Goal: Communication & Community: Answer question/provide support

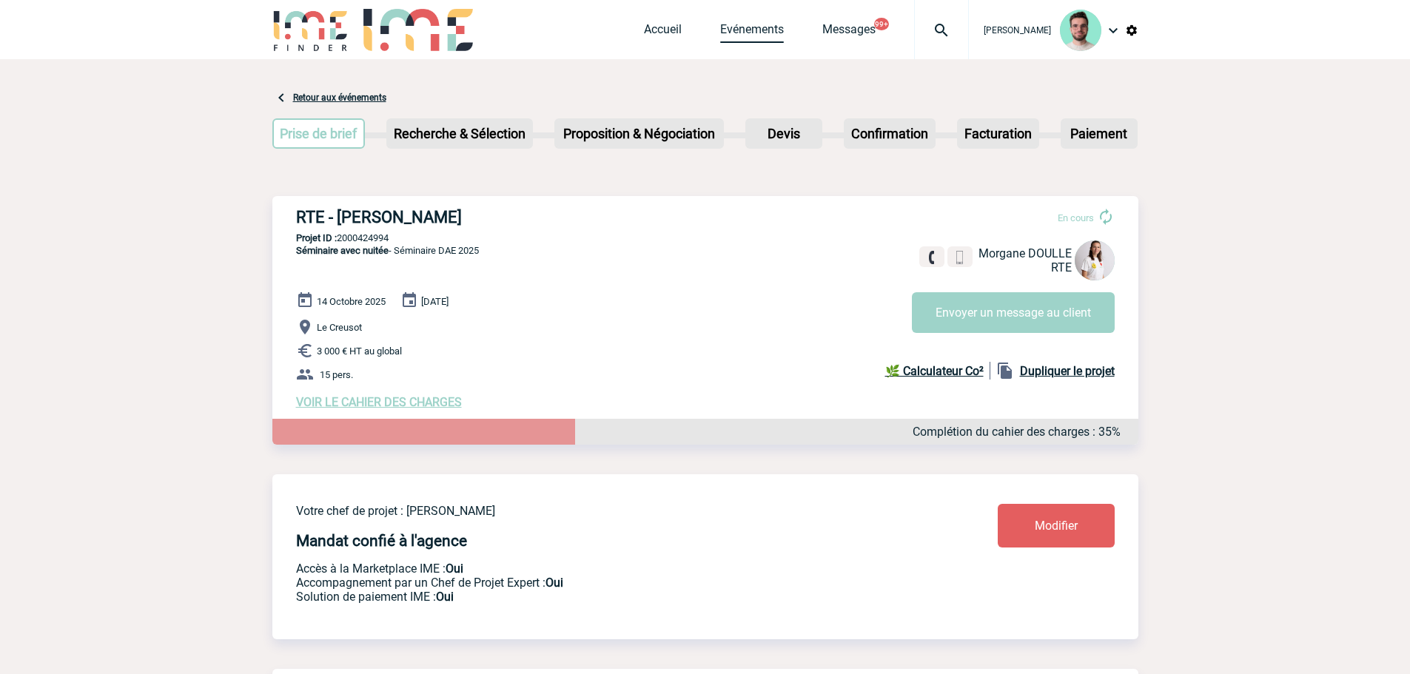
click at [731, 29] on link "Evénements" at bounding box center [752, 32] width 64 height 21
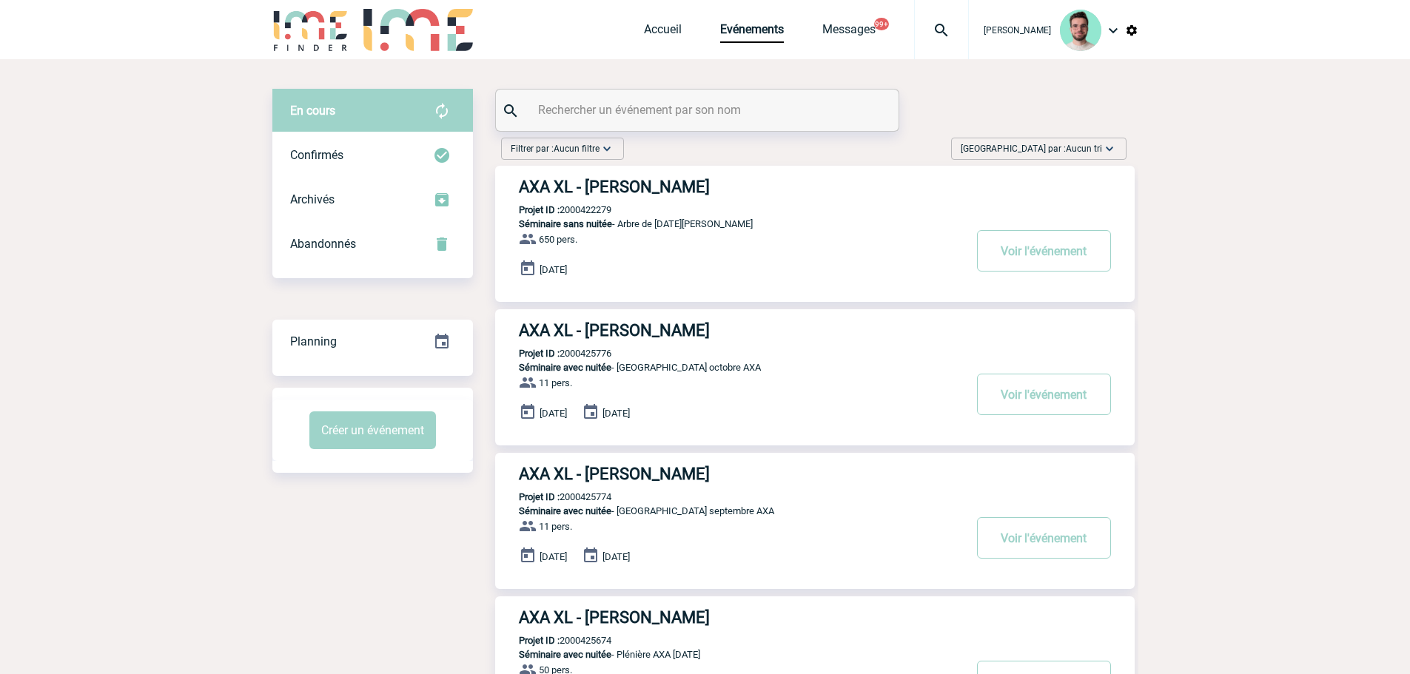
click at [679, 105] on input "text" at bounding box center [698, 109] width 329 height 21
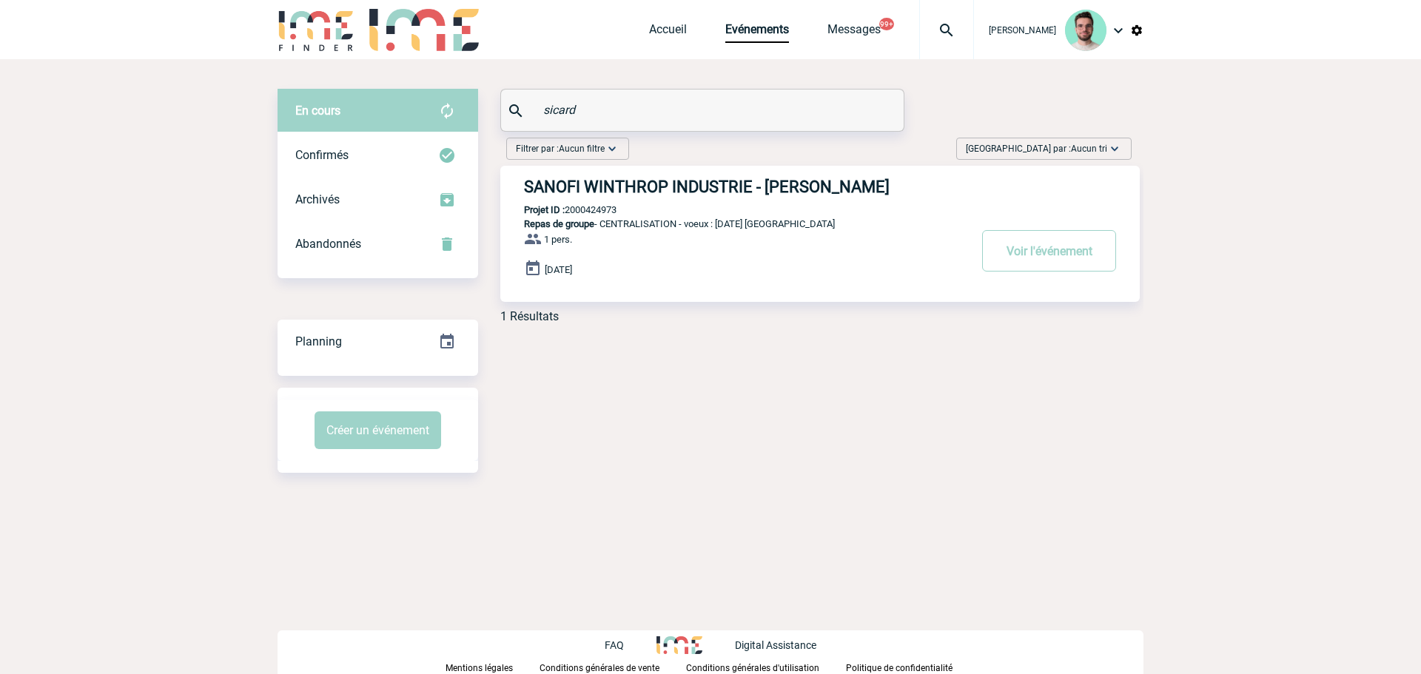
type input "sicard"
click at [602, 204] on div "SANOFI WINTHROP INDUSTRIE - Nathalie SICARD Projet ID : 2000424973 Repas de gro…" at bounding box center [819, 234] width 639 height 136
click at [602, 209] on p "Projet ID : 2000424973" at bounding box center [558, 209] width 116 height 11
copy p "2000424973"
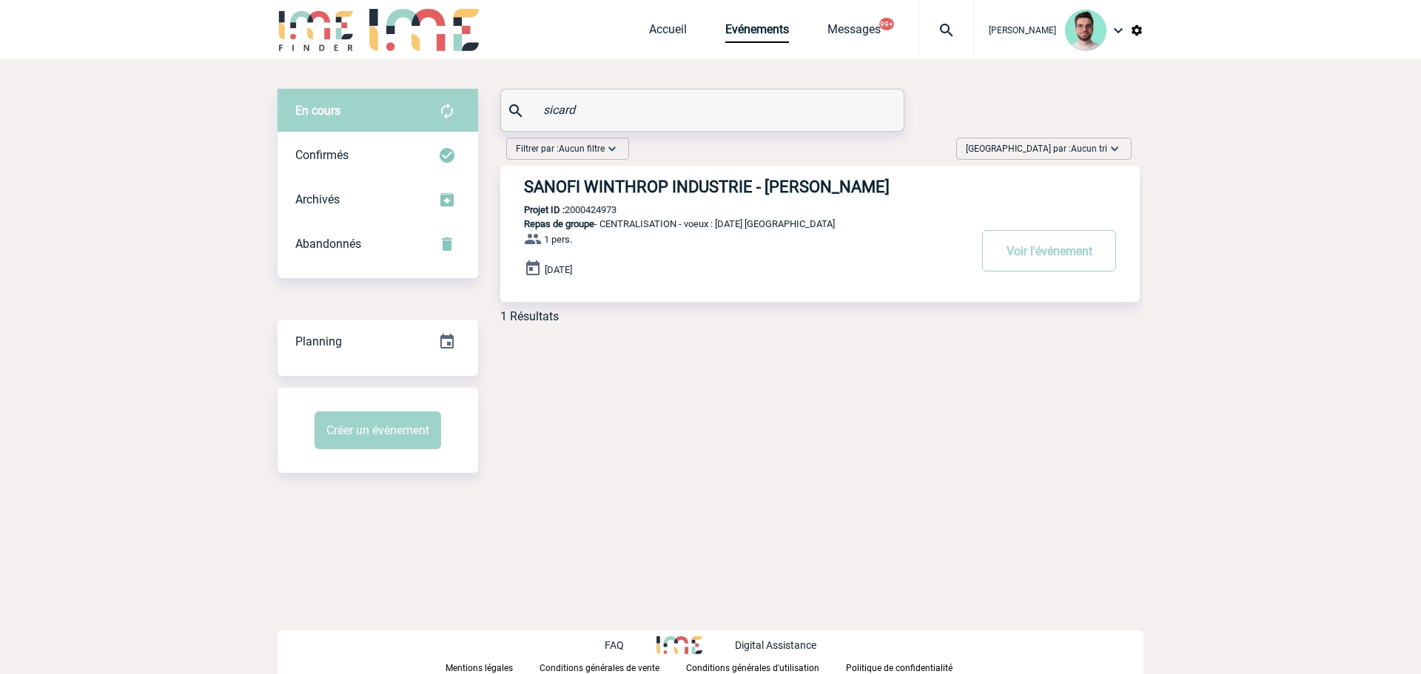
click at [643, 195] on h3 "SANOFI WINTHROP INDUSTRIE - Nathalie SICARD" at bounding box center [746, 187] width 444 height 19
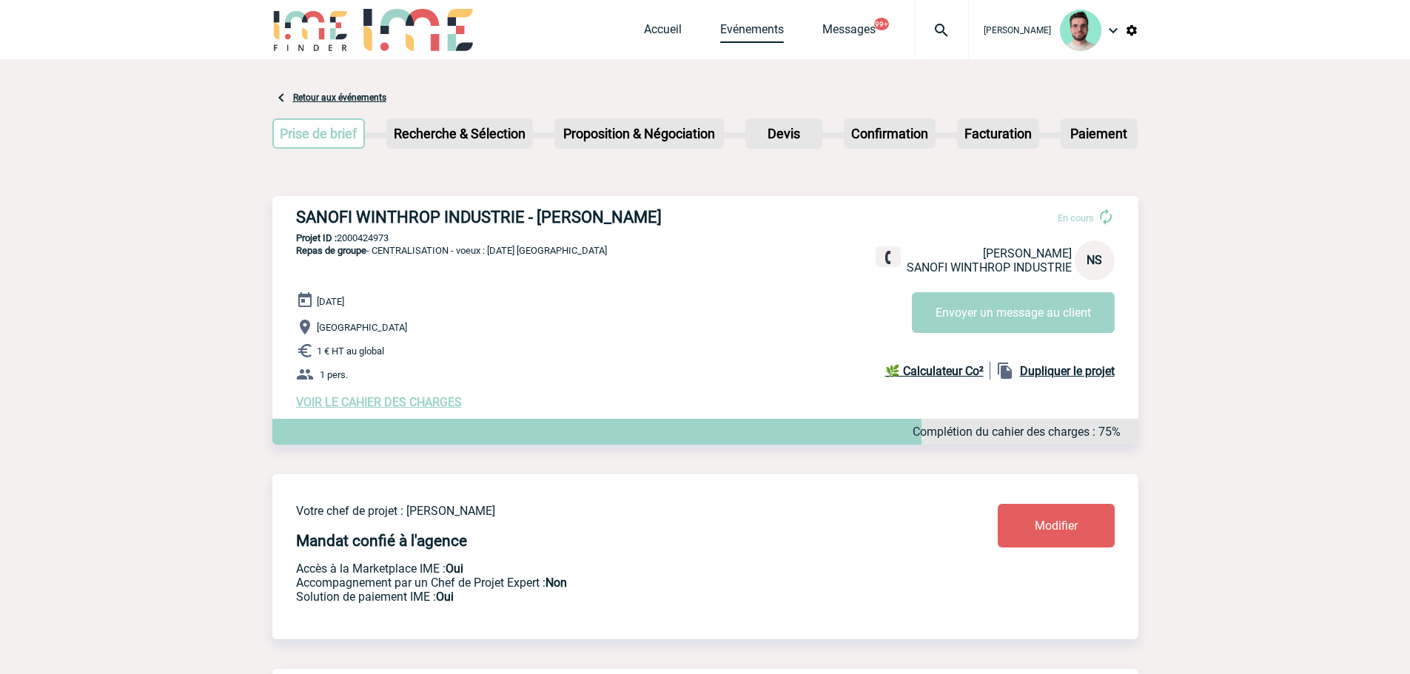
click at [758, 35] on link "Evénements" at bounding box center [752, 32] width 64 height 21
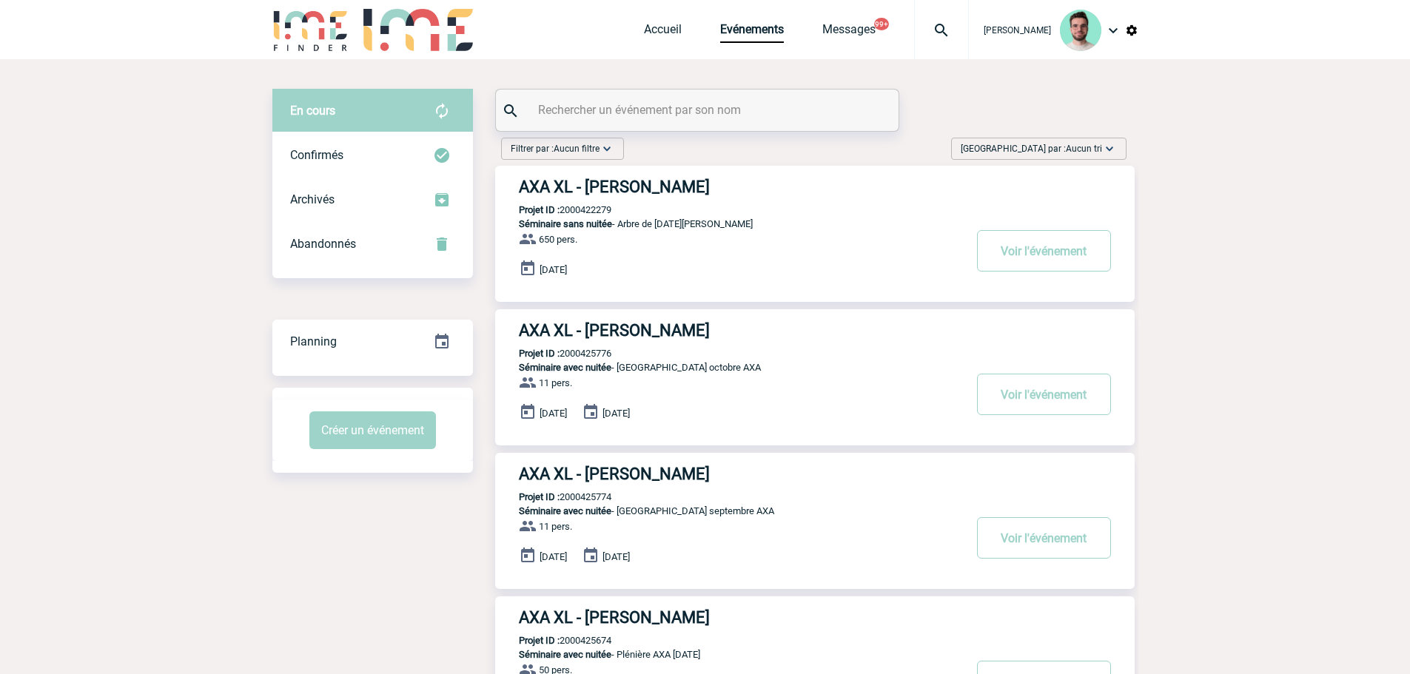
click at [643, 118] on input "text" at bounding box center [698, 109] width 329 height 21
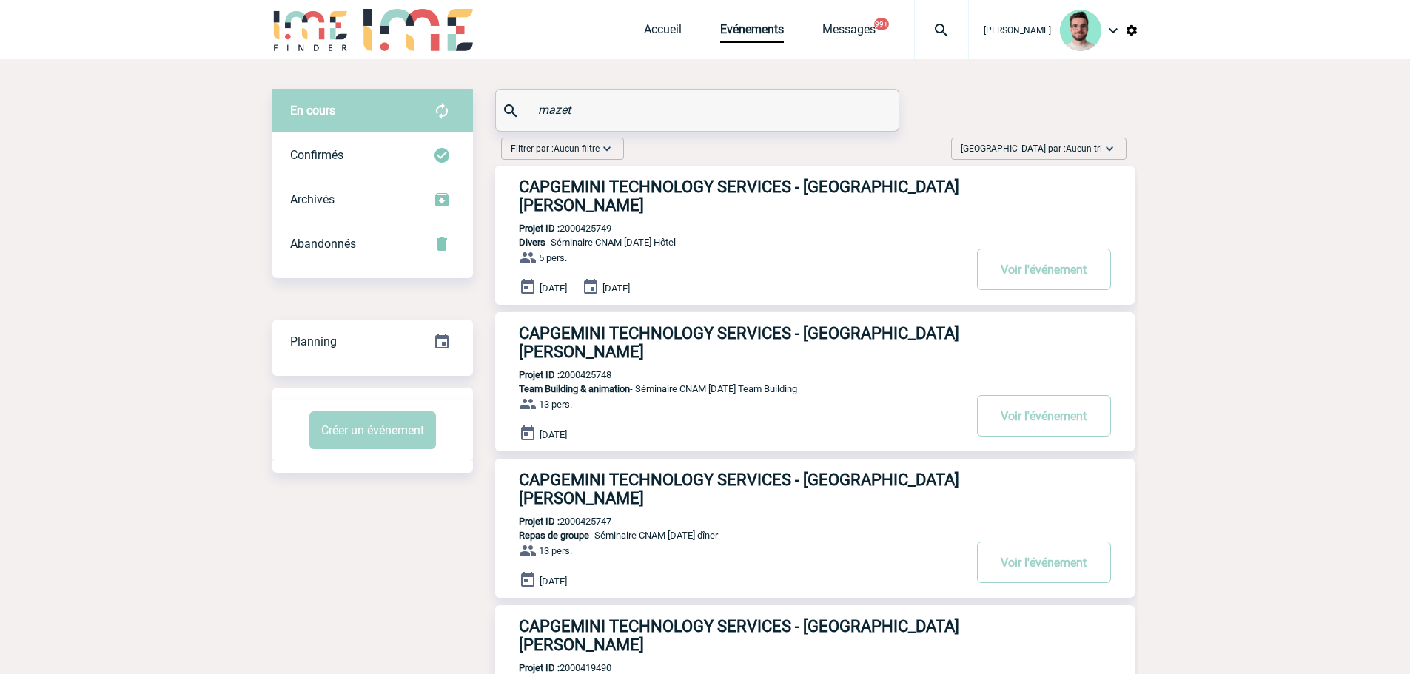
type input "mazet"
click at [717, 471] on h3 "CAPGEMINI TECHNOLOGY SERVICES - Roxane MAZET" at bounding box center [741, 489] width 444 height 37
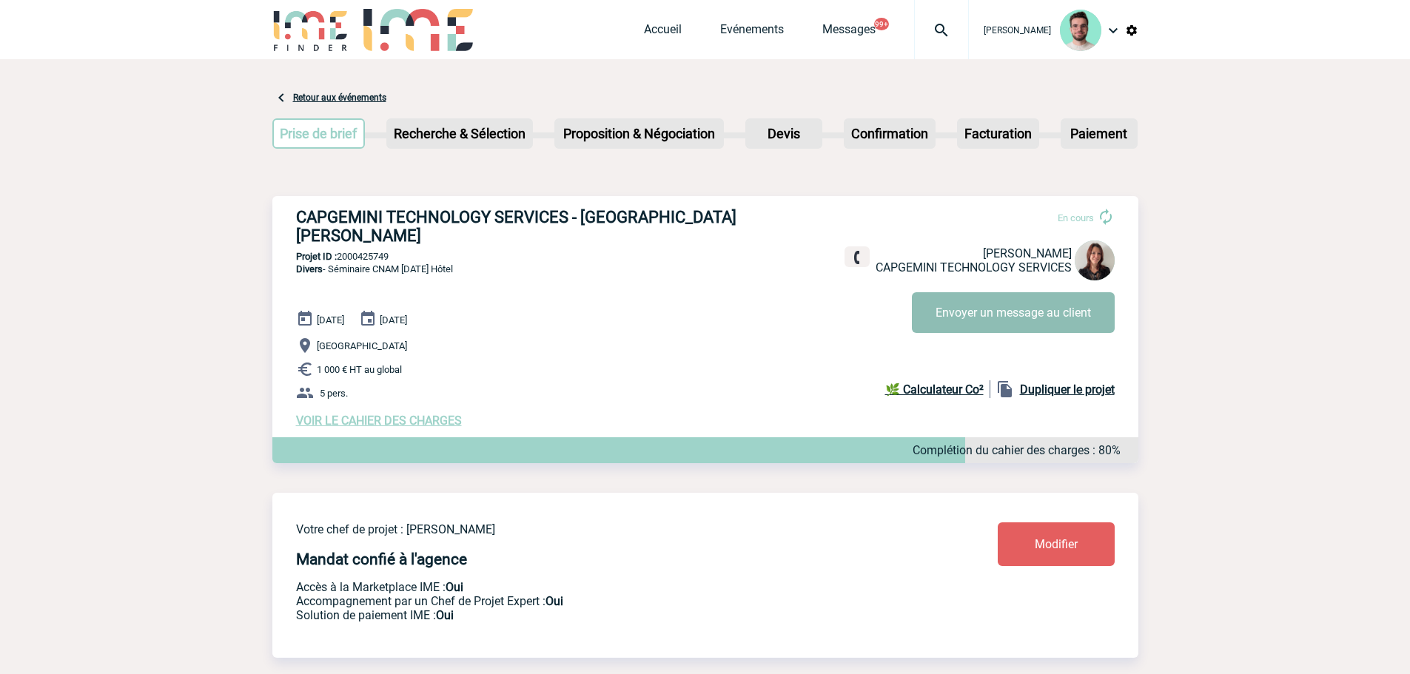
click at [1009, 317] on button "Envoyer un message au client" at bounding box center [1013, 312] width 203 height 41
click at [991, 321] on button "Envoyer un message au client" at bounding box center [1013, 312] width 203 height 41
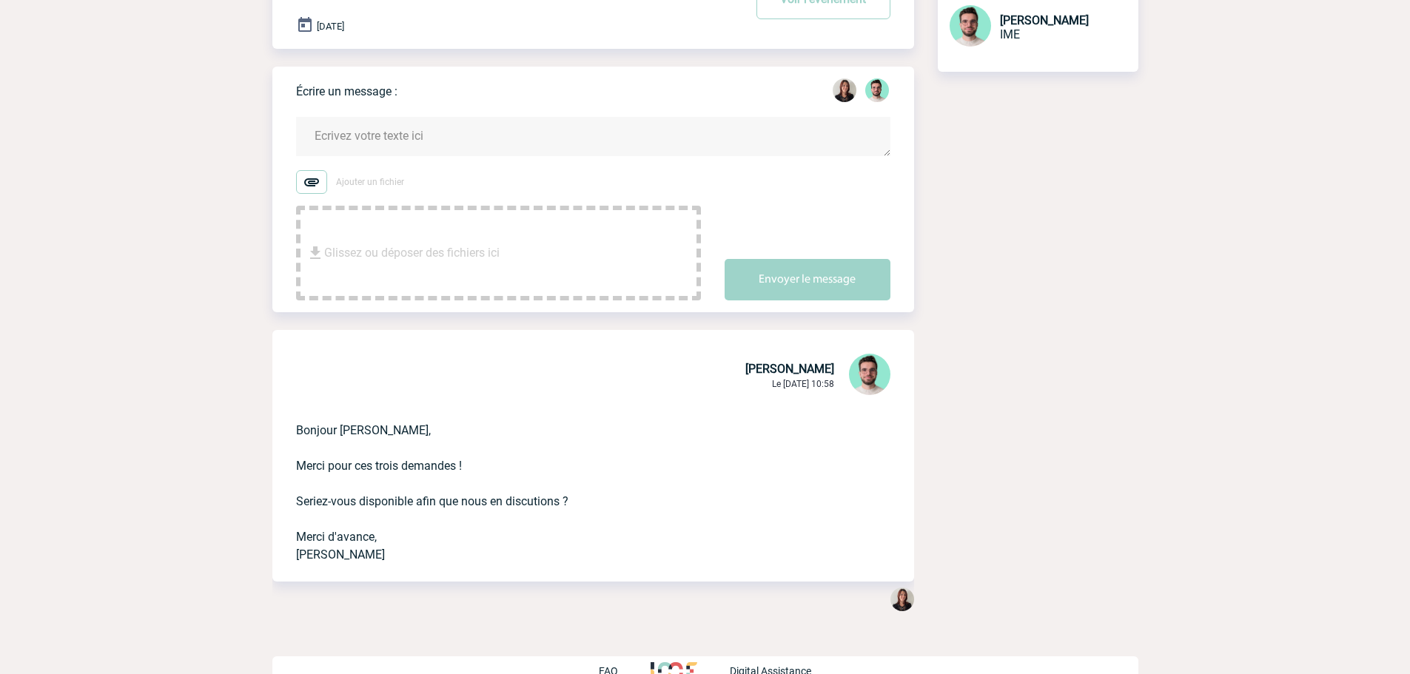
scroll to position [209, 0]
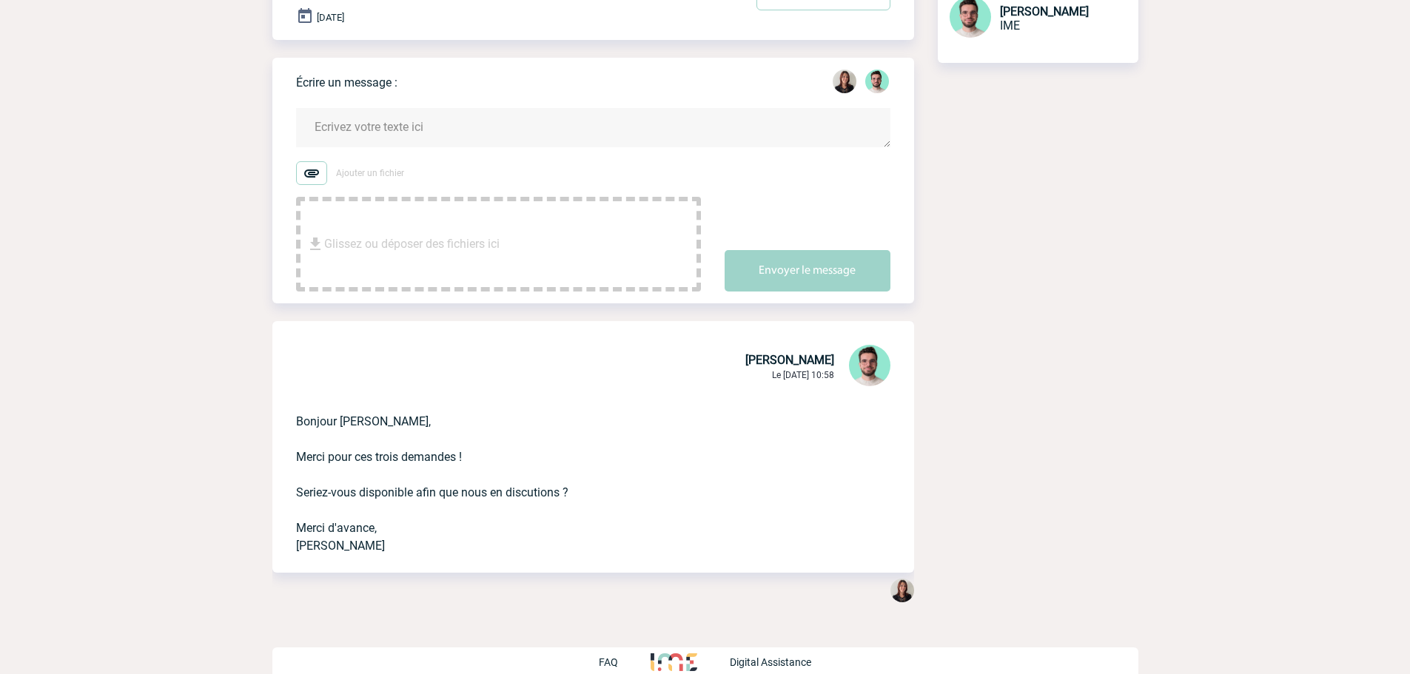
click at [460, 108] on textarea at bounding box center [593, 127] width 594 height 39
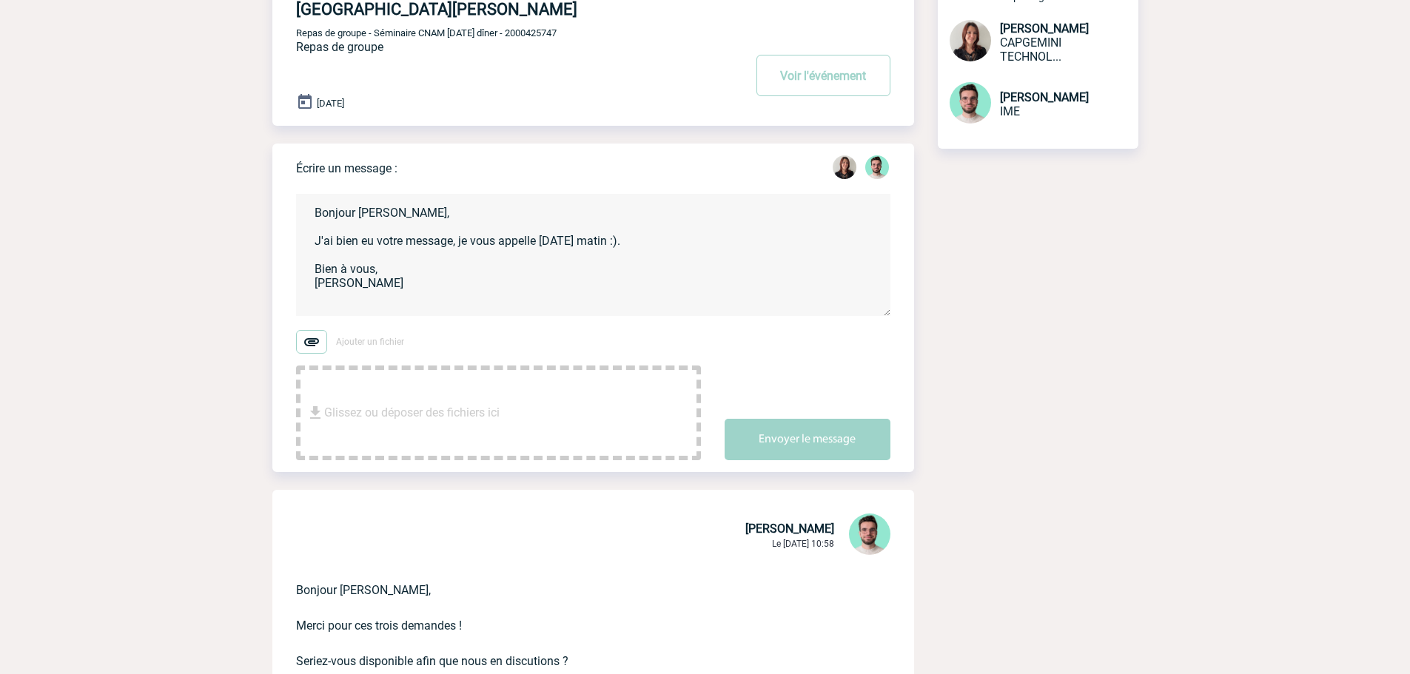
scroll to position [61, 0]
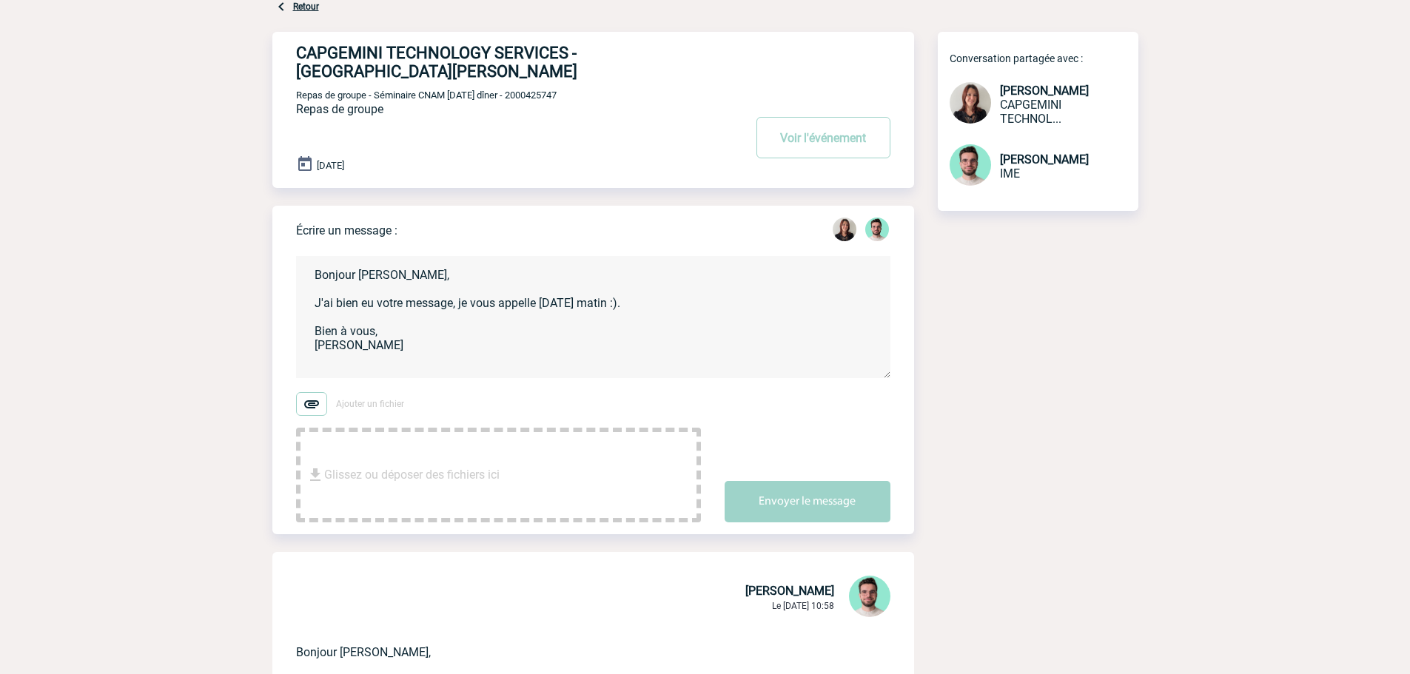
type textarea "Bonjour Roxane, J'ai bien eu votre message, je vous appelle demain matin :). Bi…"
click at [557, 90] on span "Repas de groupe - Séminaire CNAM Novembre 2025 dîner - 2000425747" at bounding box center [426, 95] width 261 height 11
copy span "2000425747"
click at [825, 486] on button "Envoyer le message" at bounding box center [808, 501] width 166 height 41
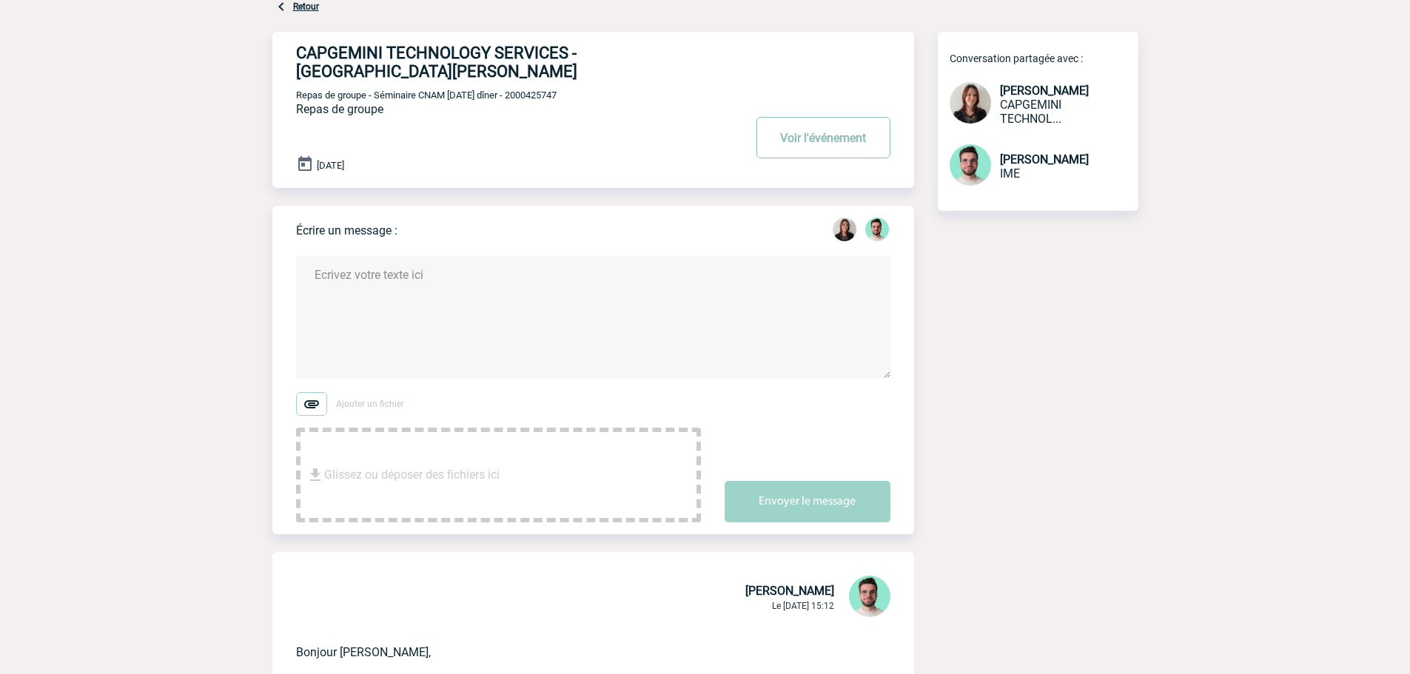
click at [810, 119] on button "Voir l'événement" at bounding box center [823, 137] width 134 height 41
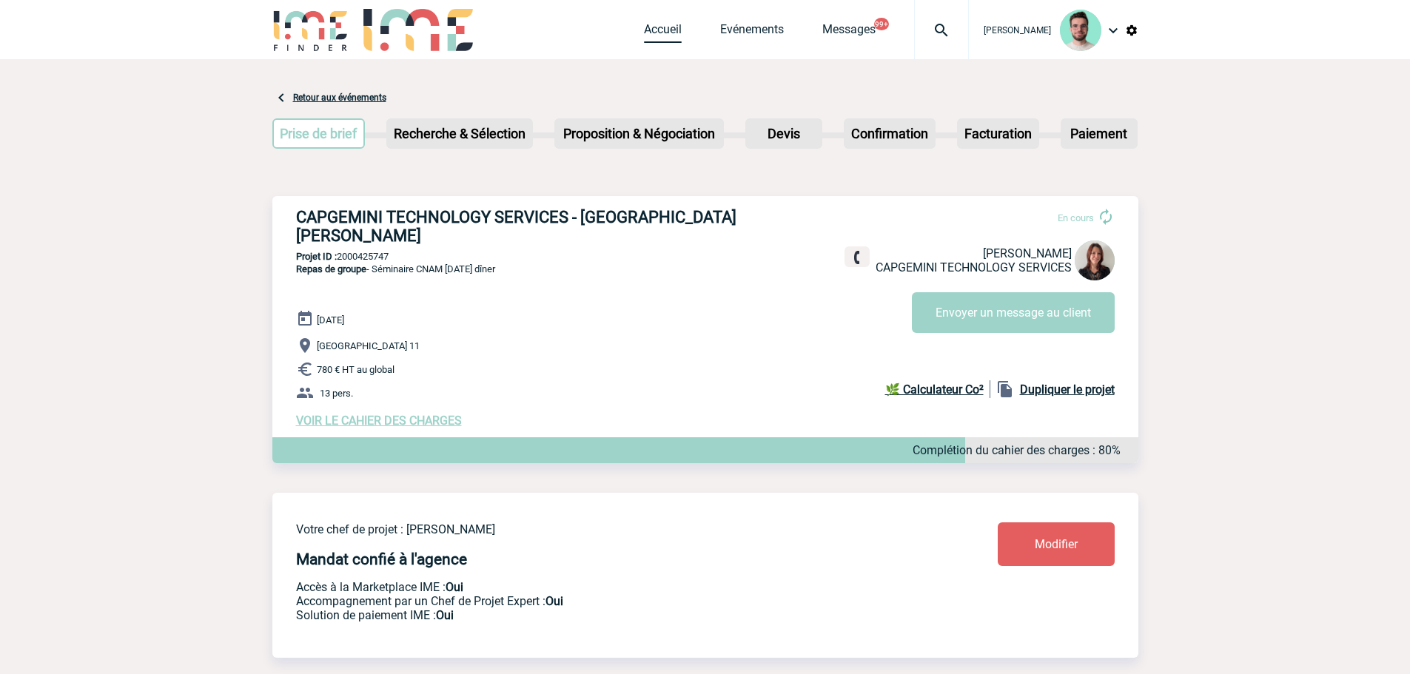
click at [644, 34] on link "Accueil" at bounding box center [663, 32] width 38 height 21
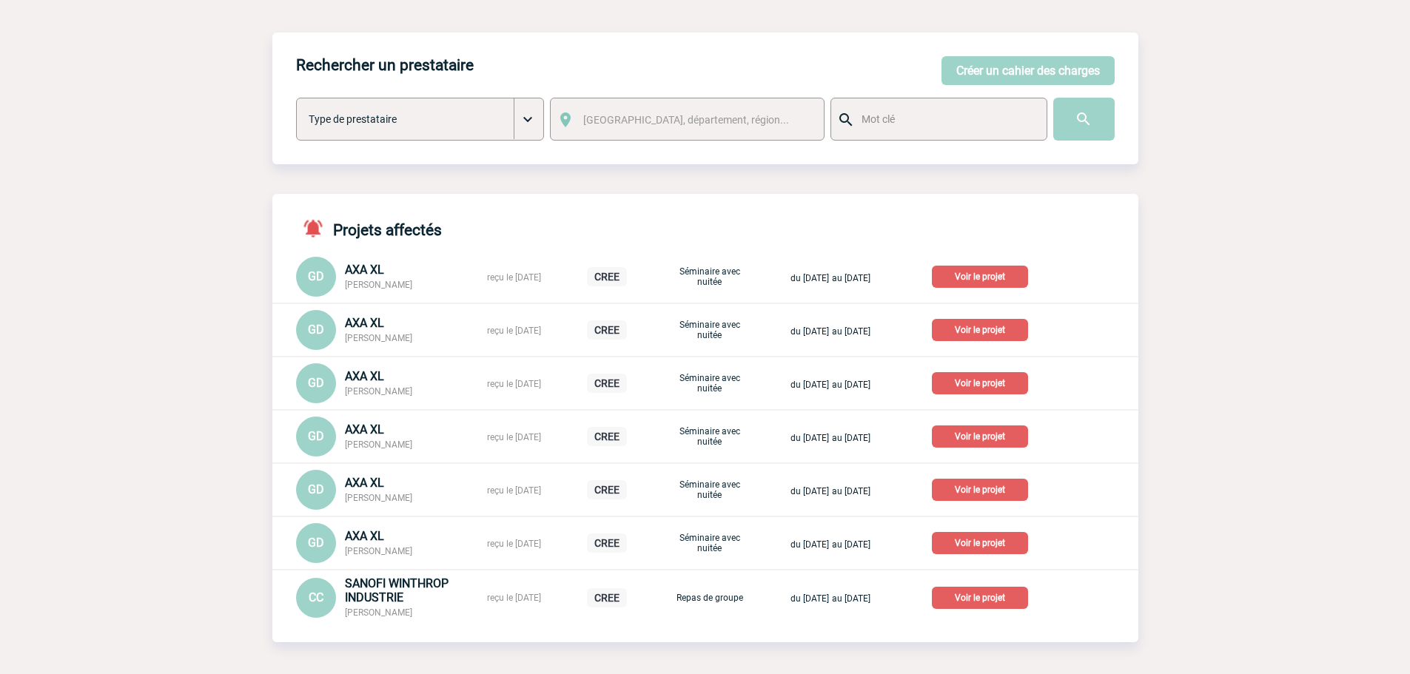
scroll to position [231, 0]
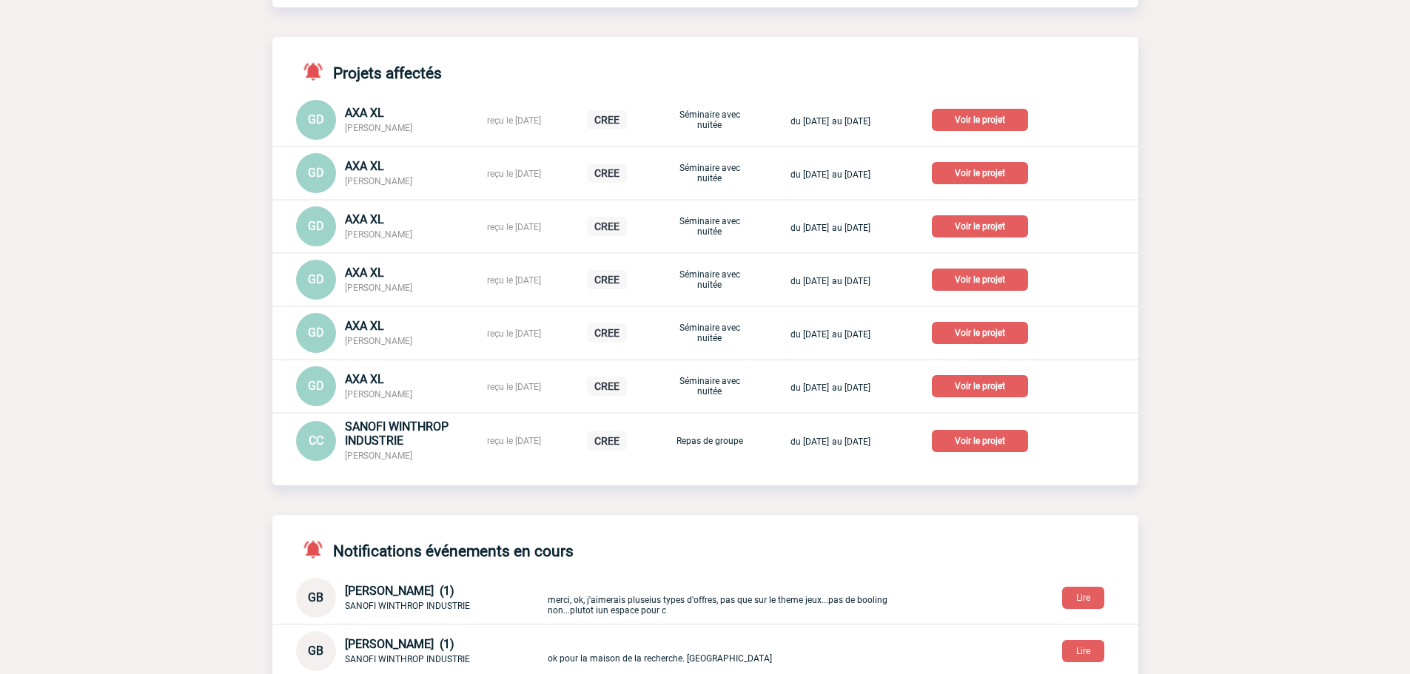
click at [1005, 434] on p "Voir le projet" at bounding box center [980, 441] width 96 height 22
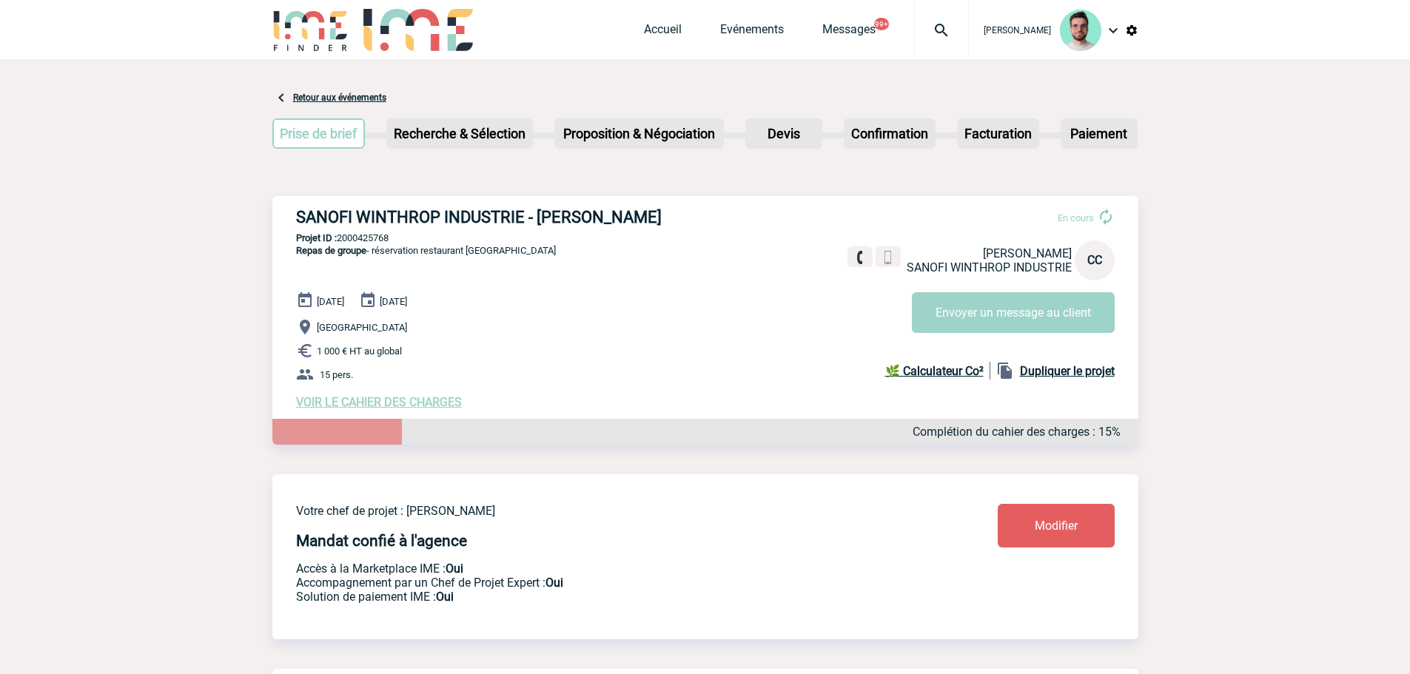
click at [557, 213] on h3 "SANOFI WINTHROP INDUSTRIE - [PERSON_NAME]" at bounding box center [518, 217] width 444 height 19
copy div "SANOFI WINTHROP INDUSTRIE - [PERSON_NAME]"
click at [358, 242] on p "Projet ID : 2000425768" at bounding box center [705, 237] width 866 height 11
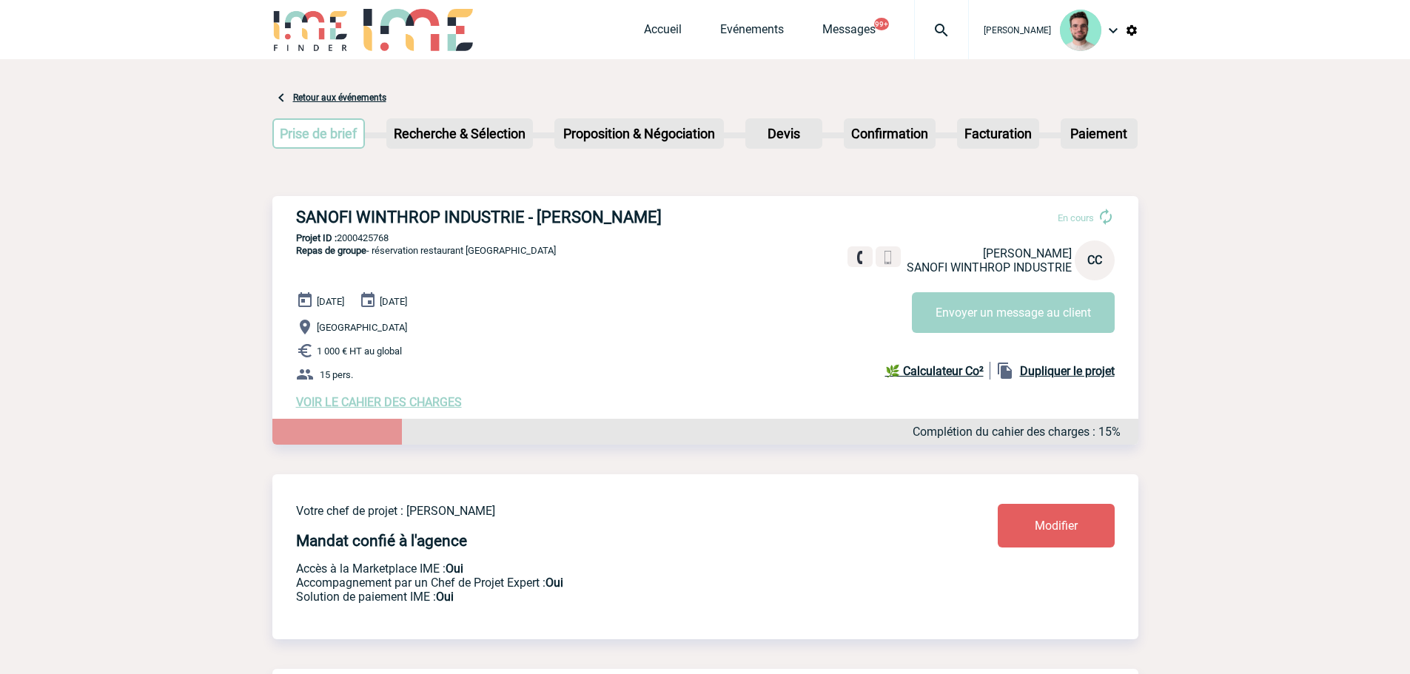
click at [358, 242] on p "Projet ID : 2000425768" at bounding box center [705, 237] width 866 height 11
copy p "2000425768"
click at [371, 242] on p "Projet ID : 2000425768" at bounding box center [705, 237] width 866 height 11
click at [663, 29] on link "Accueil" at bounding box center [663, 32] width 38 height 21
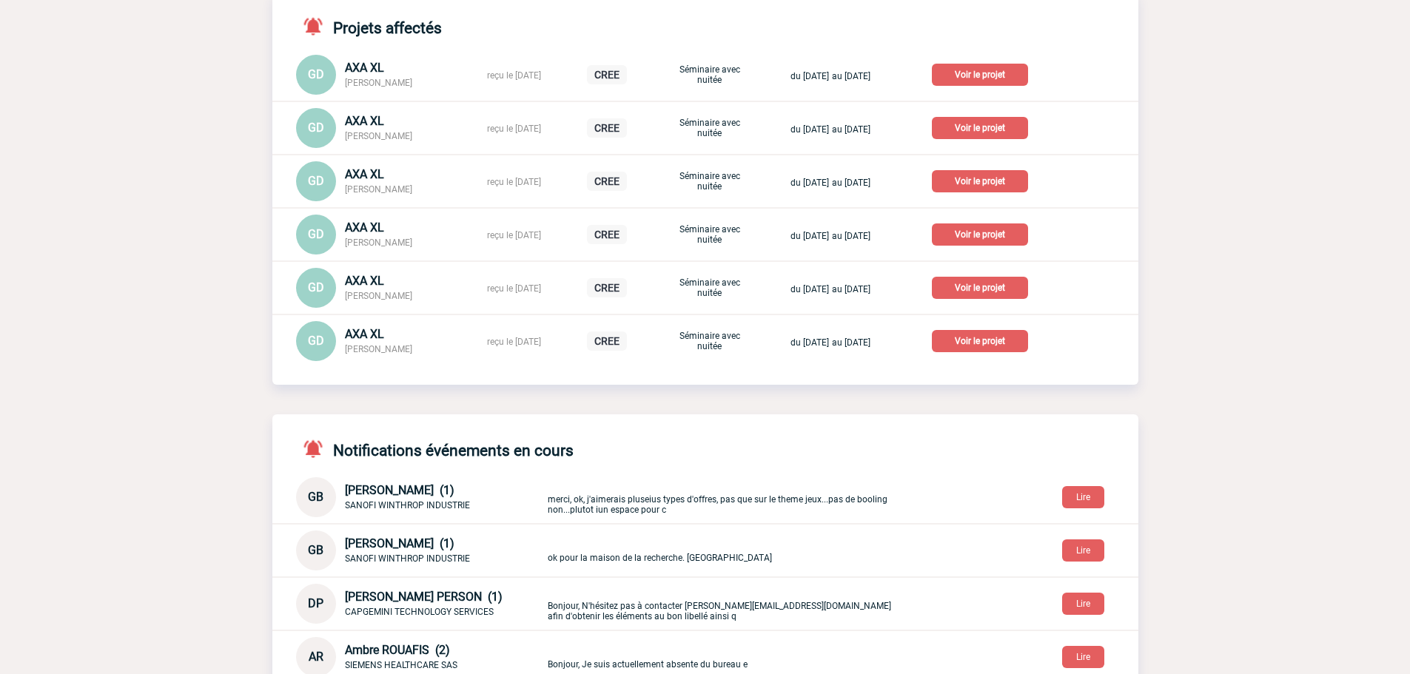
scroll to position [74, 0]
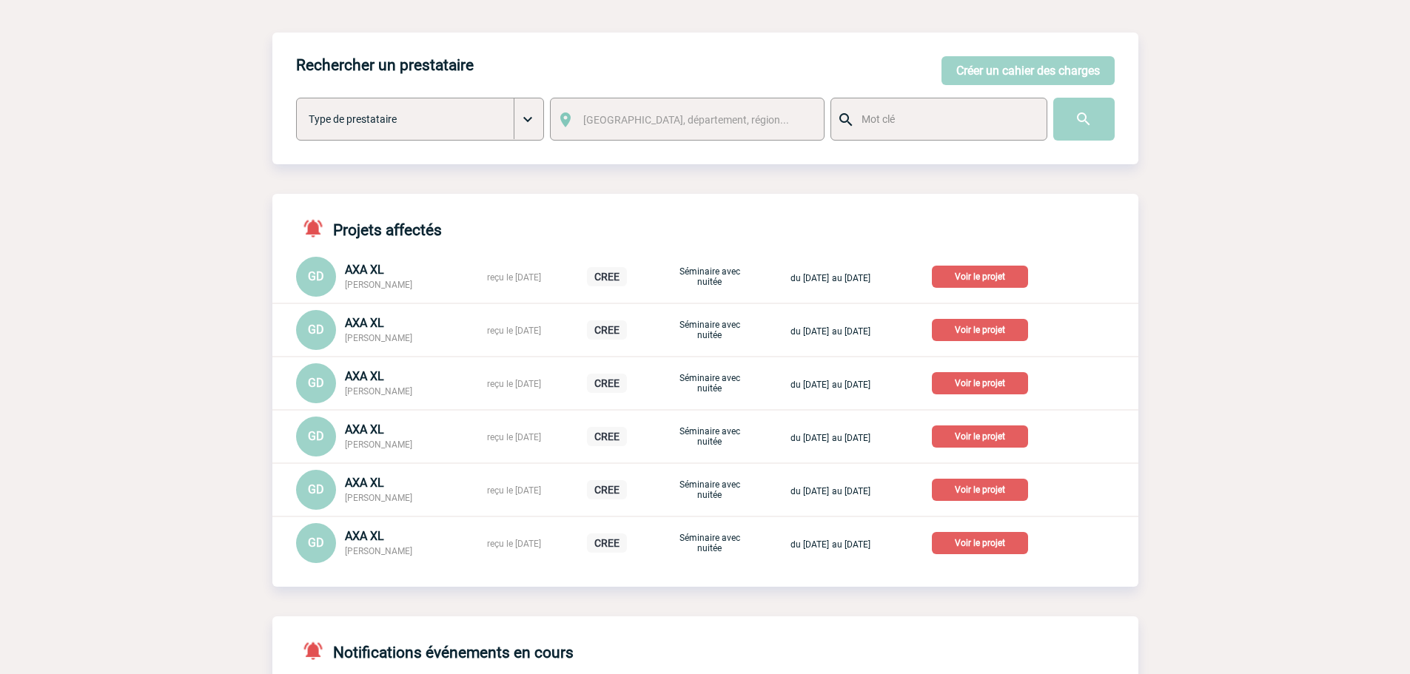
click at [655, 198] on div "Projets affectés GD AXA XL Gwenaelle DUBREUIL reçu le 29-09-2025 CREE Séminaire…" at bounding box center [705, 378] width 866 height 369
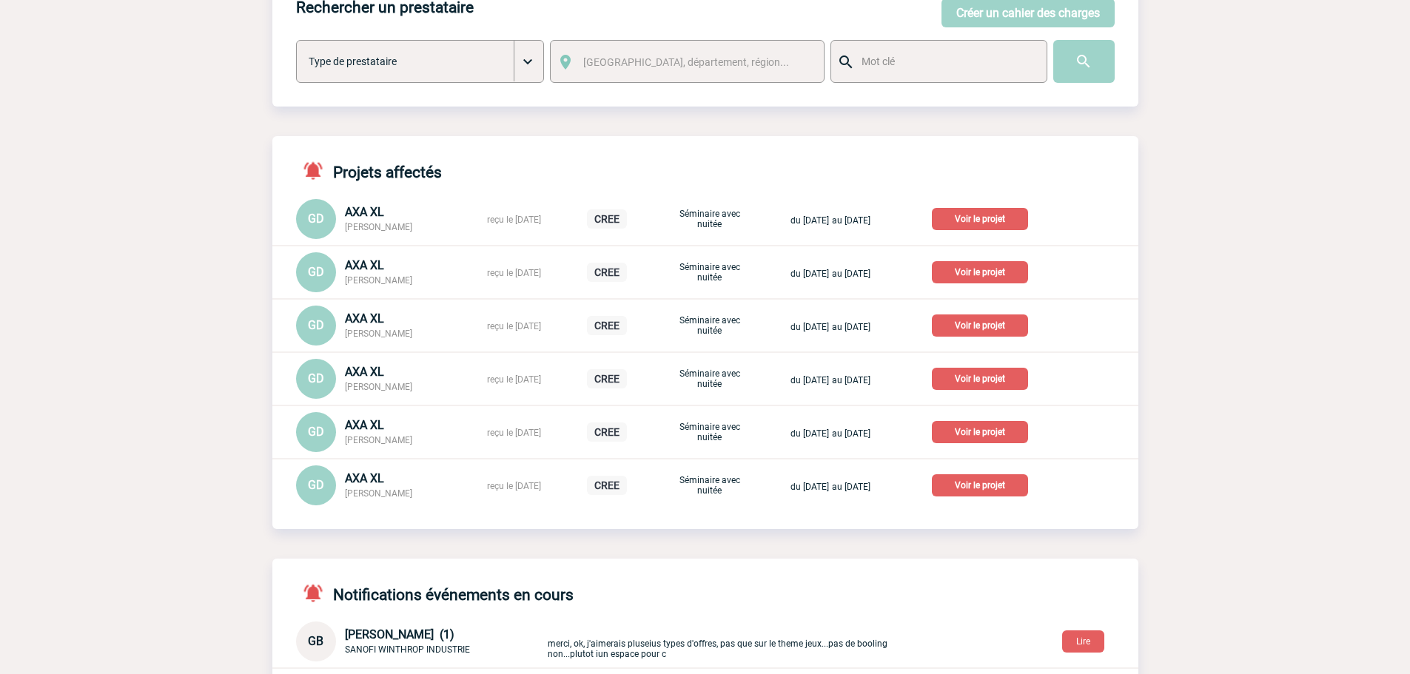
scroll to position [0, 0]
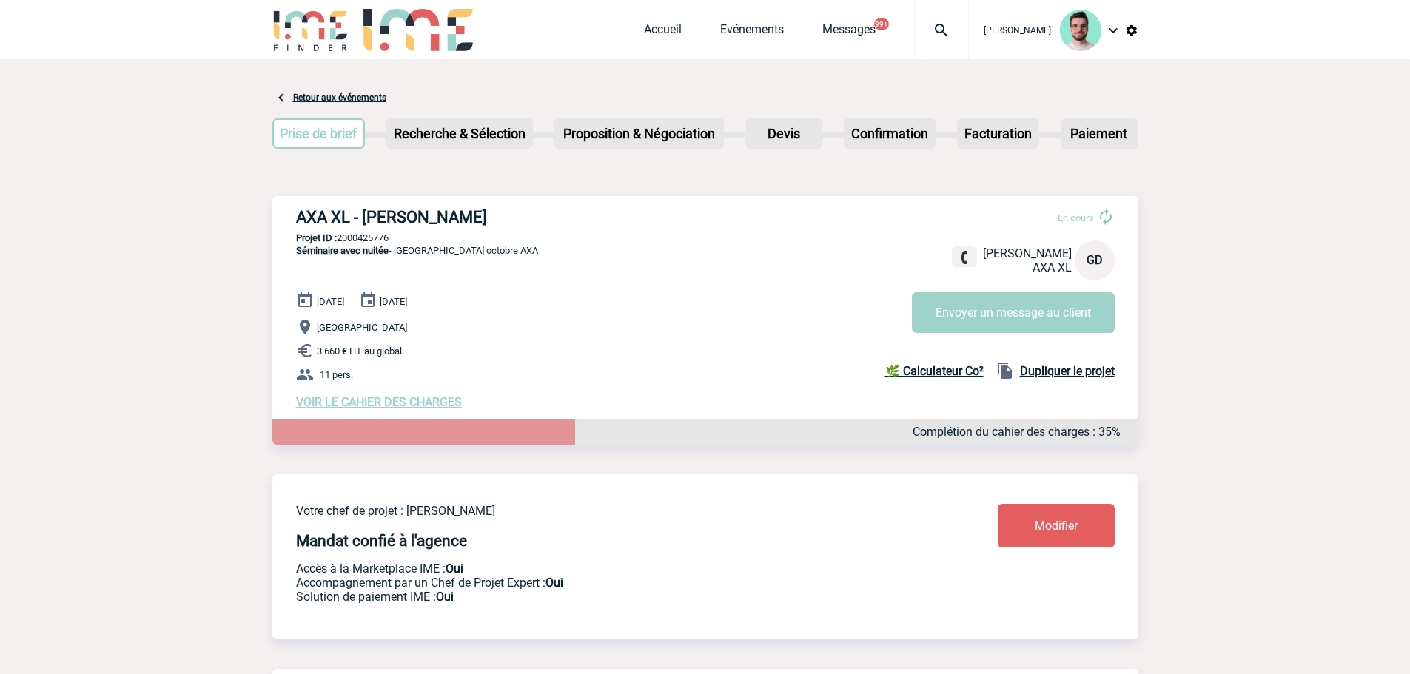
click at [463, 225] on h3 "AXA XL - Gwenaelle DUBREUIL" at bounding box center [518, 217] width 444 height 19
copy div "AXA XL - Gwenaelle DUBREUIL"
click at [391, 240] on p "Projet ID : 2000425776" at bounding box center [705, 237] width 866 height 11
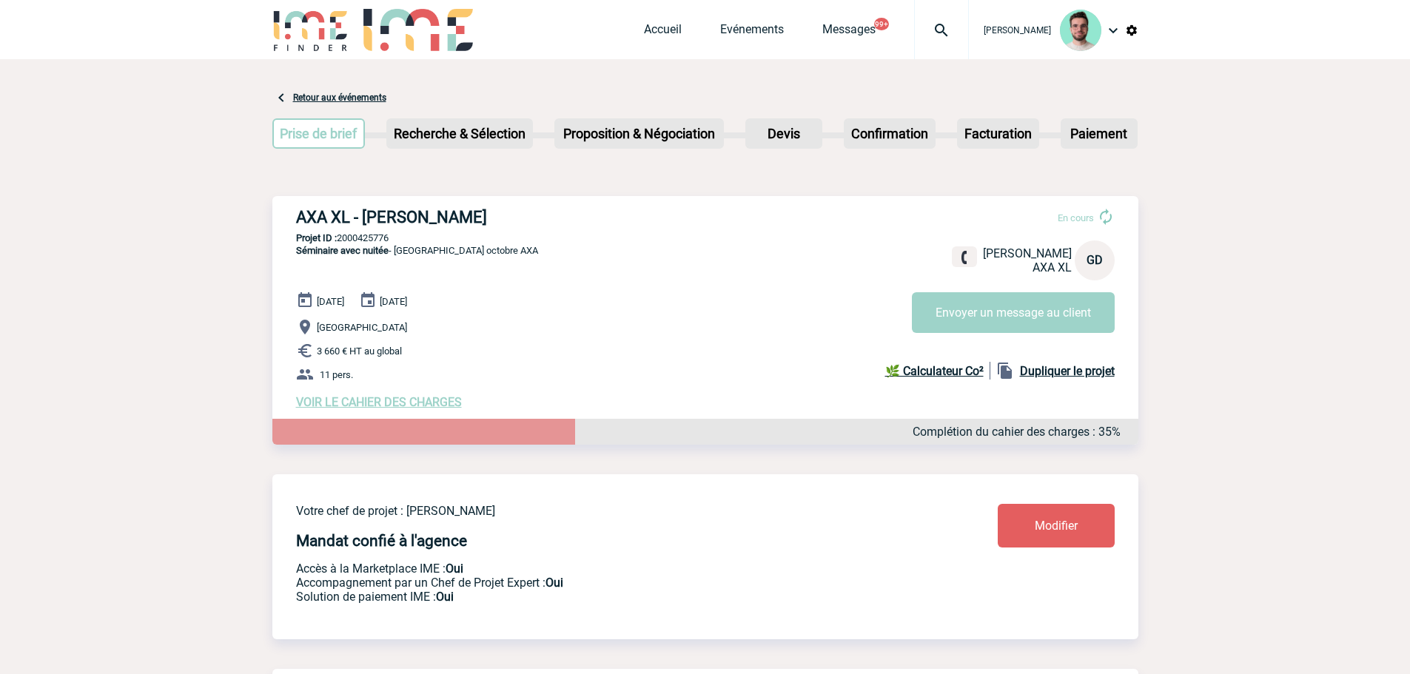
click at [391, 240] on p "Projet ID : 2000425776" at bounding box center [705, 237] width 866 height 11
click at [386, 240] on p "Projet ID : 2000425776" at bounding box center [705, 237] width 866 height 11
copy p "2000425776"
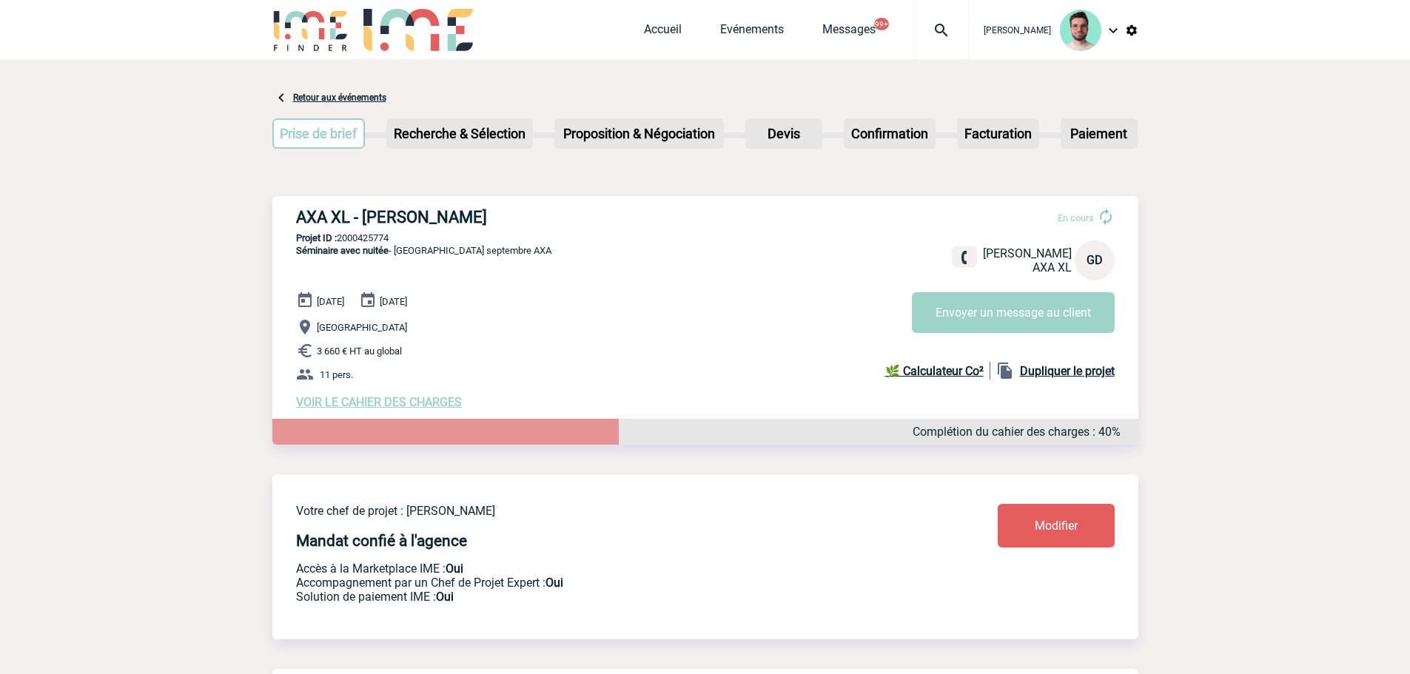
click at [453, 218] on h3 "AXA XL - Gwenaelle DUBREUIL" at bounding box center [518, 217] width 444 height 19
click at [453, 218] on h3 "AXA XL - [PERSON_NAME]" at bounding box center [518, 217] width 444 height 19
copy div "AXA XL - Gwenaelle DUBREUIL"
click at [349, 244] on p "Projet ID : 2000425774" at bounding box center [705, 237] width 866 height 11
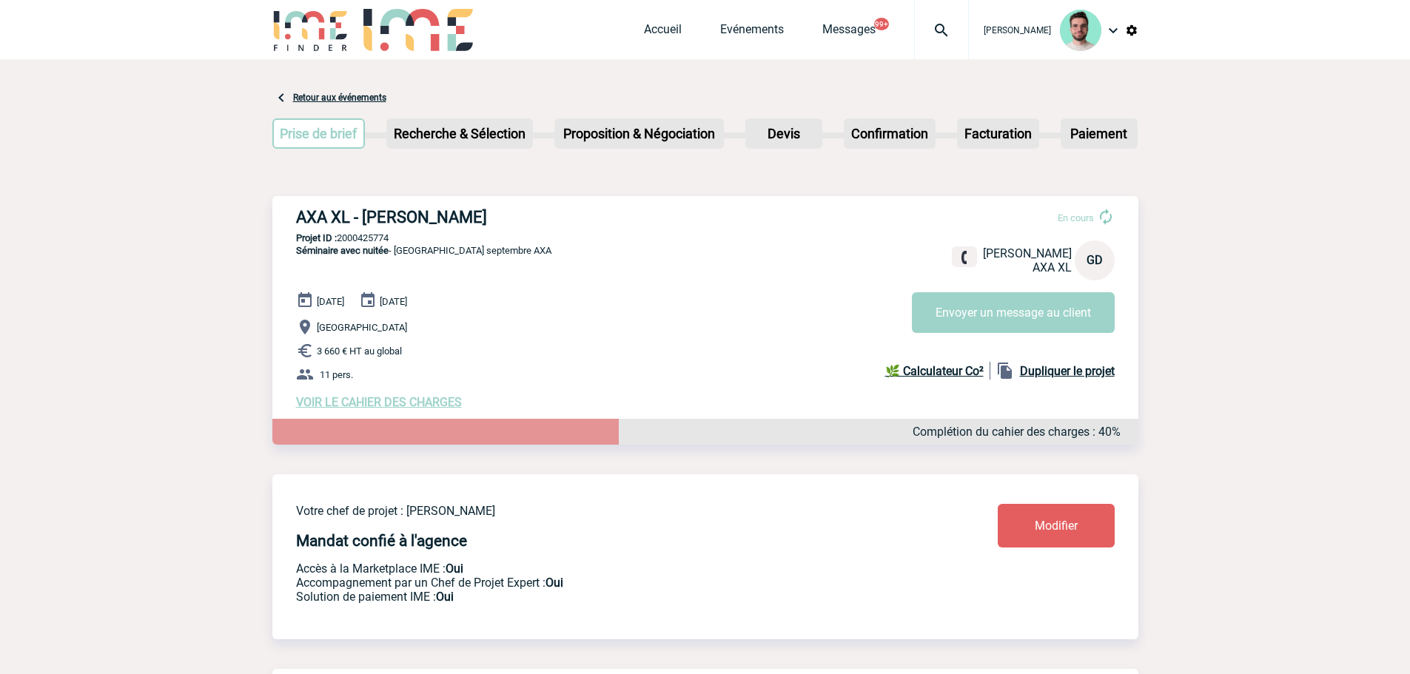
click at [349, 244] on p "Projet ID : 2000425774" at bounding box center [705, 237] width 866 height 11
copy p "2000425774"
drag, startPoint x: 701, startPoint y: 357, endPoint x: 696, endPoint y: 348, distance: 10.3
click at [701, 357] on p "3 660 € HT au global" at bounding box center [717, 351] width 842 height 18
click at [378, 244] on p "Projet ID : 2000425774" at bounding box center [705, 237] width 866 height 11
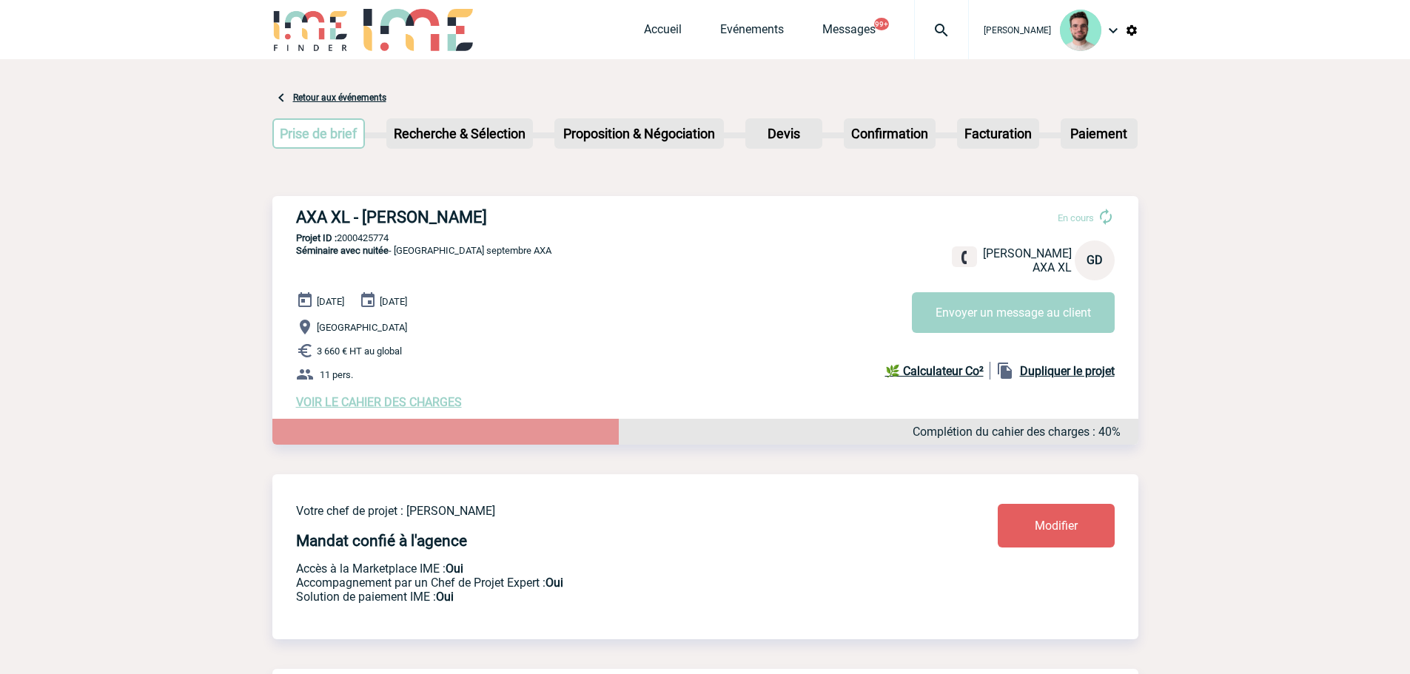
click at [378, 244] on p "Projet ID : 2000425774" at bounding box center [705, 237] width 866 height 11
copy p "2000425774"
click at [477, 221] on h3 "AXA XL - Gwenaelle DUBREUIL" at bounding box center [518, 217] width 444 height 19
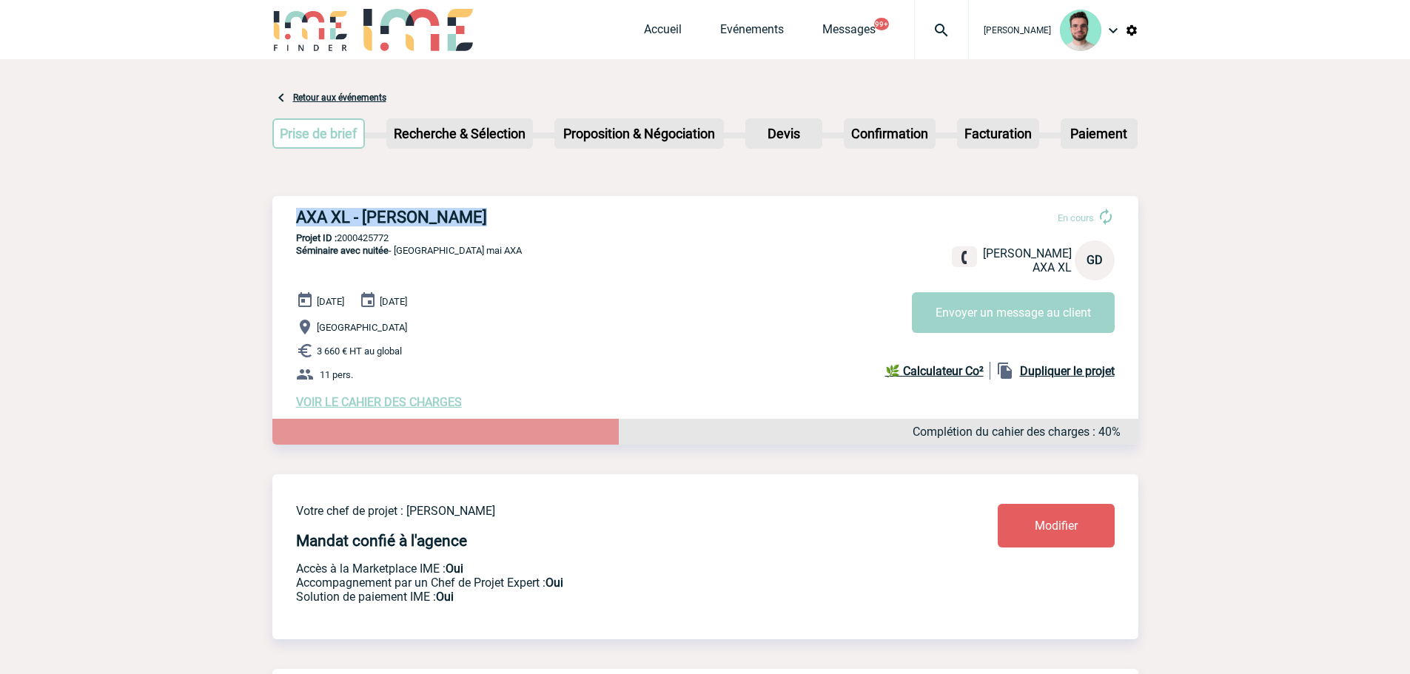
copy div "AXA XL - Gwenaelle DUBREUIL"
click at [363, 241] on p "Projet ID : 2000425772" at bounding box center [705, 237] width 866 height 11
copy p "2000425772"
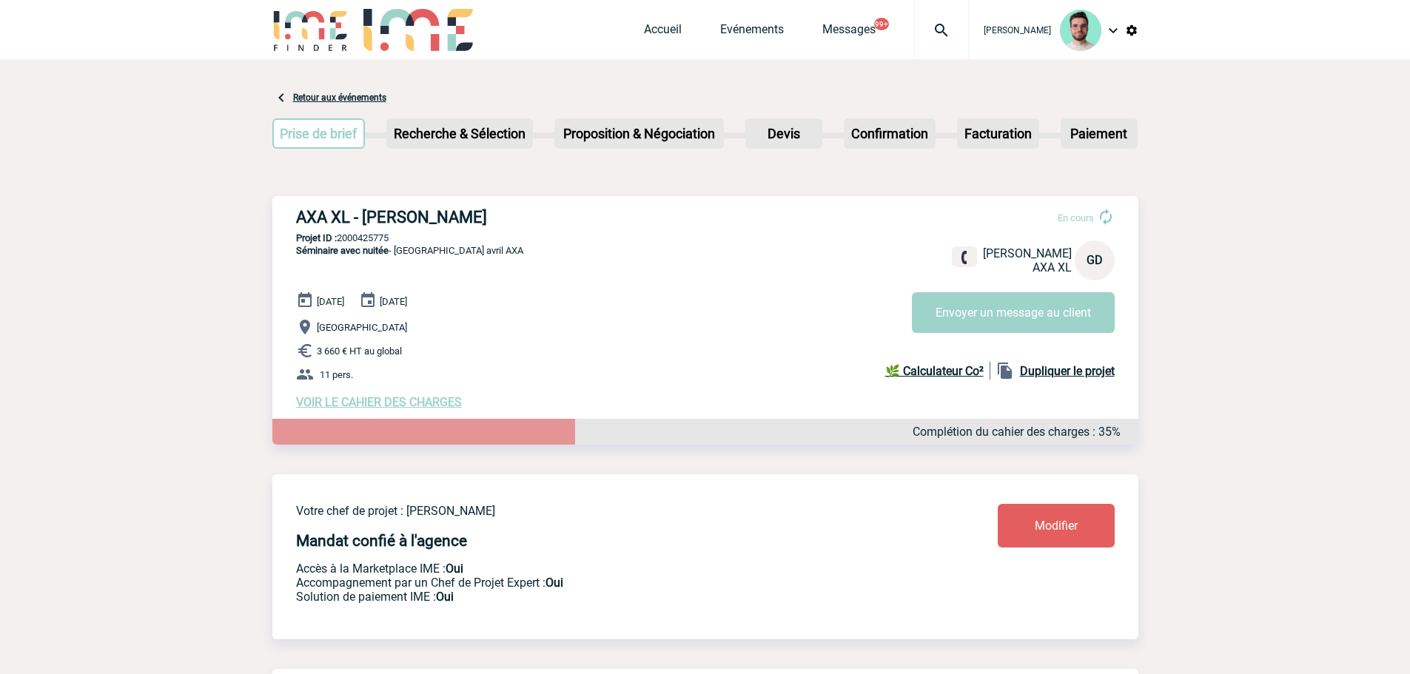
click at [372, 212] on h3 "AXA XL - Gwenaelle DUBREUIL" at bounding box center [518, 217] width 444 height 19
copy div "AXA XL - Gwenaelle DUBREUIL"
click at [385, 247] on div "AXA XL - Gwenaelle DUBREUIL En cours Gwenaelle DUBREUIL AXA XL GD Envoyer un me…" at bounding box center [705, 308] width 866 height 225
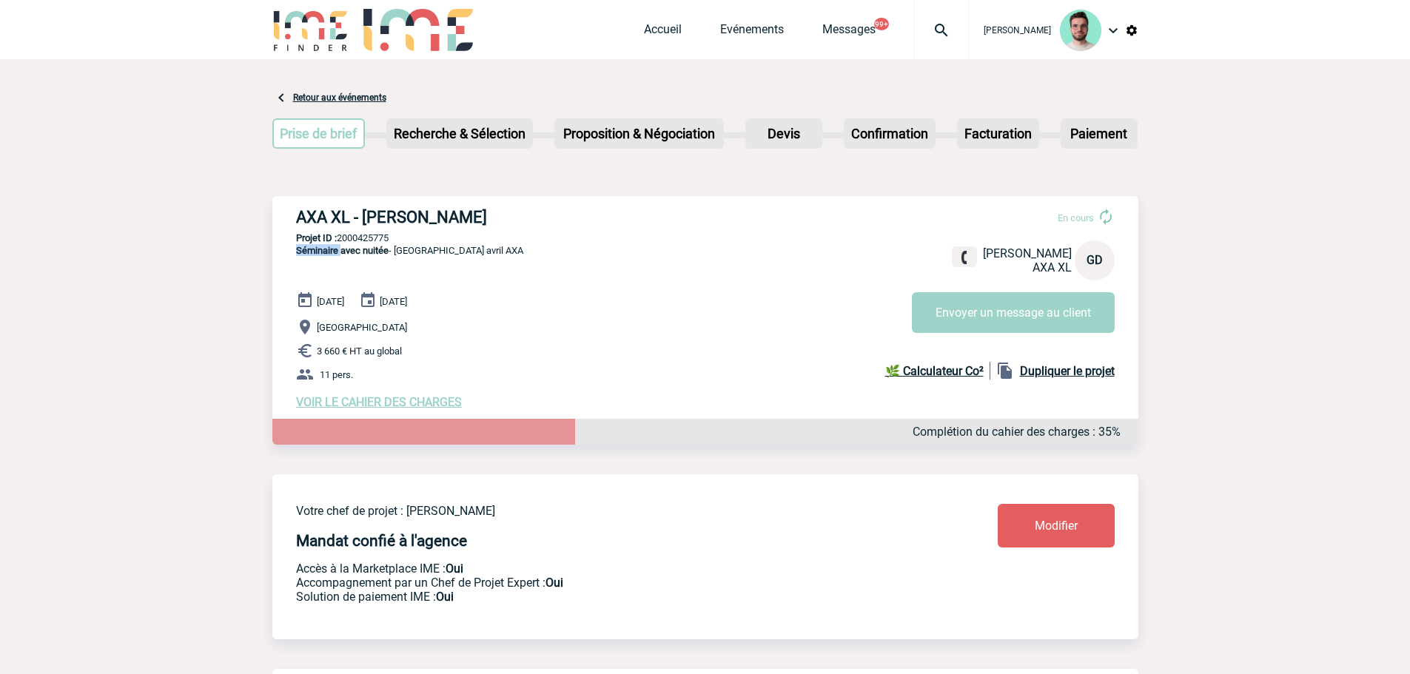
click at [385, 247] on div "AXA XL - Gwenaelle DUBREUIL En cours Gwenaelle DUBREUIL AXA XL GD Envoyer un me…" at bounding box center [705, 308] width 866 height 225
click at [385, 240] on p "Projet ID : 2000425775" at bounding box center [705, 237] width 866 height 11
copy p "2000425775"
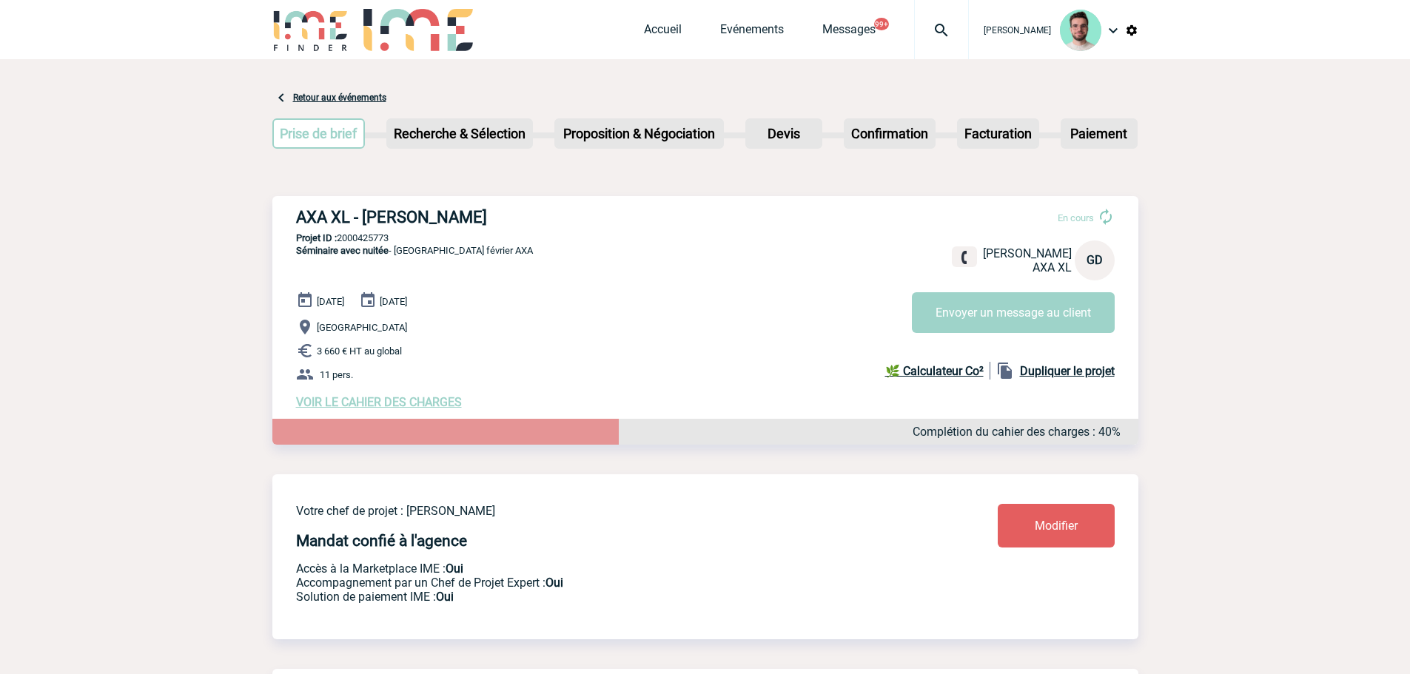
click at [441, 224] on h3 "AXA XL - Gwenaelle DUBREUIL" at bounding box center [518, 217] width 444 height 19
copy div "AXA XL - Gwenaelle DUBREUIL"
click at [419, 224] on h3 "AXA XL - Gwenaelle DUBREUIL" at bounding box center [518, 217] width 444 height 19
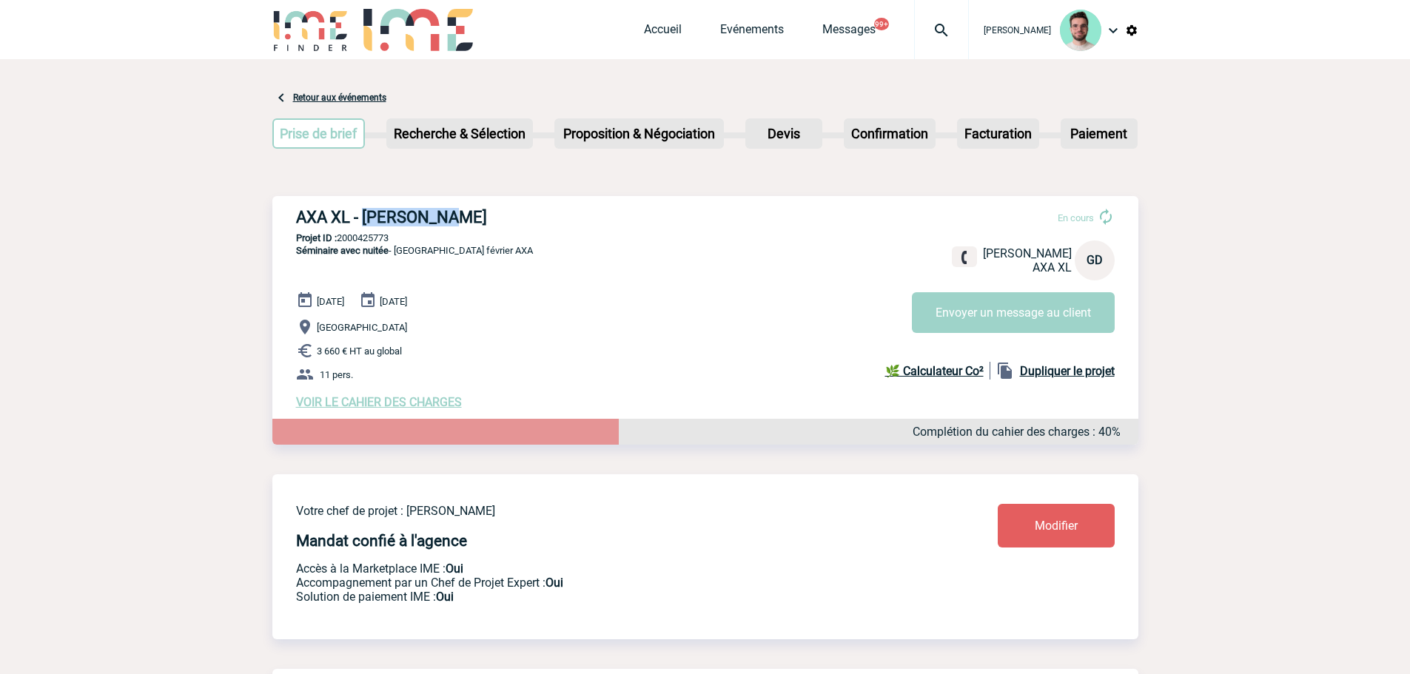
click at [419, 224] on h3 "AXA XL - Gwenaelle DUBREUIL" at bounding box center [518, 217] width 444 height 19
click at [368, 244] on p "Projet ID : 2000425773" at bounding box center [705, 237] width 866 height 11
copy p "2000425773"
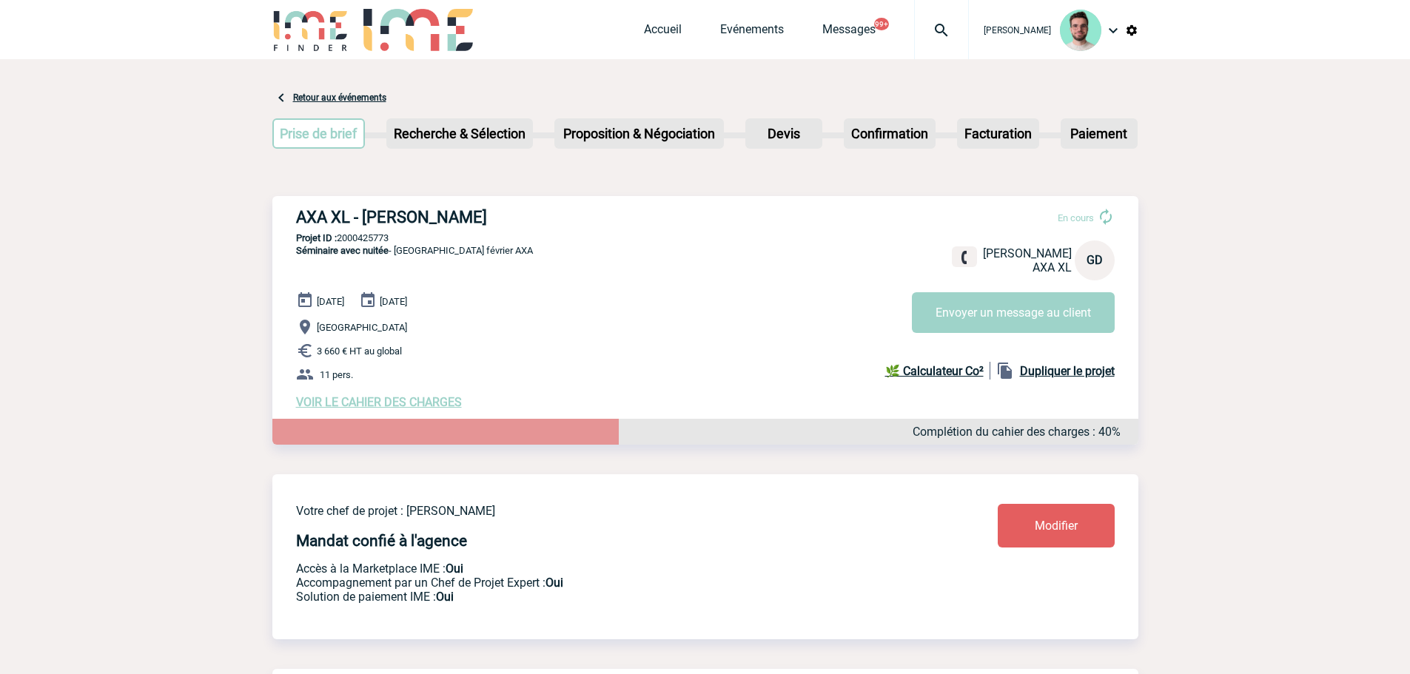
click at [359, 237] on p "Projet ID : 2000425773" at bounding box center [705, 237] width 866 height 11
click at [659, 28] on link "Accueil" at bounding box center [663, 32] width 38 height 21
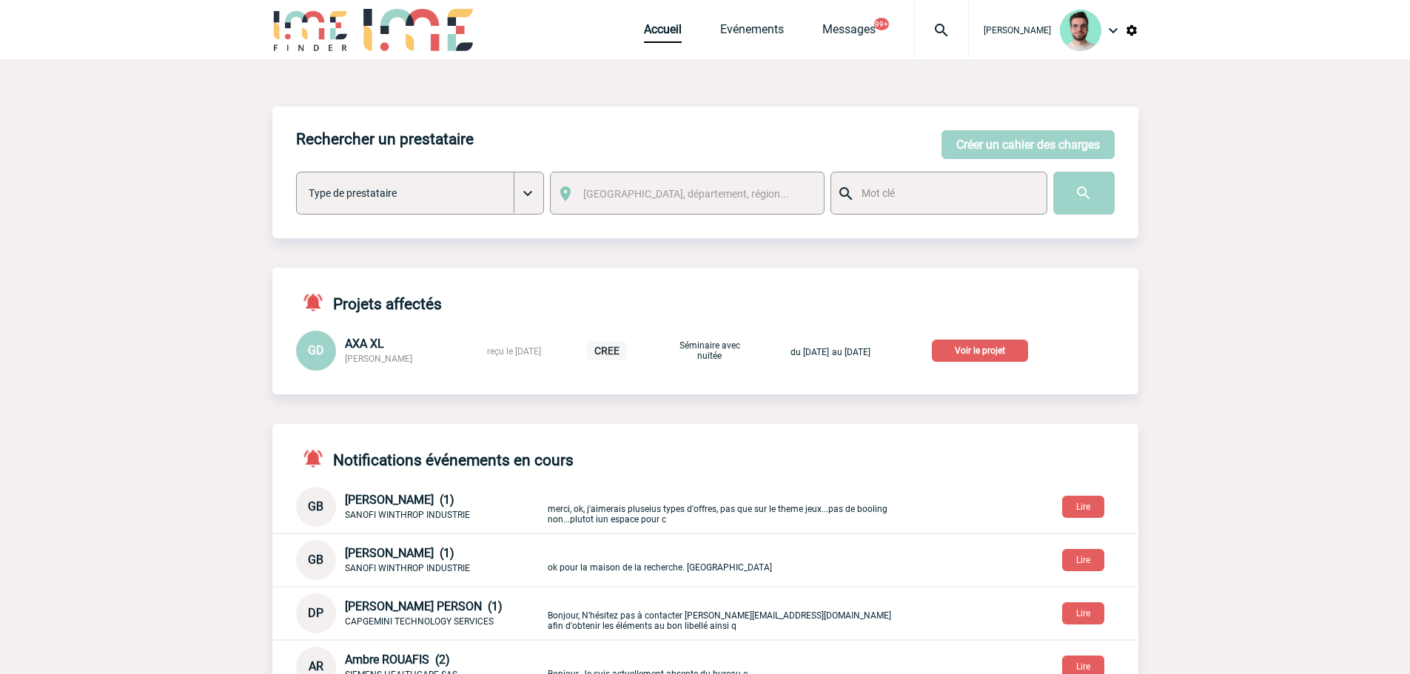
click at [1001, 346] on p "Voir le projet" at bounding box center [980, 351] width 96 height 22
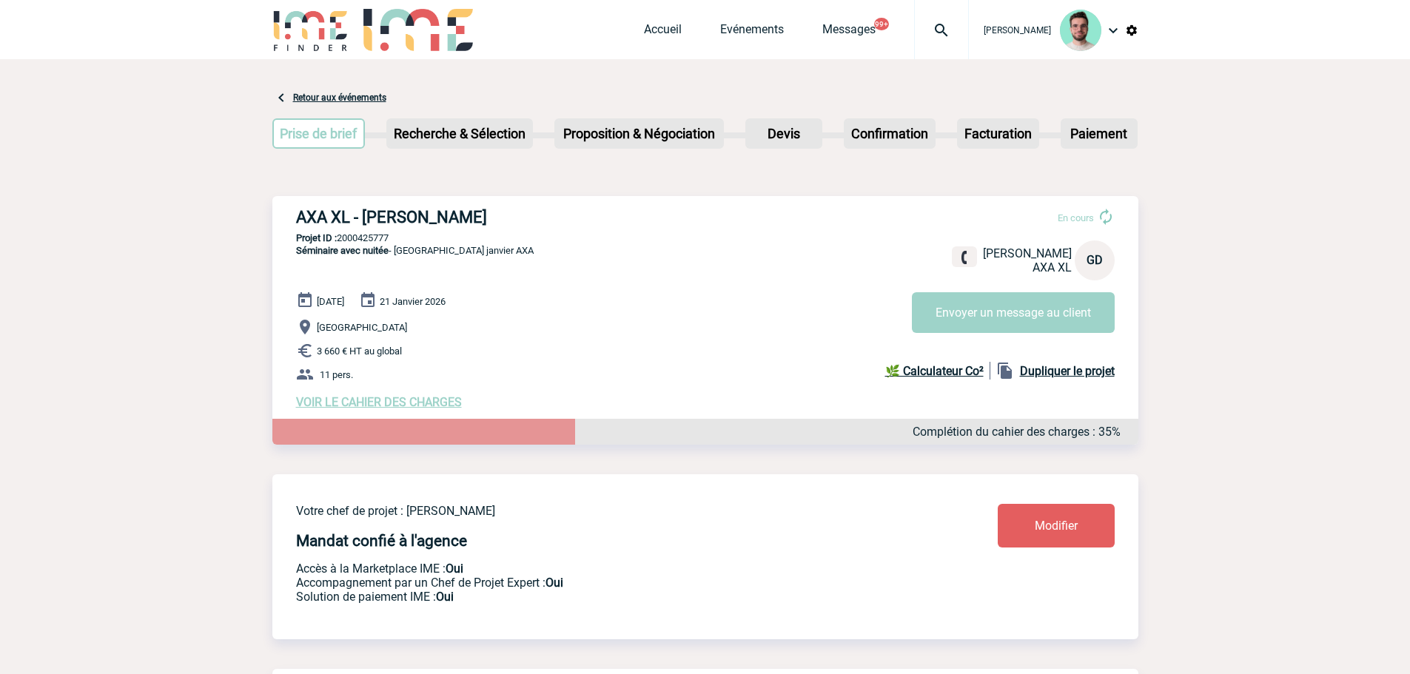
click at [446, 213] on h3 "AXA XL - [PERSON_NAME]" at bounding box center [518, 217] width 444 height 19
copy div "AXA XL - [PERSON_NAME]"
click at [378, 238] on p "Projet ID : 2000425777" at bounding box center [705, 237] width 866 height 11
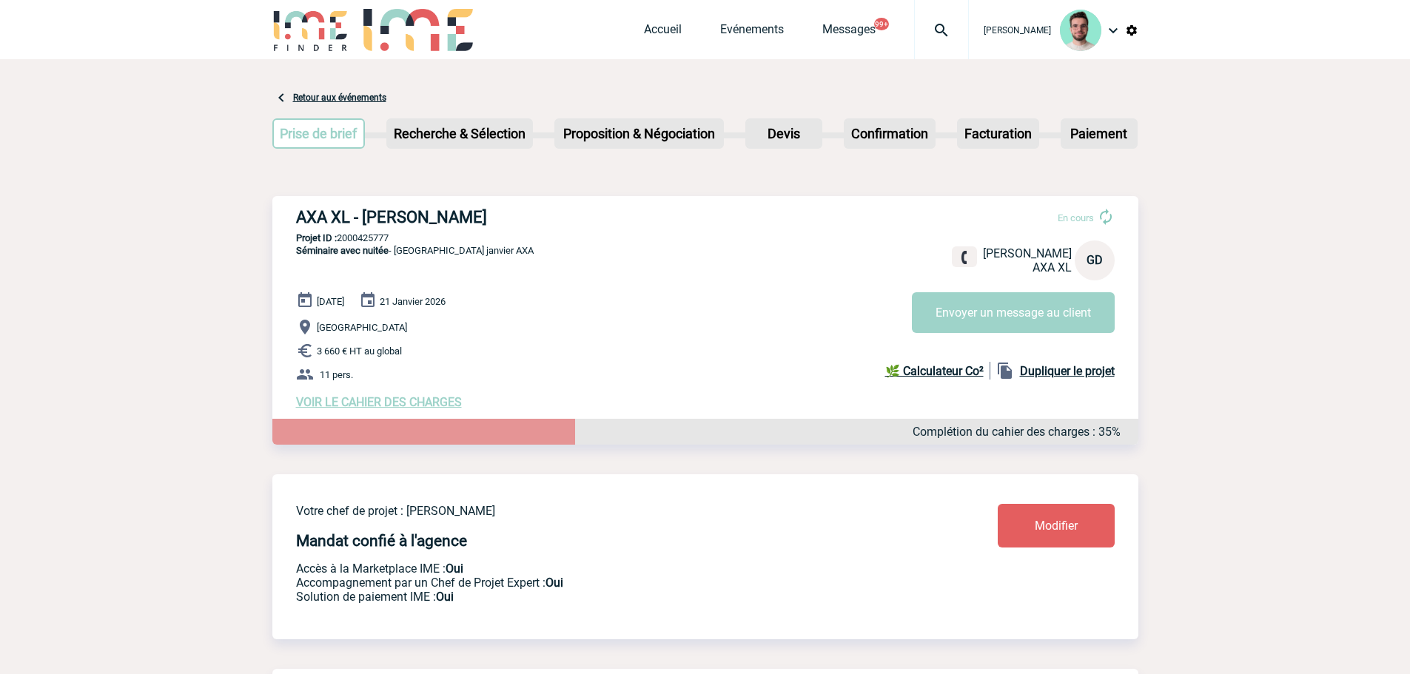
click at [378, 238] on p "Projet ID : 2000425777" at bounding box center [705, 237] width 866 height 11
copy p "2000425777"
click at [381, 236] on p "Projet ID : 2000425777" at bounding box center [705, 237] width 866 height 11
click at [657, 27] on link "Accueil" at bounding box center [663, 32] width 38 height 21
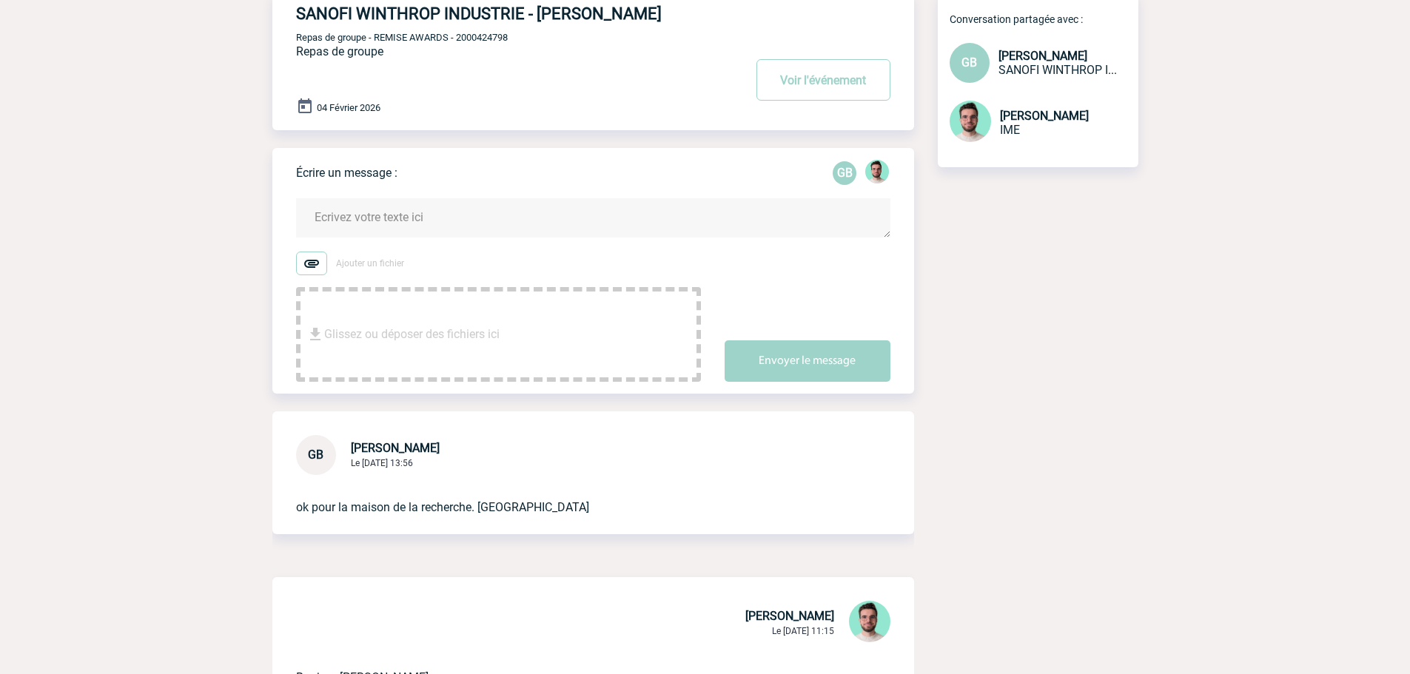
scroll to position [74, 0]
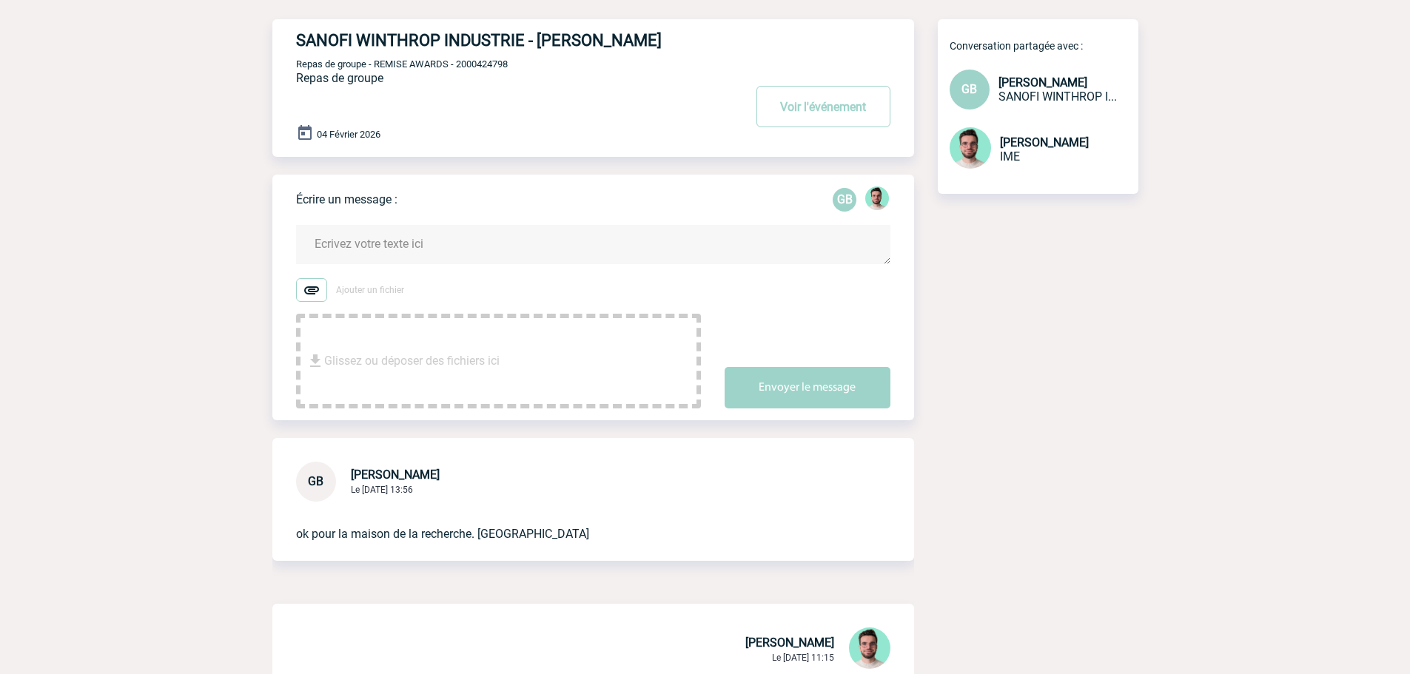
click at [486, 67] on span "Repas de groupe - REMISE AWARDS - 2000424798" at bounding box center [402, 63] width 212 height 11
copy span "2000424798"
click at [476, 73] on div "SANOFI WINTHROP INDUSTRIE - Geoffroy BOUDON Voir l'événement Repas de groupe - …" at bounding box center [605, 82] width 618 height 126
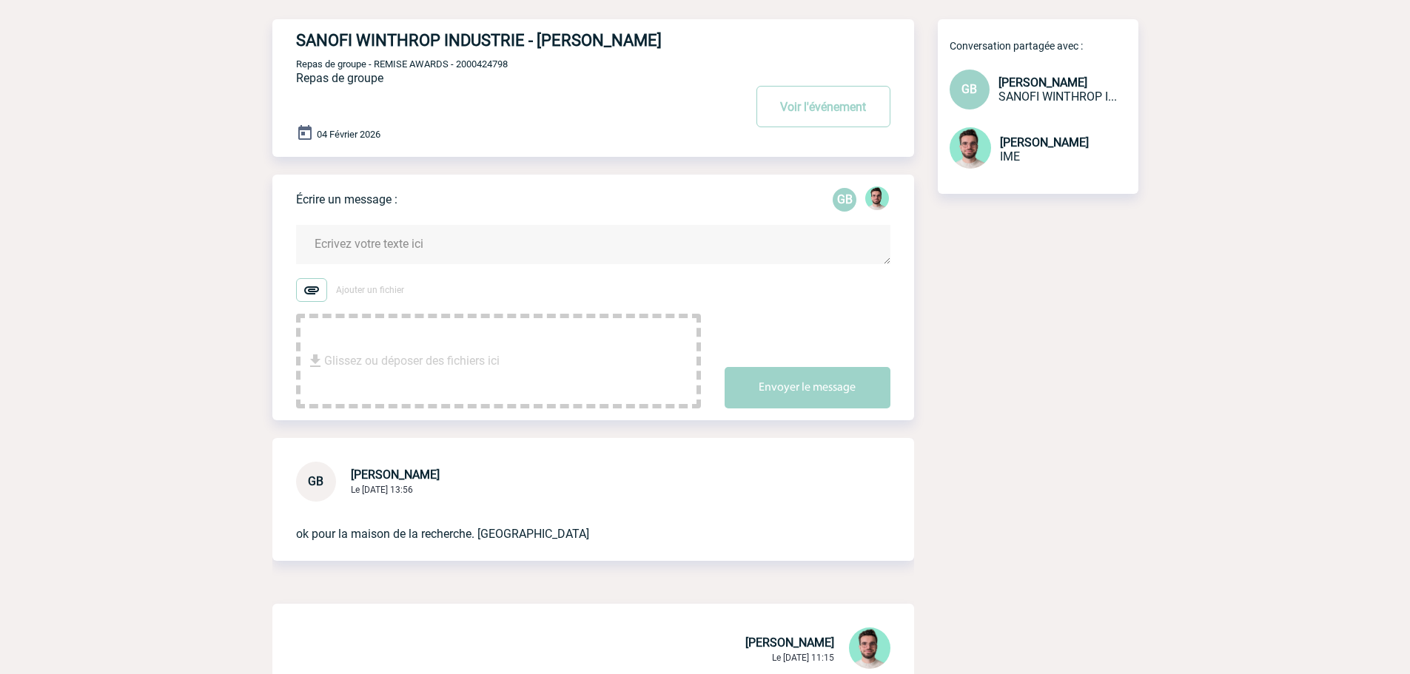
click at [480, 67] on span "Repas de groupe - REMISE AWARDS - 2000424798" at bounding box center [402, 63] width 212 height 11
copy span "2000424798"
click at [395, 244] on textarea at bounding box center [593, 244] width 594 height 39
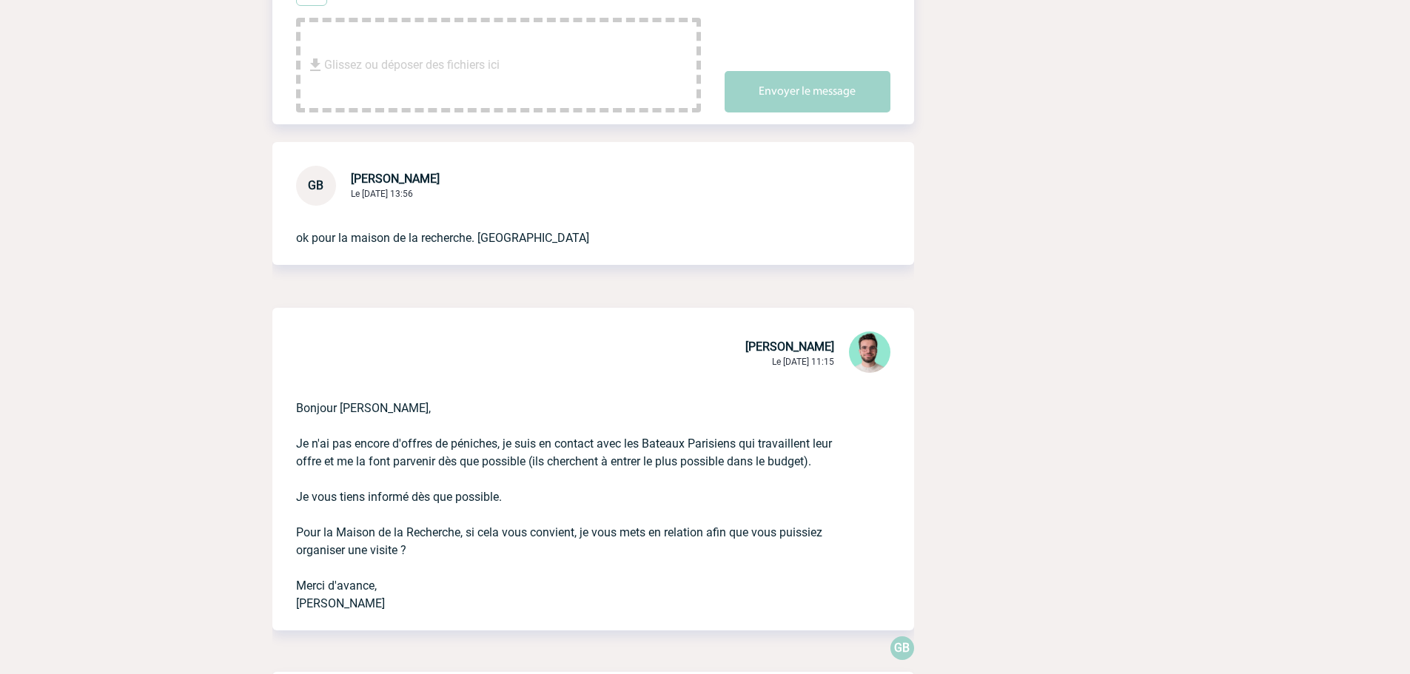
scroll to position [370, 0]
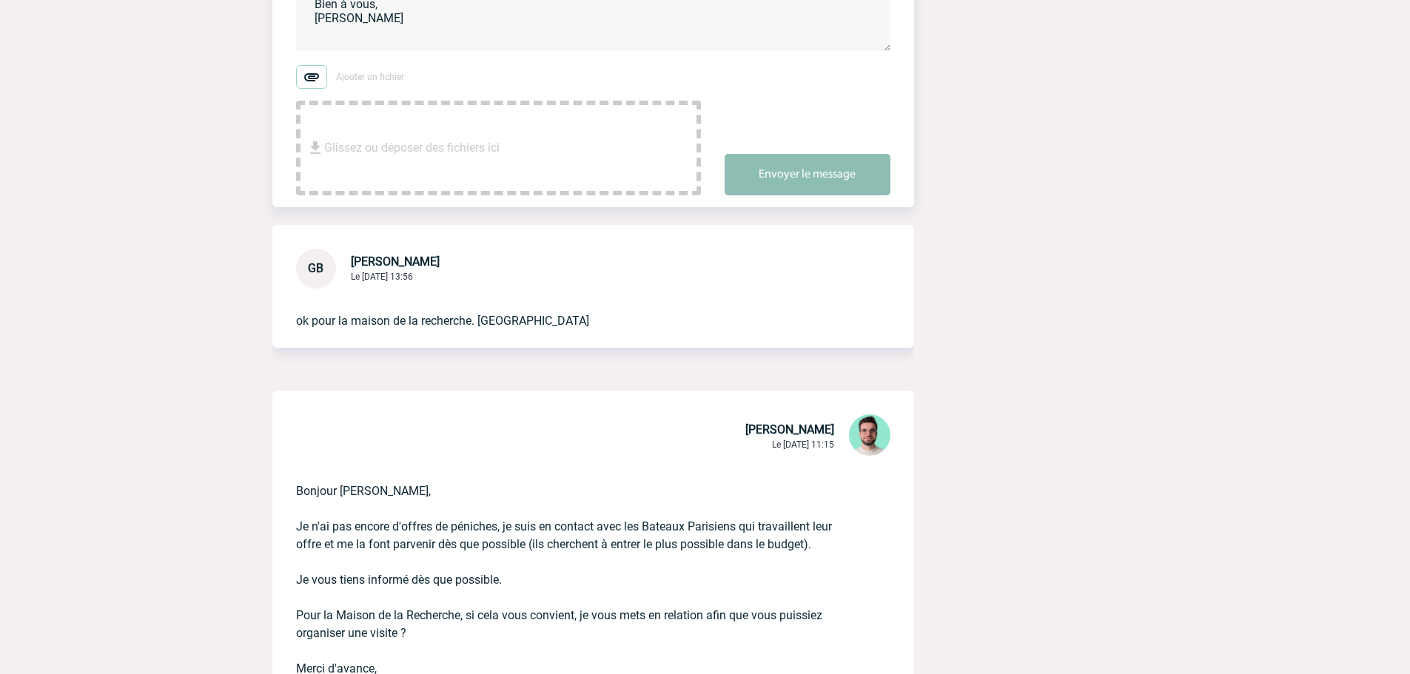
type textarea "Geoffroy, Je viens de vous mettre en relation. Bien à vous, Benjamin"
click at [803, 175] on button "Envoyer le message" at bounding box center [808, 174] width 166 height 41
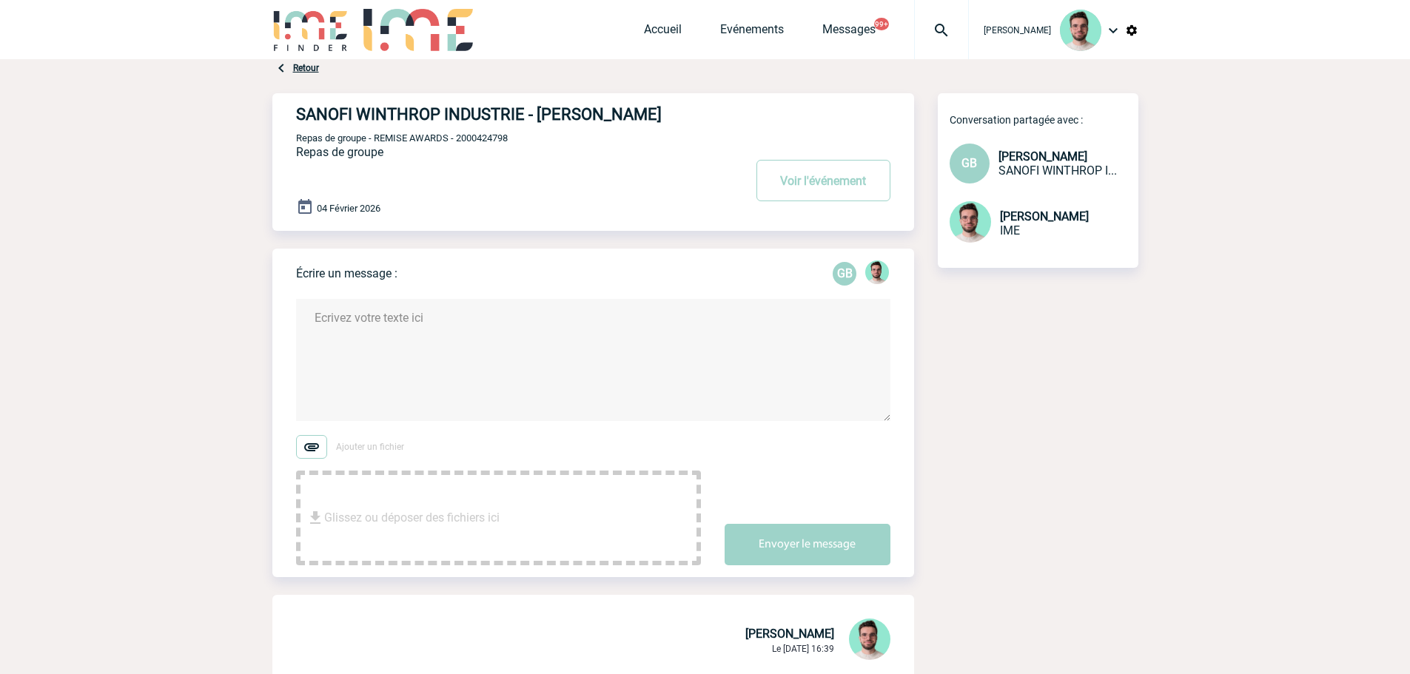
scroll to position [74, 0]
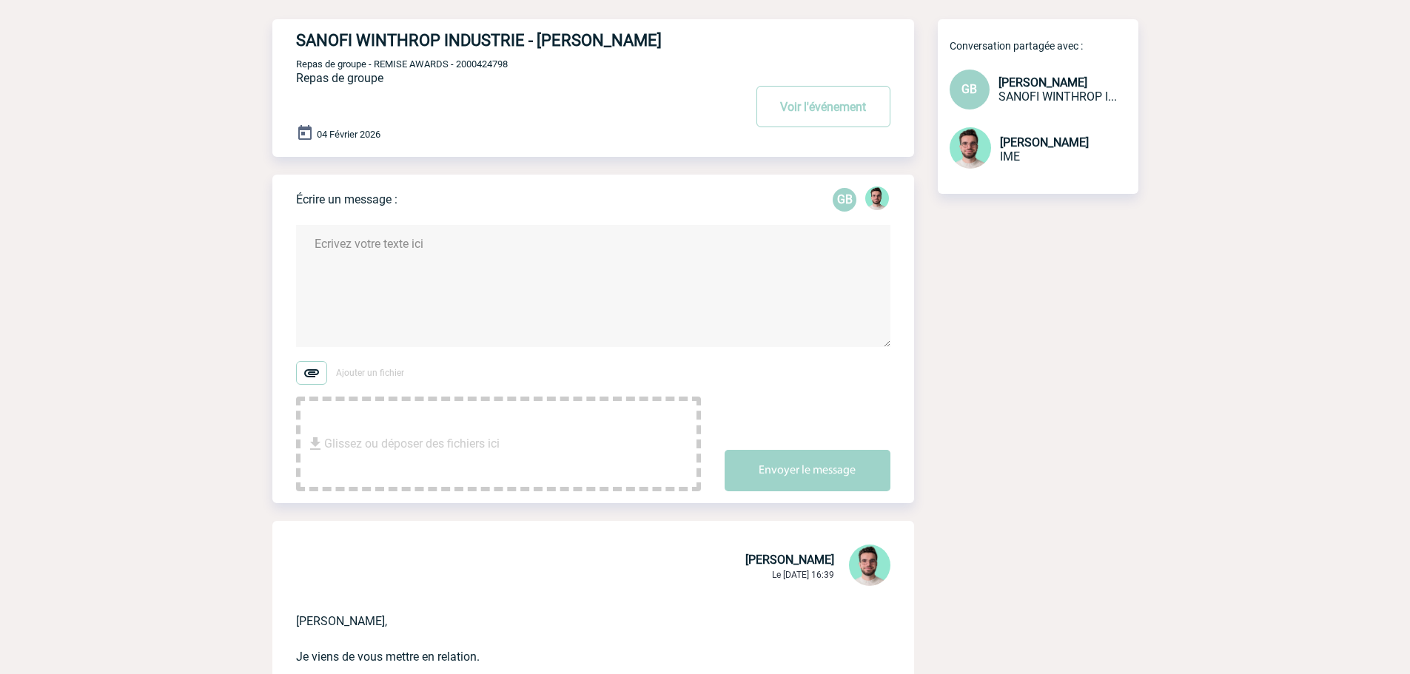
click at [400, 279] on textarea at bounding box center [593, 286] width 594 height 122
click at [560, 321] on textarea "Geoffroy, Vous trouverez ci-joint et ci-dessous le retour du bateau ONYX : "" at bounding box center [593, 286] width 594 height 122
paste textarea "Je vous remercie pour votre patience et ai le plaisir de vous adresser une prop…"
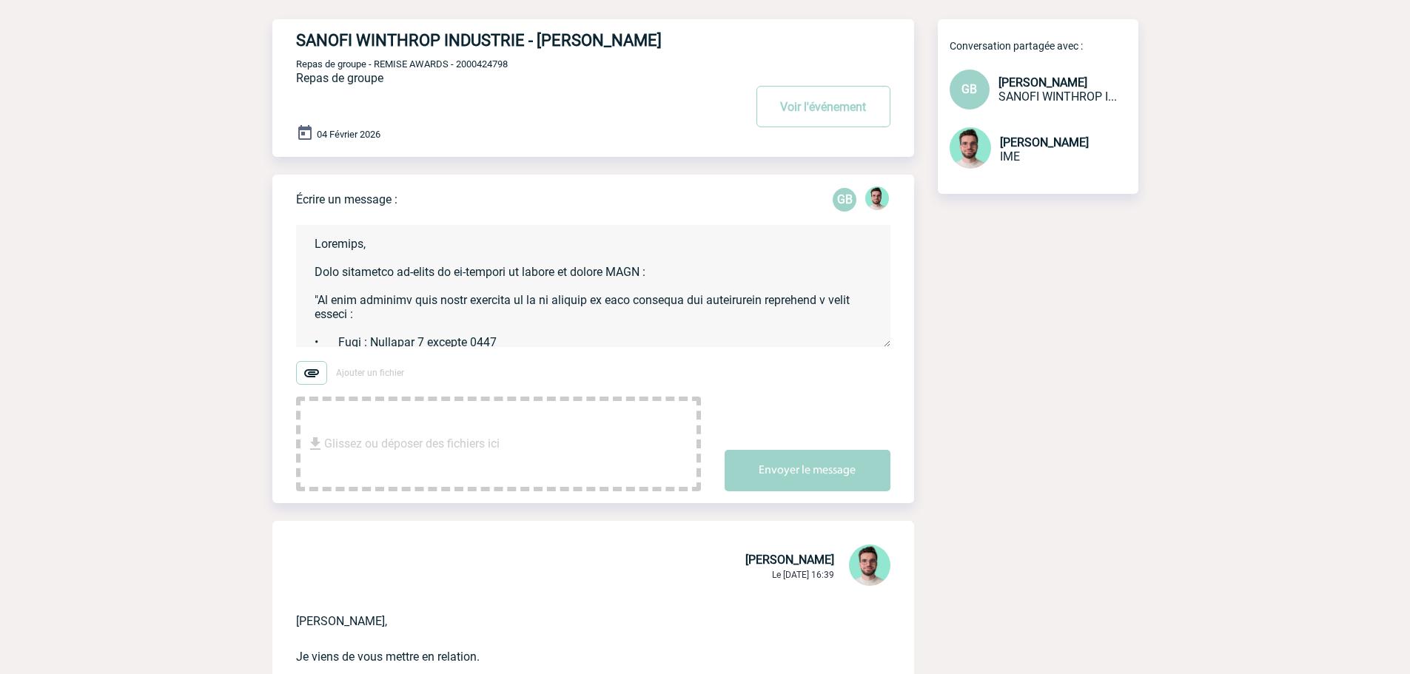
scroll to position [608, 0]
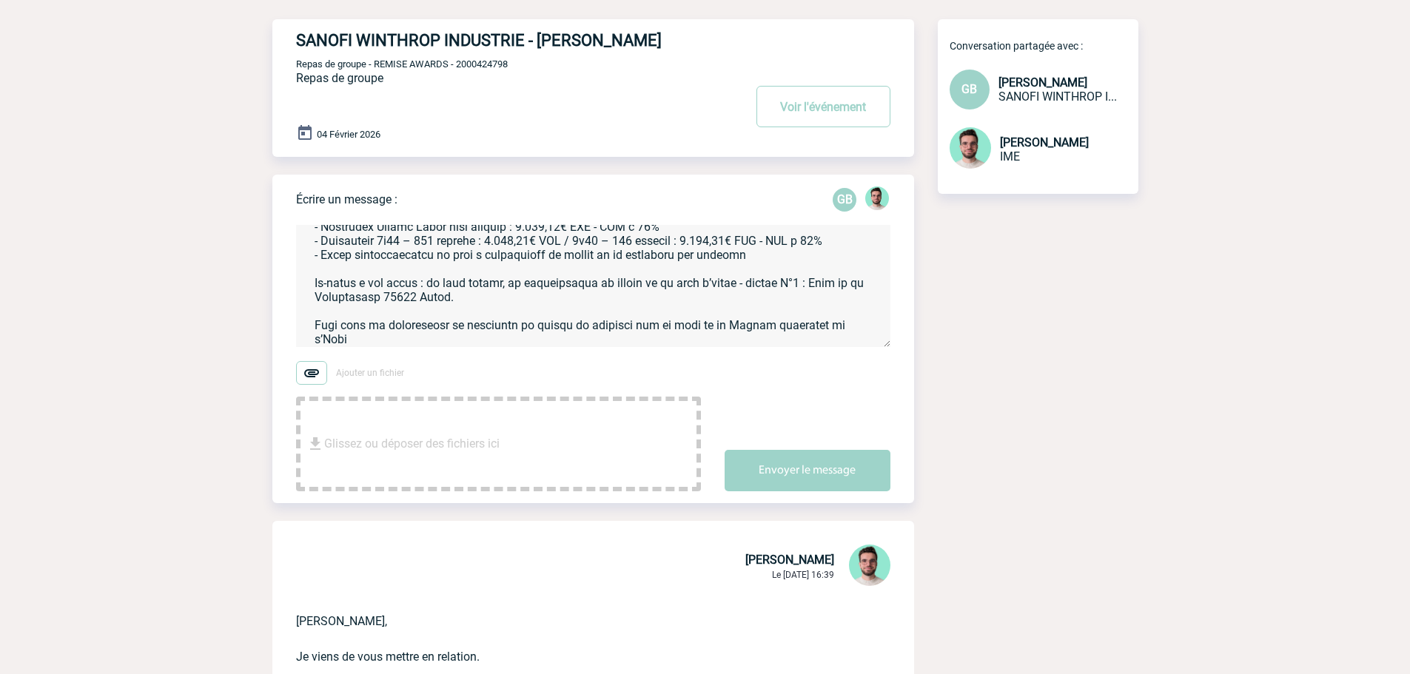
click at [843, 327] on textarea at bounding box center [593, 286] width 594 height 122
paste textarea "http://www.bateauxparisiens.com/fr/la-compagnie/nos-bateaux/onyx.html"
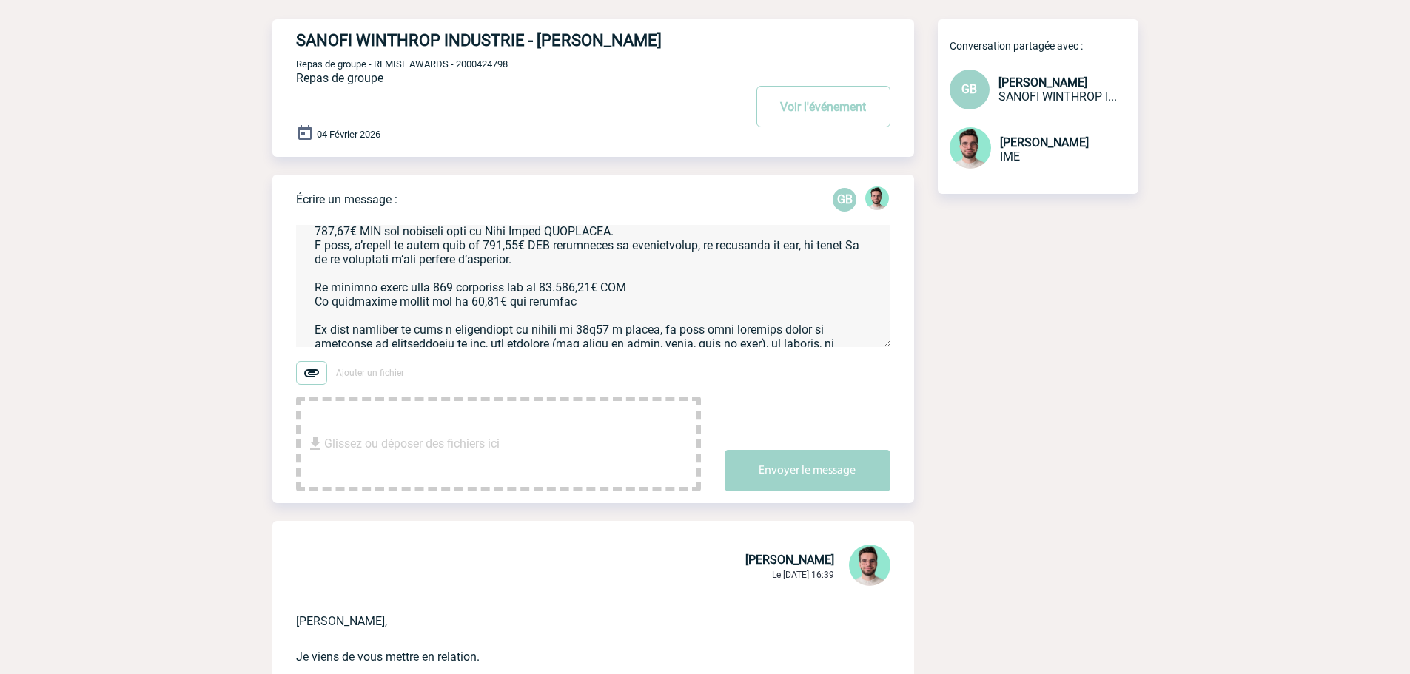
click at [518, 302] on textarea at bounding box center [593, 286] width 594 height 122
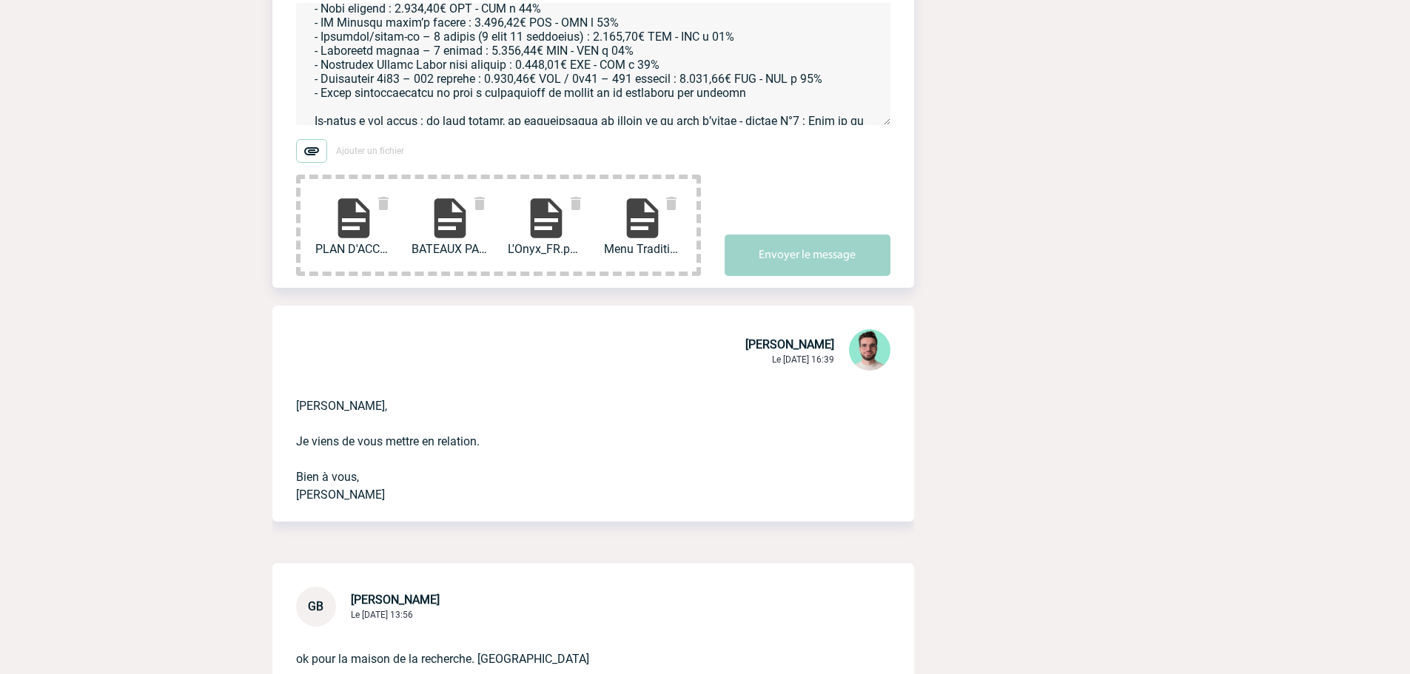
scroll to position [611, 0]
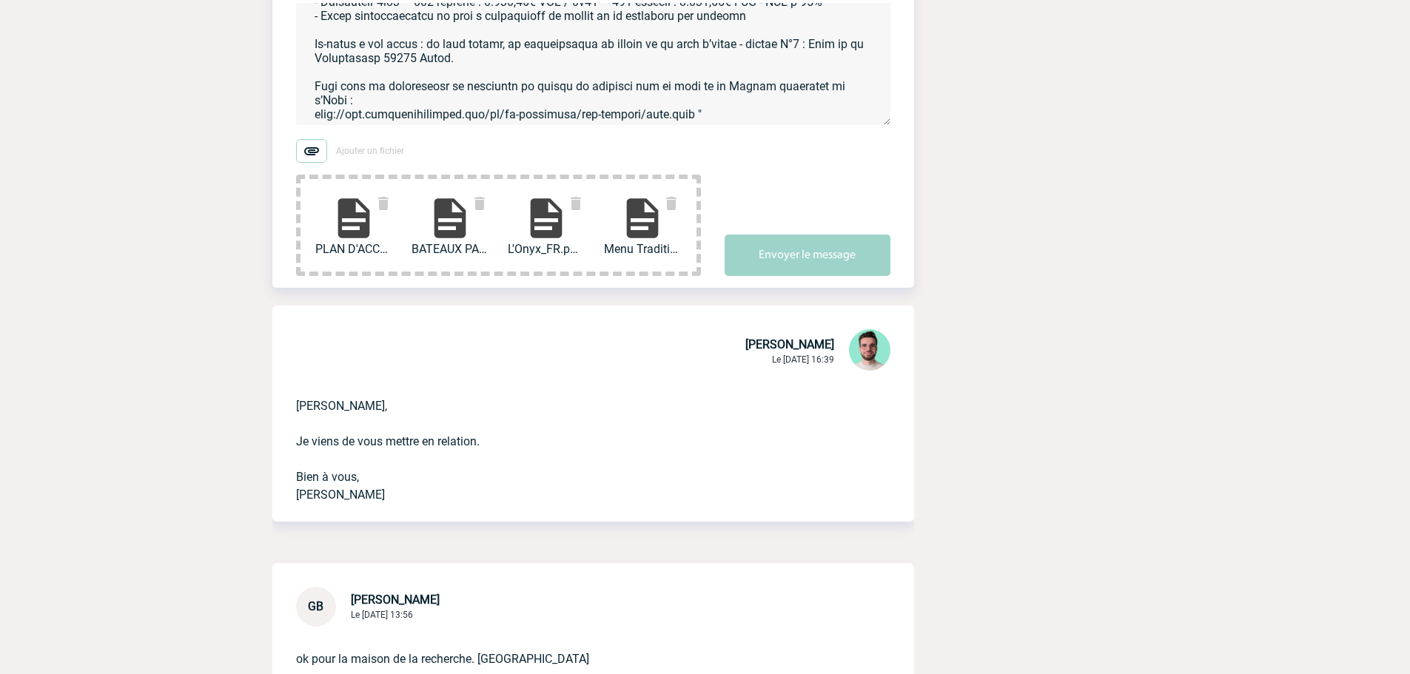
click at [736, 110] on textarea at bounding box center [593, 64] width 594 height 122
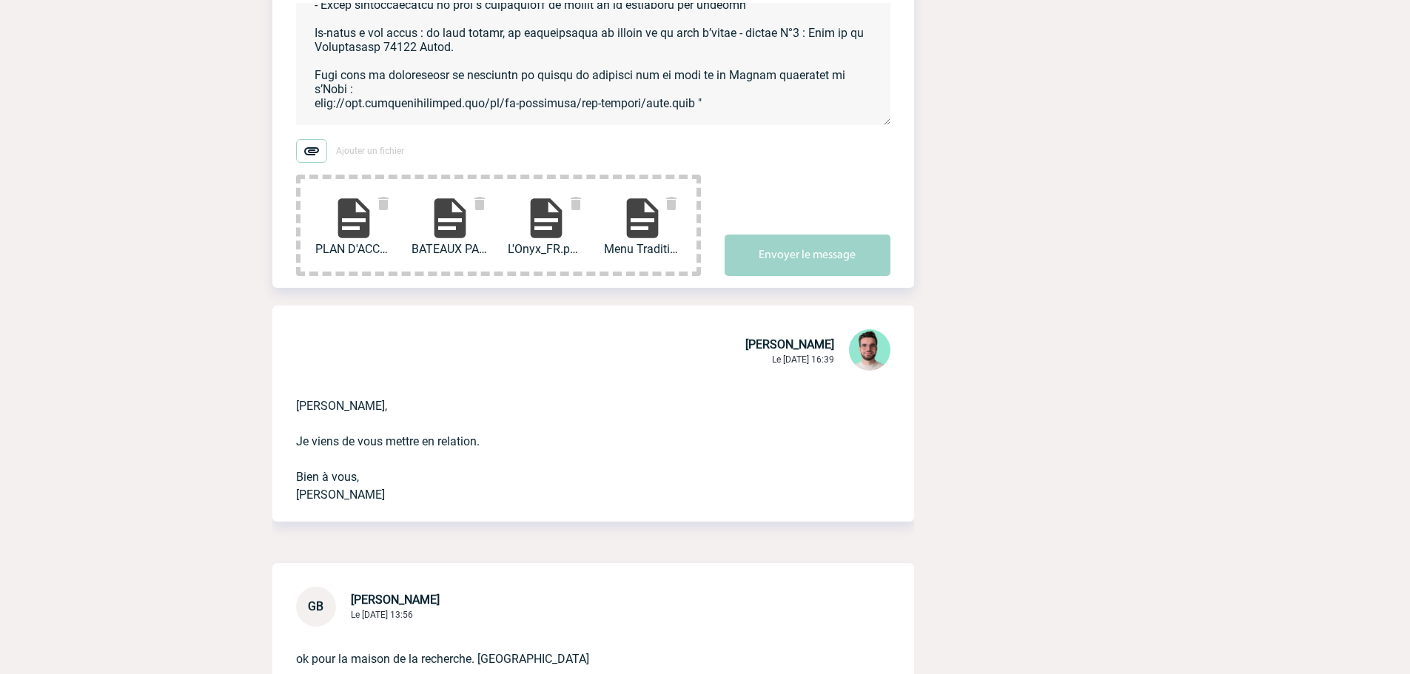
scroll to position [636, 0]
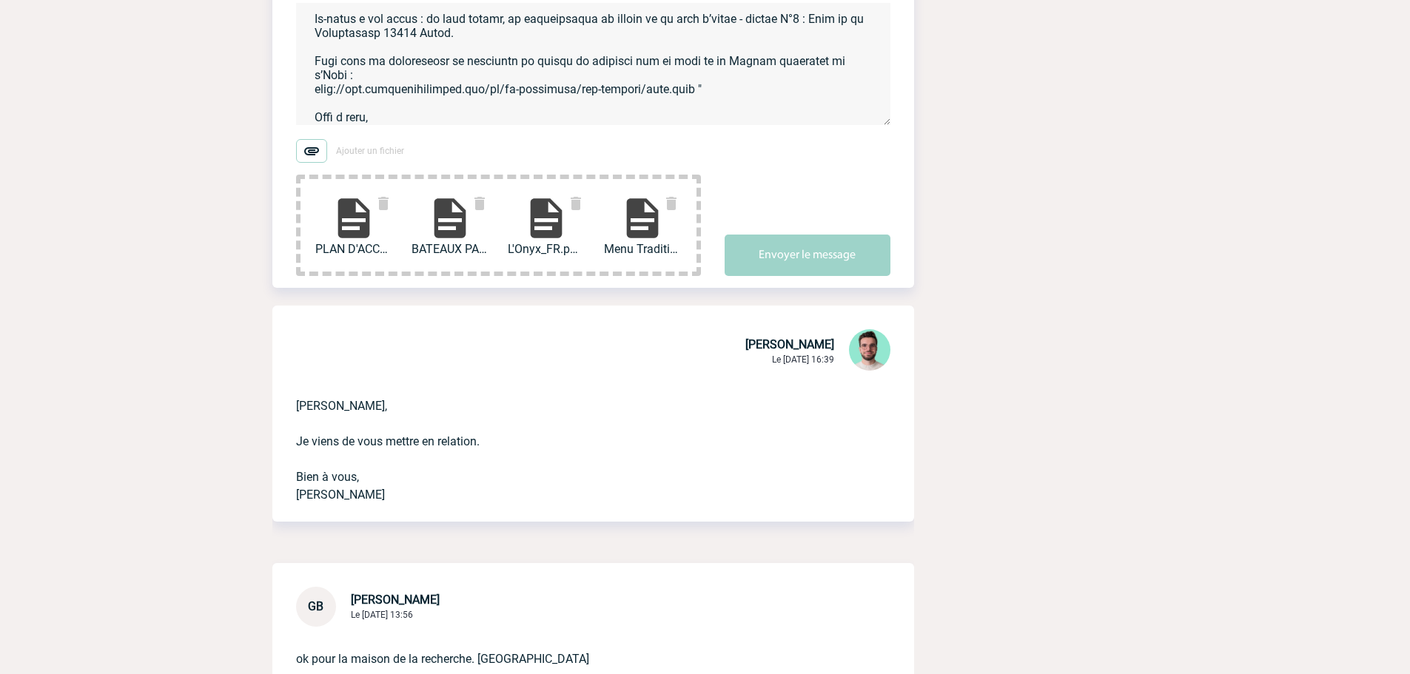
type textarea "Geoffroy, Vous trouverez ci-joint et ci-dessous le retour du bateau ONYX : "Je …"
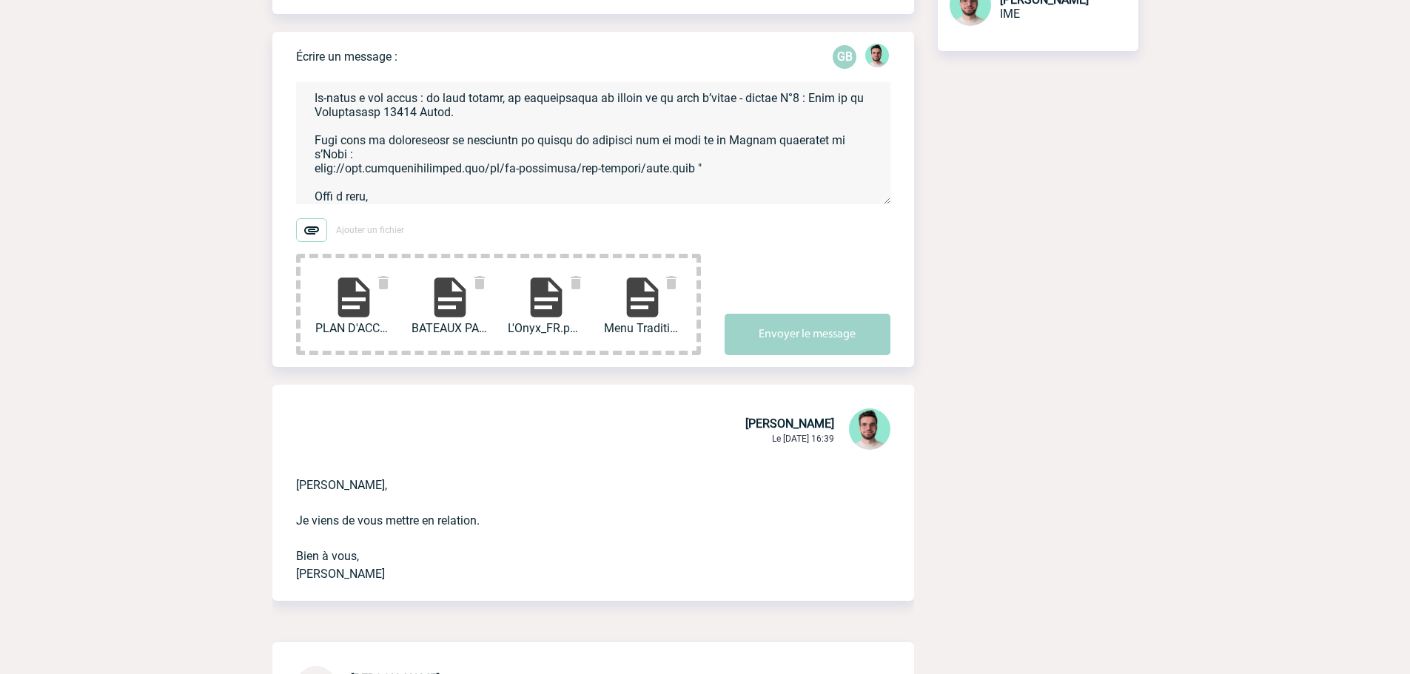
scroll to position [148, 0]
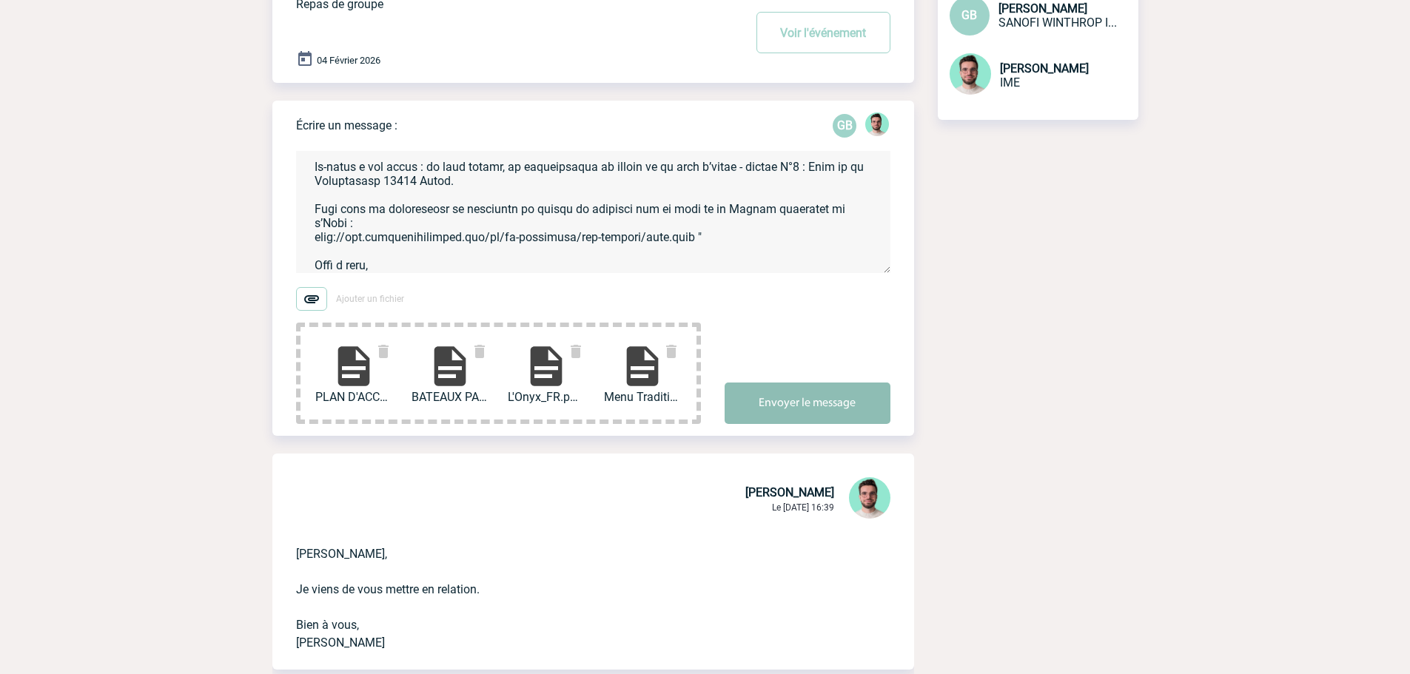
click at [777, 397] on button "Envoyer le message" at bounding box center [808, 403] width 166 height 41
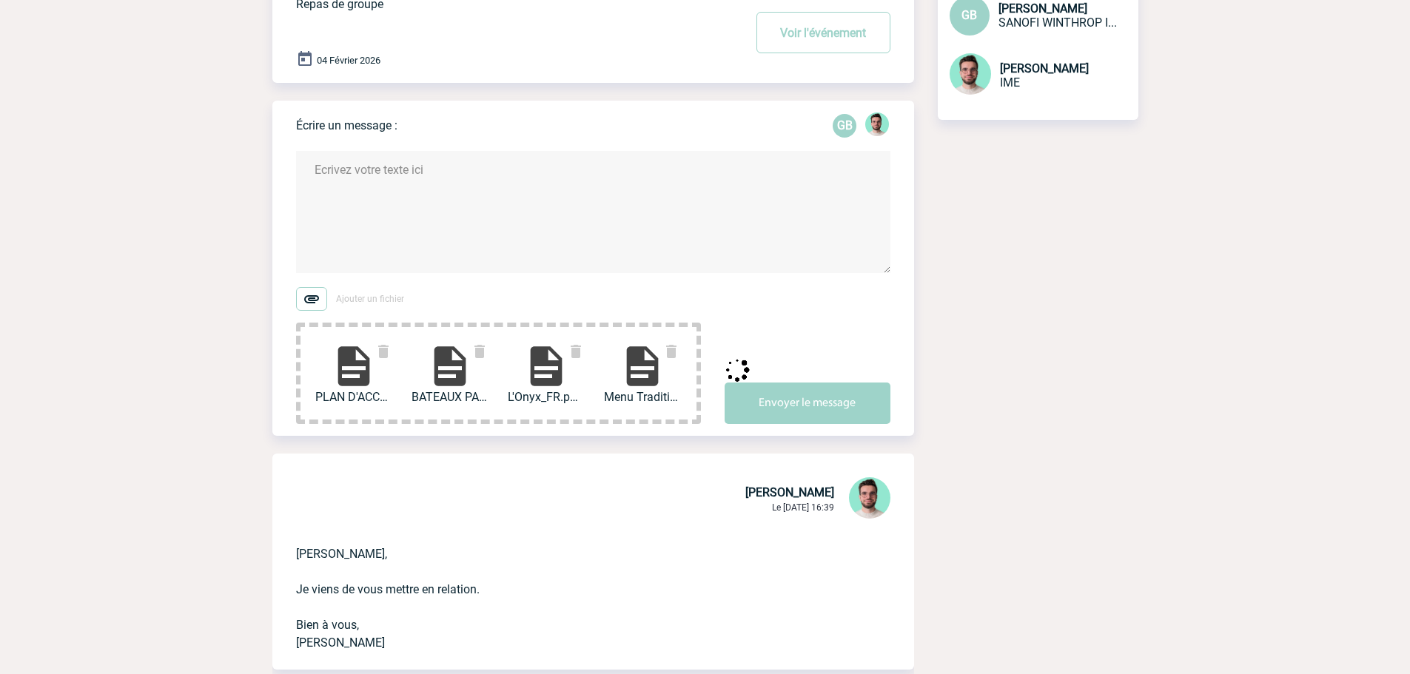
scroll to position [0, 0]
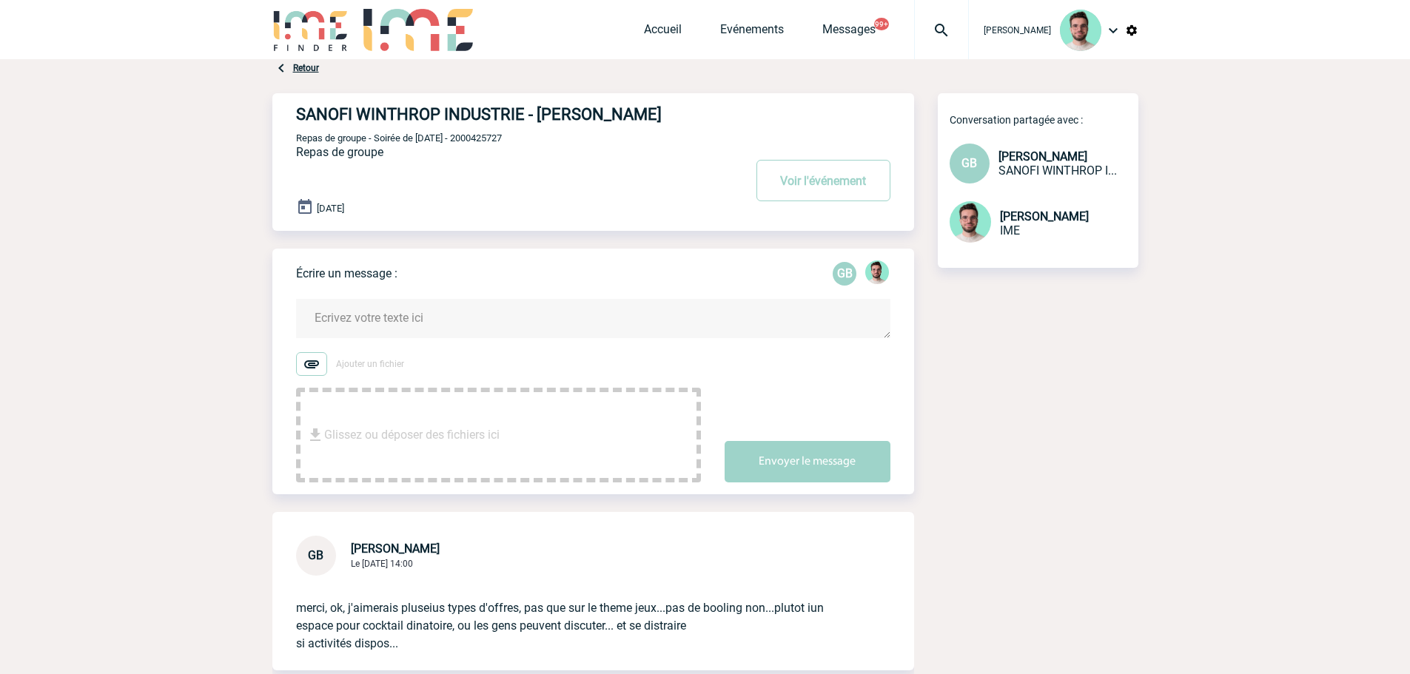
click at [493, 147] on div "SANOFI WINTHROP INDUSTRIE - [PERSON_NAME] Voir l'événement Repas de groupe - So…" at bounding box center [605, 156] width 618 height 126
click at [478, 137] on span "Repas de groupe - Soirée de [DATE] - 2000425727" at bounding box center [399, 137] width 206 height 11
click at [478, 137] on span "Repas de groupe - Soirée de noel - 2000425727" at bounding box center [399, 137] width 206 height 11
copy span "2000425727"
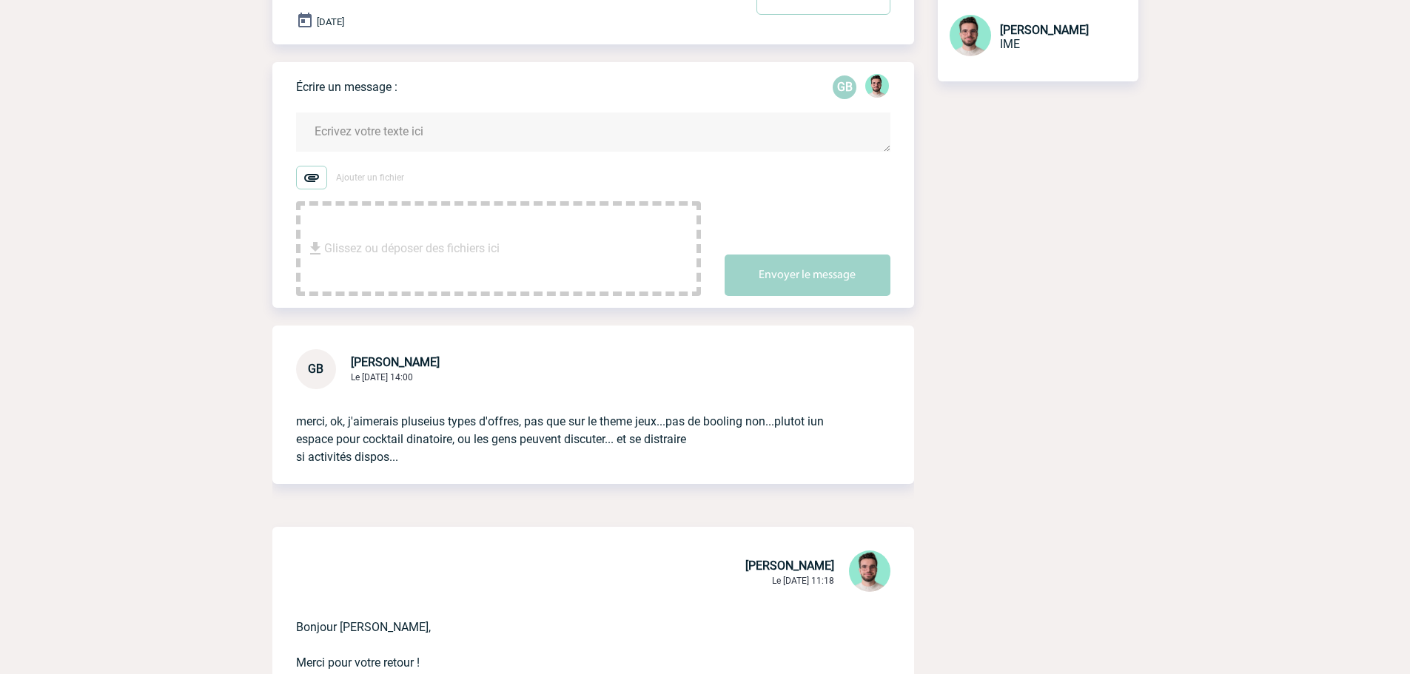
scroll to position [74, 0]
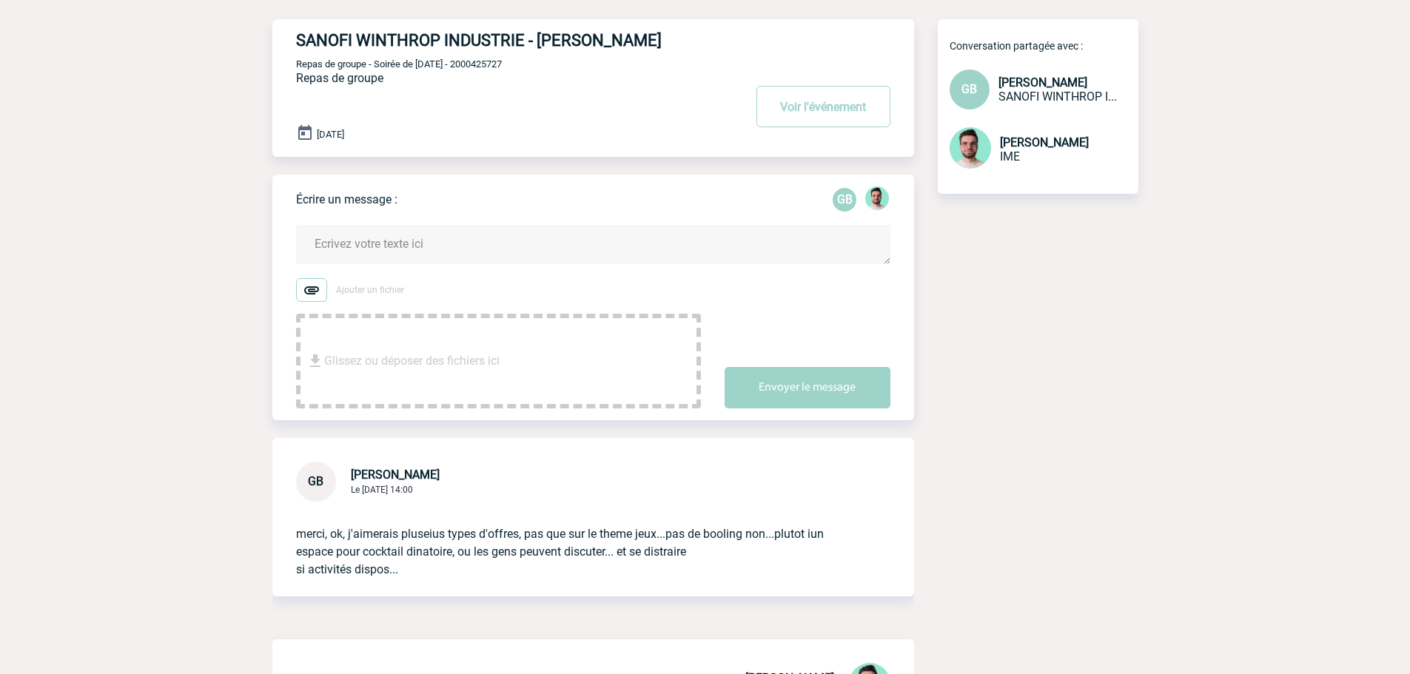
click at [466, 242] on textarea at bounding box center [593, 244] width 594 height 39
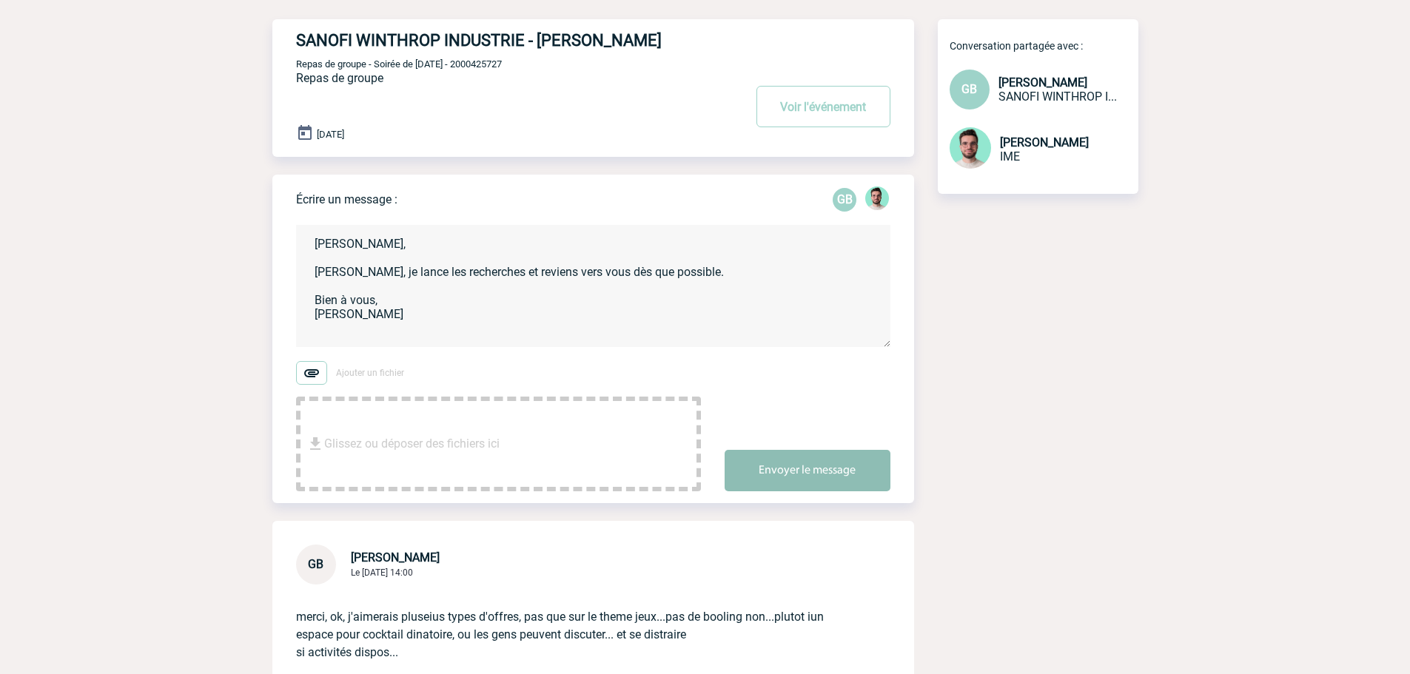
type textarea "Geoffroy, Entendu, je lance les recherches et reviens vers vous dès que possibl…"
click at [819, 453] on button "Envoyer le message" at bounding box center [808, 470] width 166 height 41
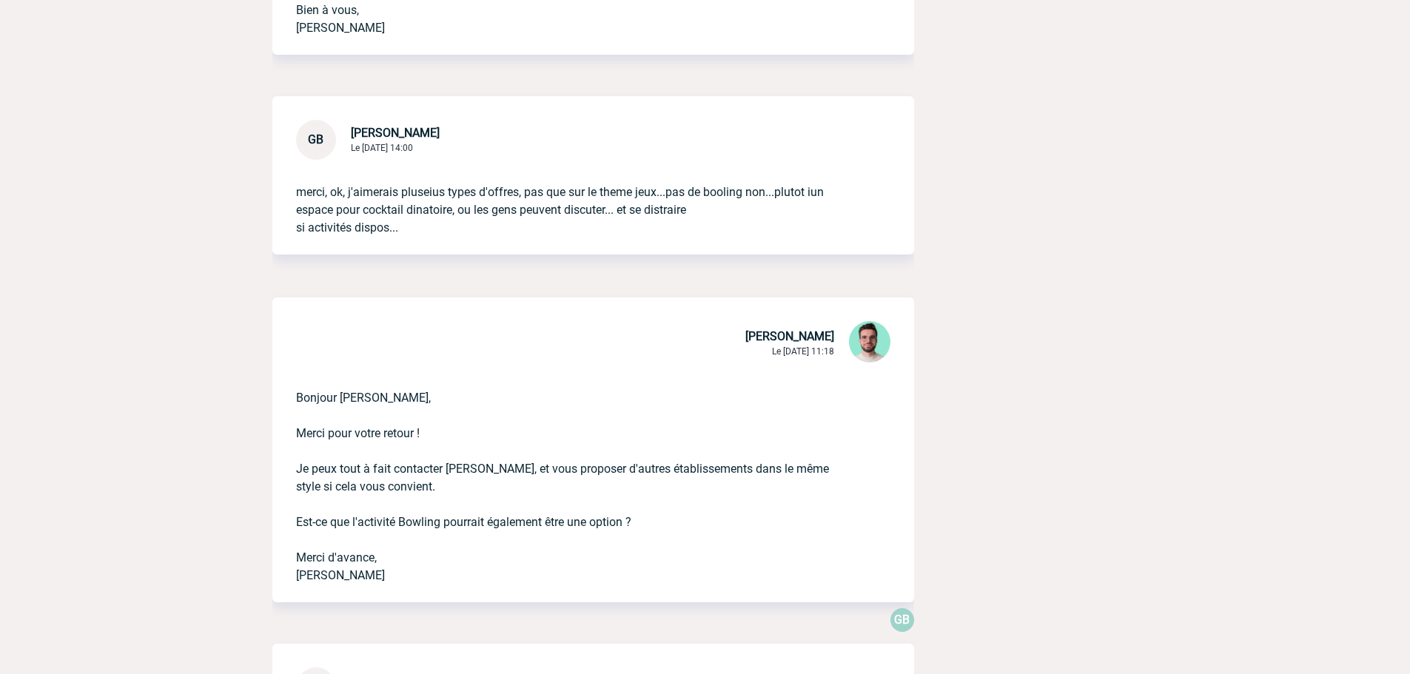
scroll to position [814, 0]
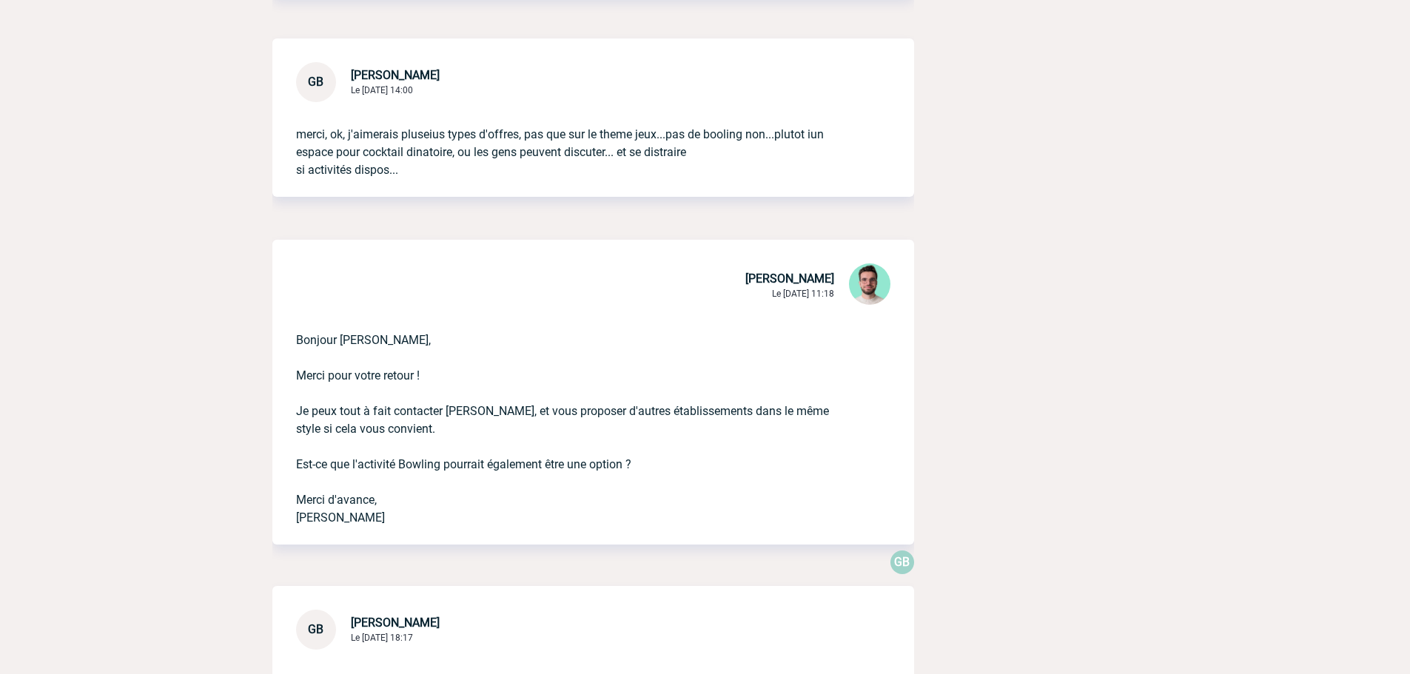
click at [466, 413] on p "Bonjour Geoffroy, Merci pour votre retour ! Je peux tout à fait contacter Shuff…" at bounding box center [572, 417] width 553 height 219
copy p "Shuffed"
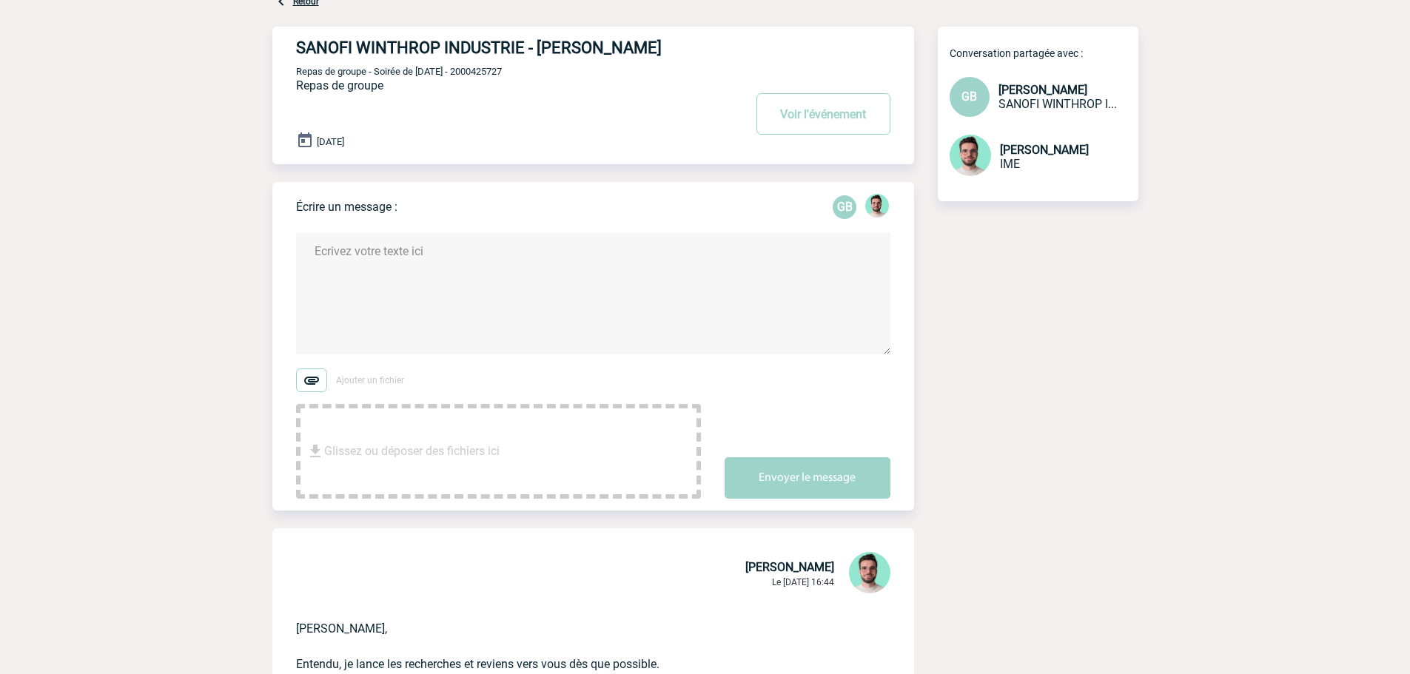
scroll to position [0, 0]
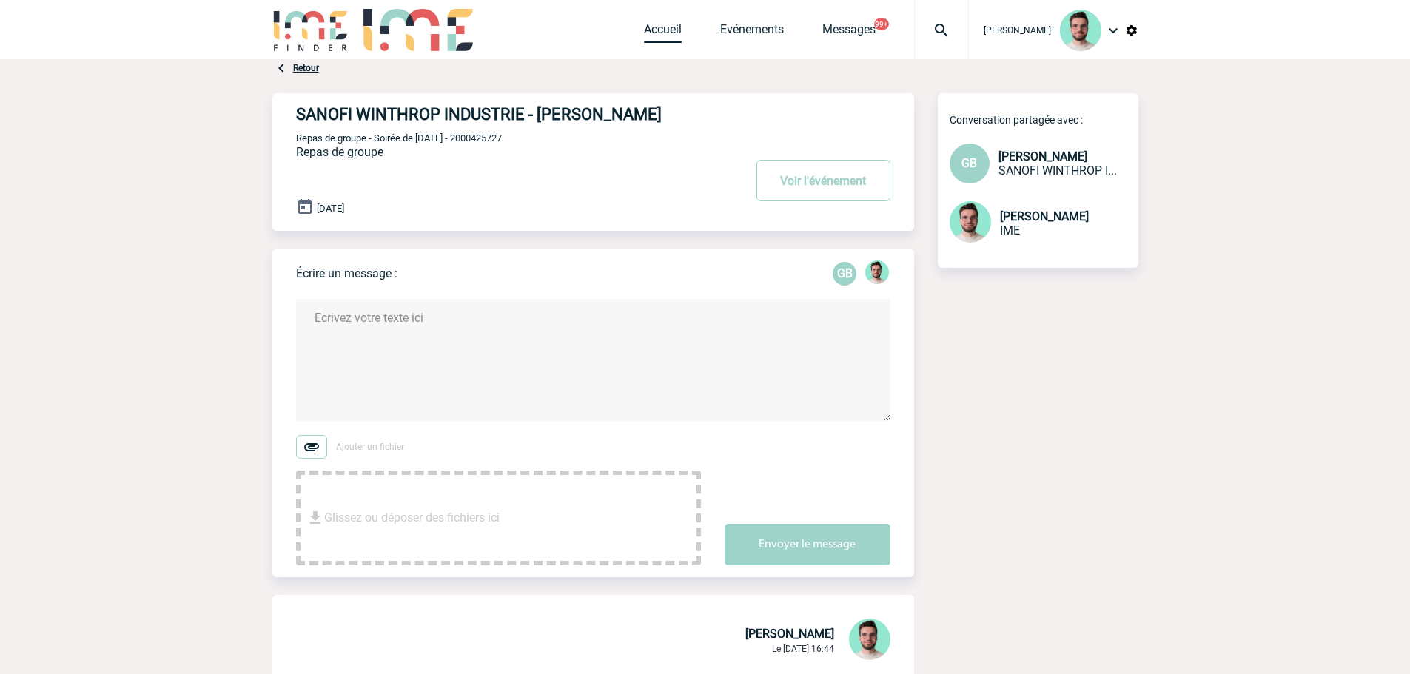
click at [648, 24] on link "Accueil" at bounding box center [663, 32] width 38 height 21
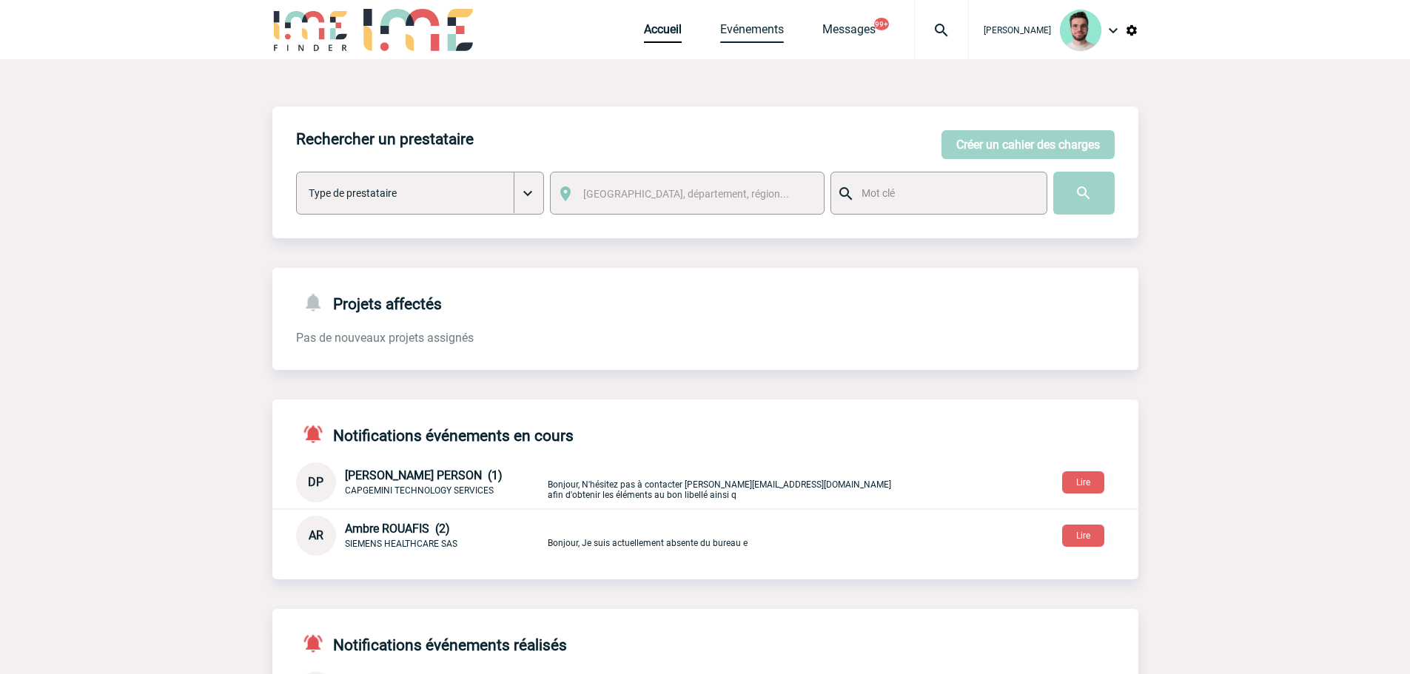
click at [736, 35] on link "Evénements" at bounding box center [752, 32] width 64 height 21
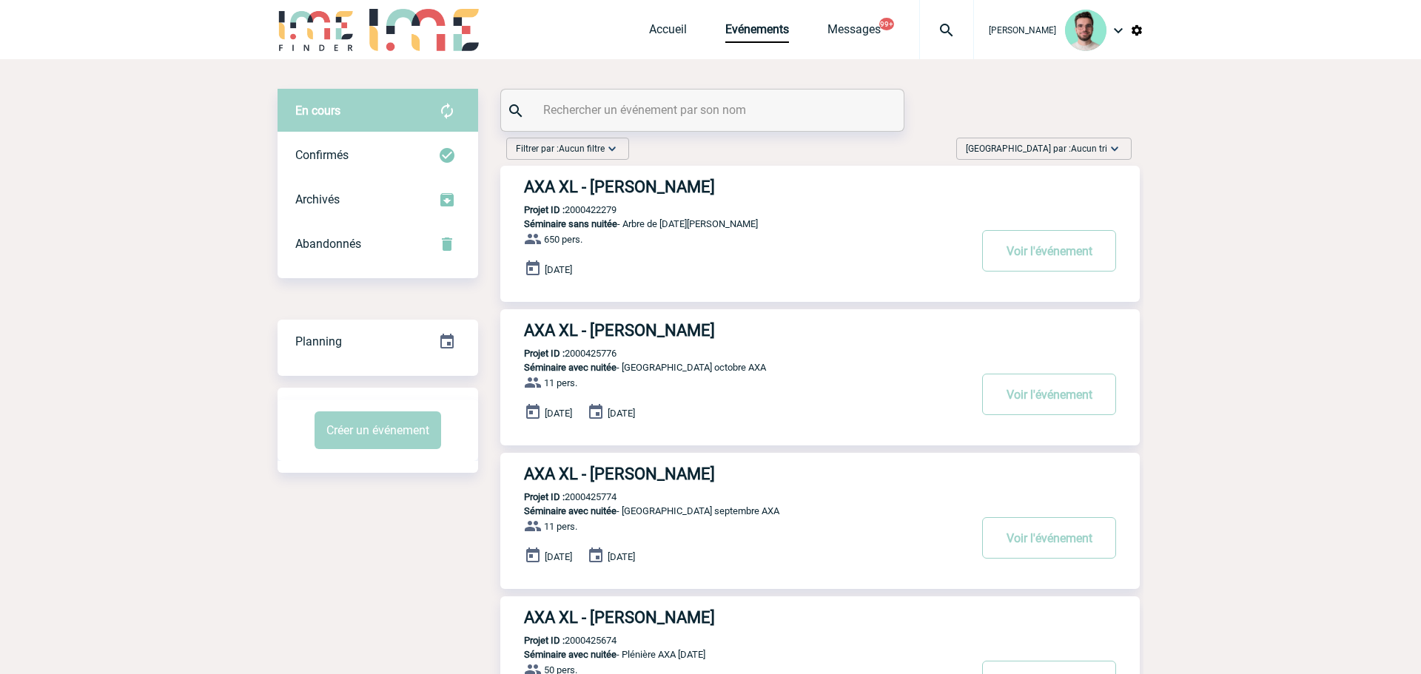
click at [658, 99] on input "text" at bounding box center [704, 109] width 329 height 21
type input "dubreuil"
click at [600, 207] on p "Projet ID : 2000422279" at bounding box center [553, 209] width 116 height 11
click at [604, 355] on p "Projet ID : 2000425776" at bounding box center [553, 353] width 116 height 11
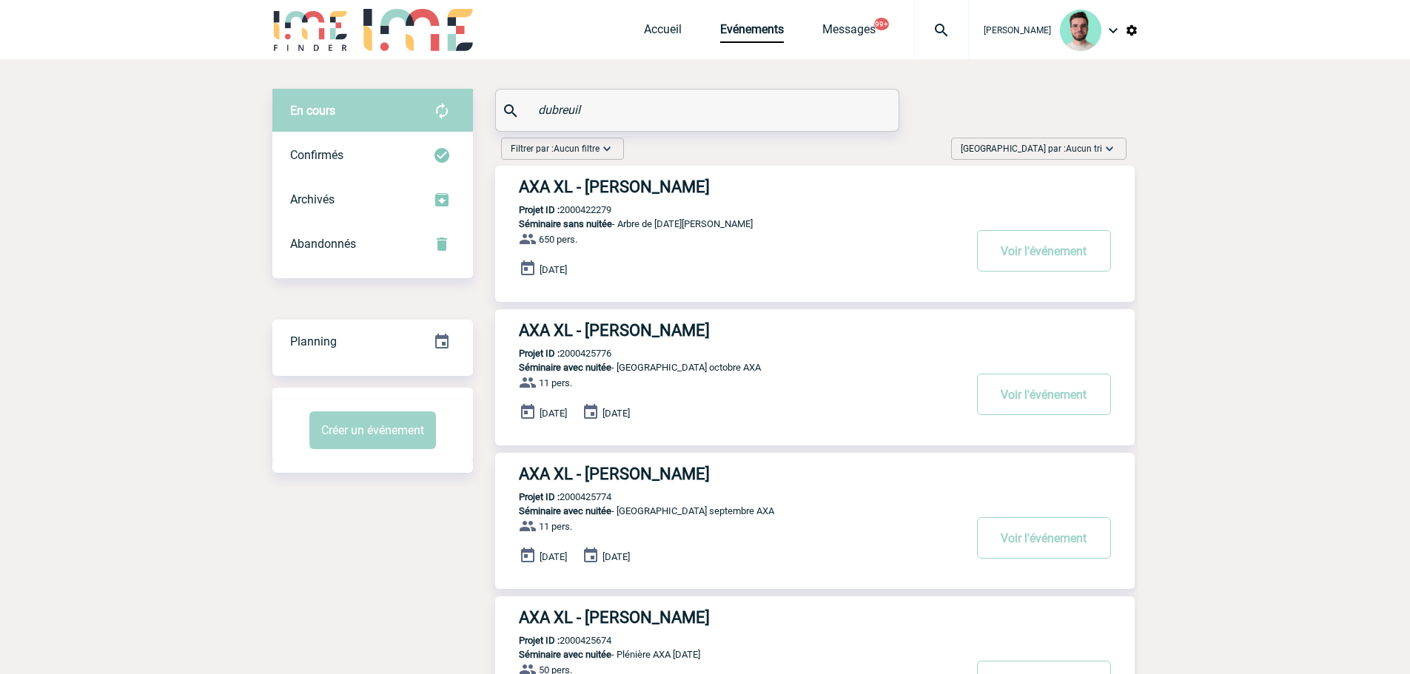
copy p "2000425776"
click at [570, 494] on p "Projet ID : 2000425774" at bounding box center [553, 496] width 116 height 11
copy p "2000425774"
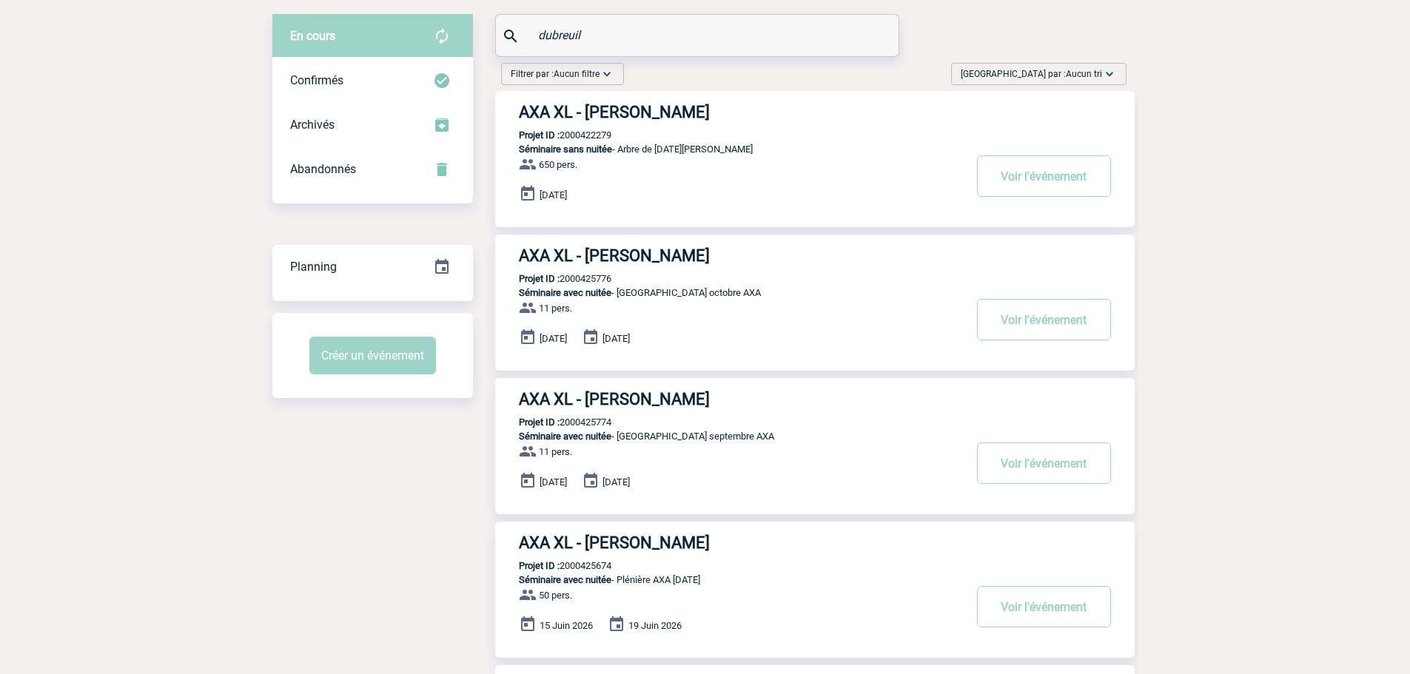
scroll to position [222, 0]
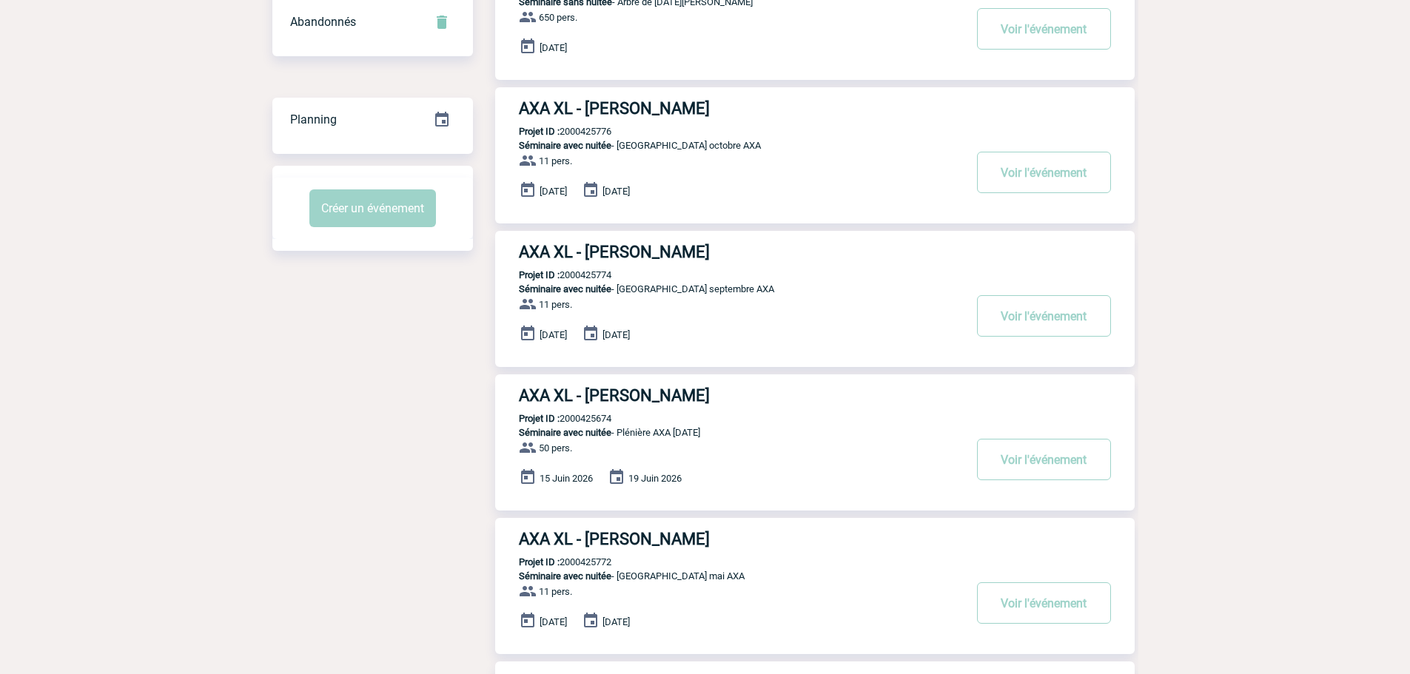
click at [580, 418] on p "Projet ID : 2000425674" at bounding box center [553, 418] width 116 height 11
copy p "2000425674"
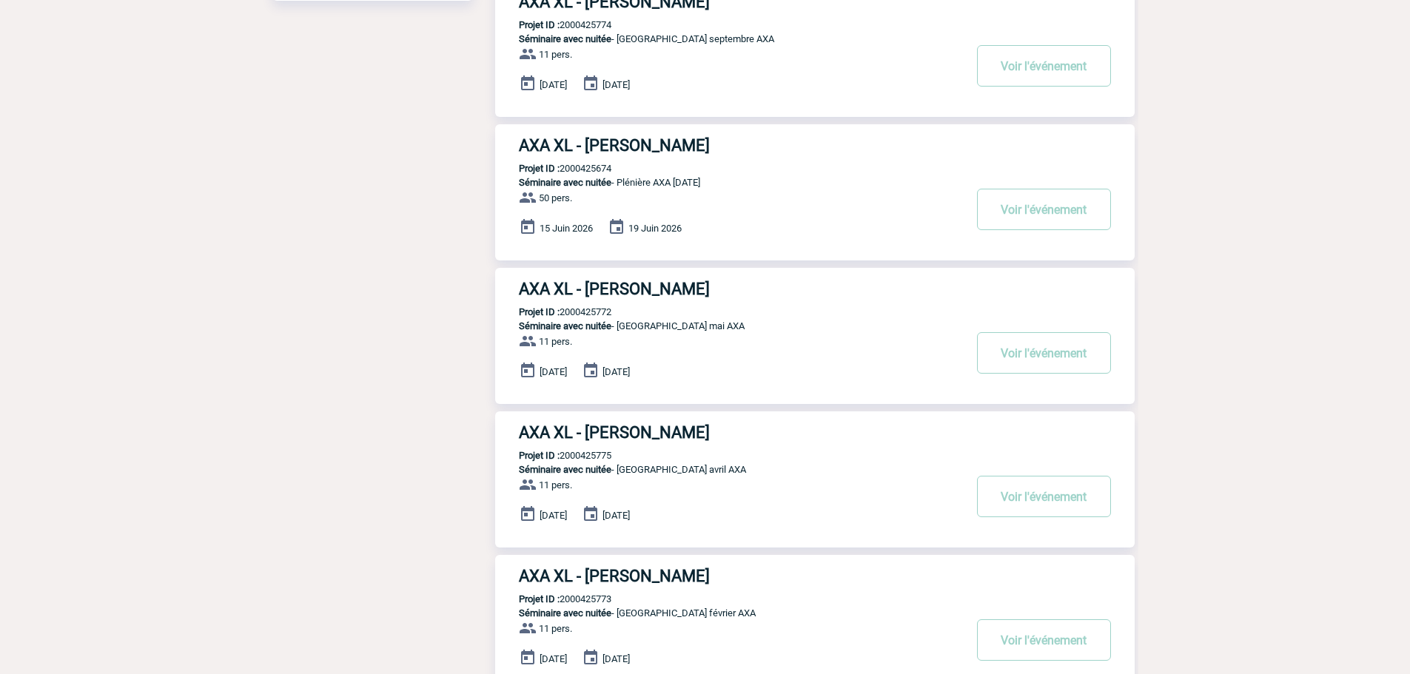
scroll to position [518, 0]
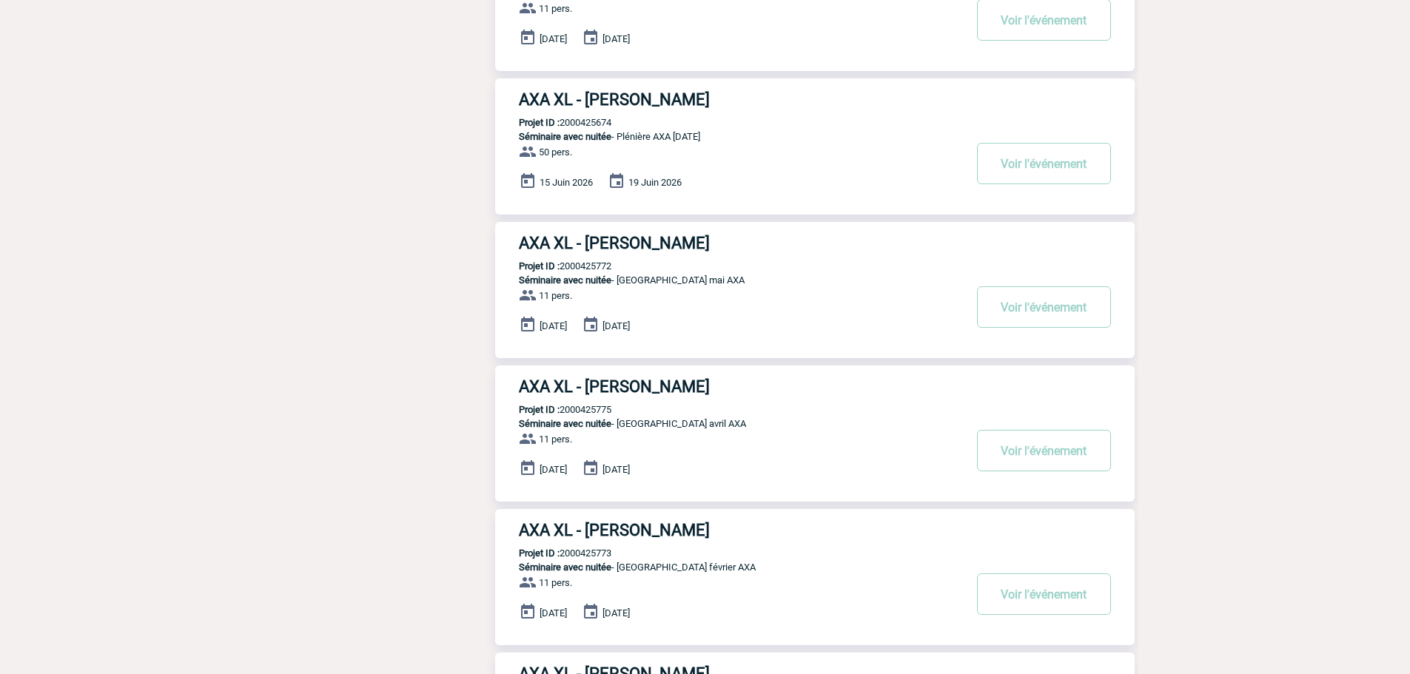
click at [608, 266] on p "Projet ID : 2000425772" at bounding box center [553, 266] width 116 height 11
copy p "2000425772"
click at [585, 407] on p "Projet ID : 2000425775" at bounding box center [553, 409] width 116 height 11
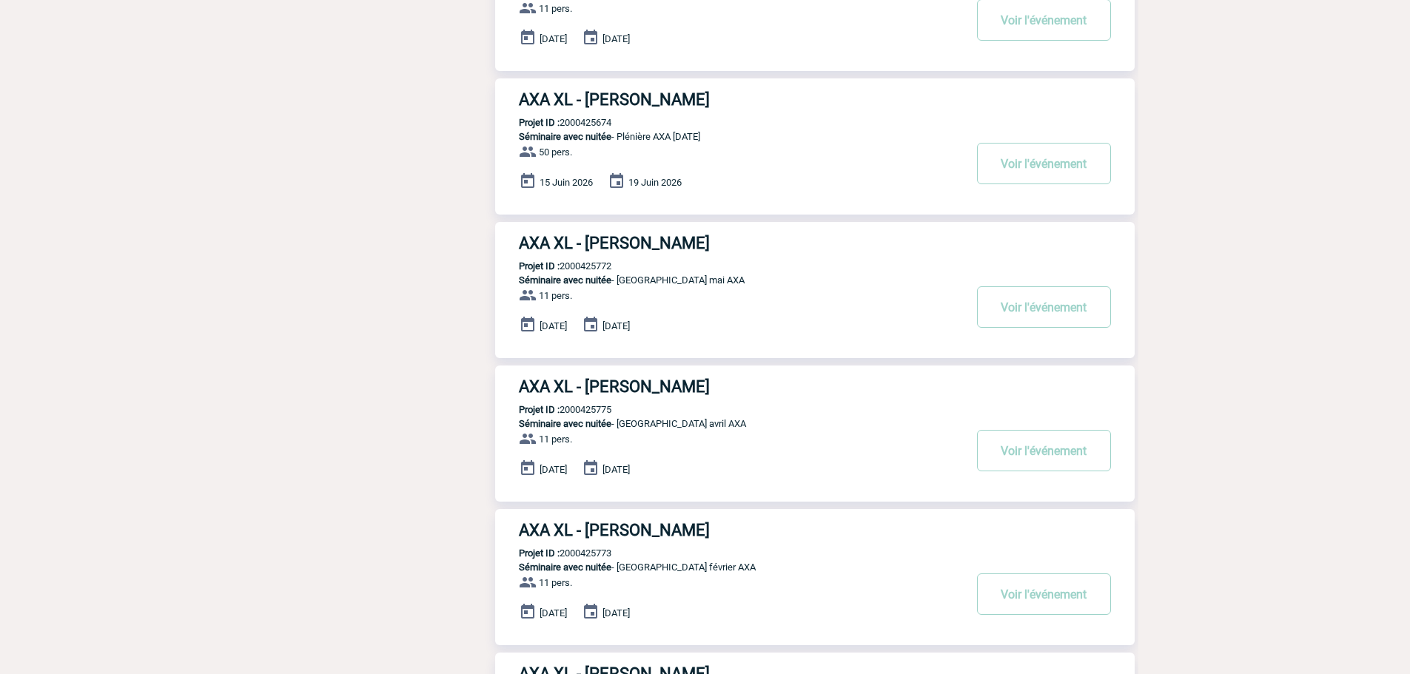
copy p "2000425775"
click at [605, 559] on p "Projet ID : 2000425773" at bounding box center [553, 553] width 116 height 11
copy p "2000425773"
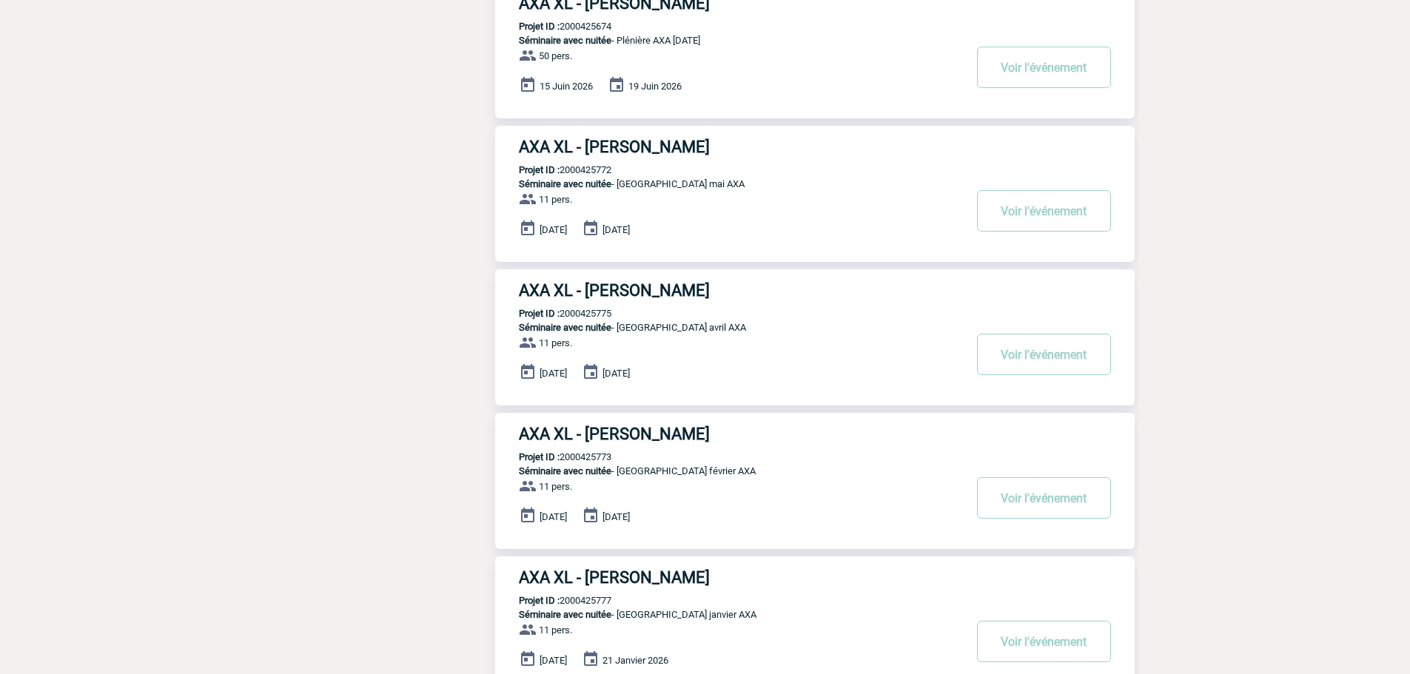
scroll to position [814, 0]
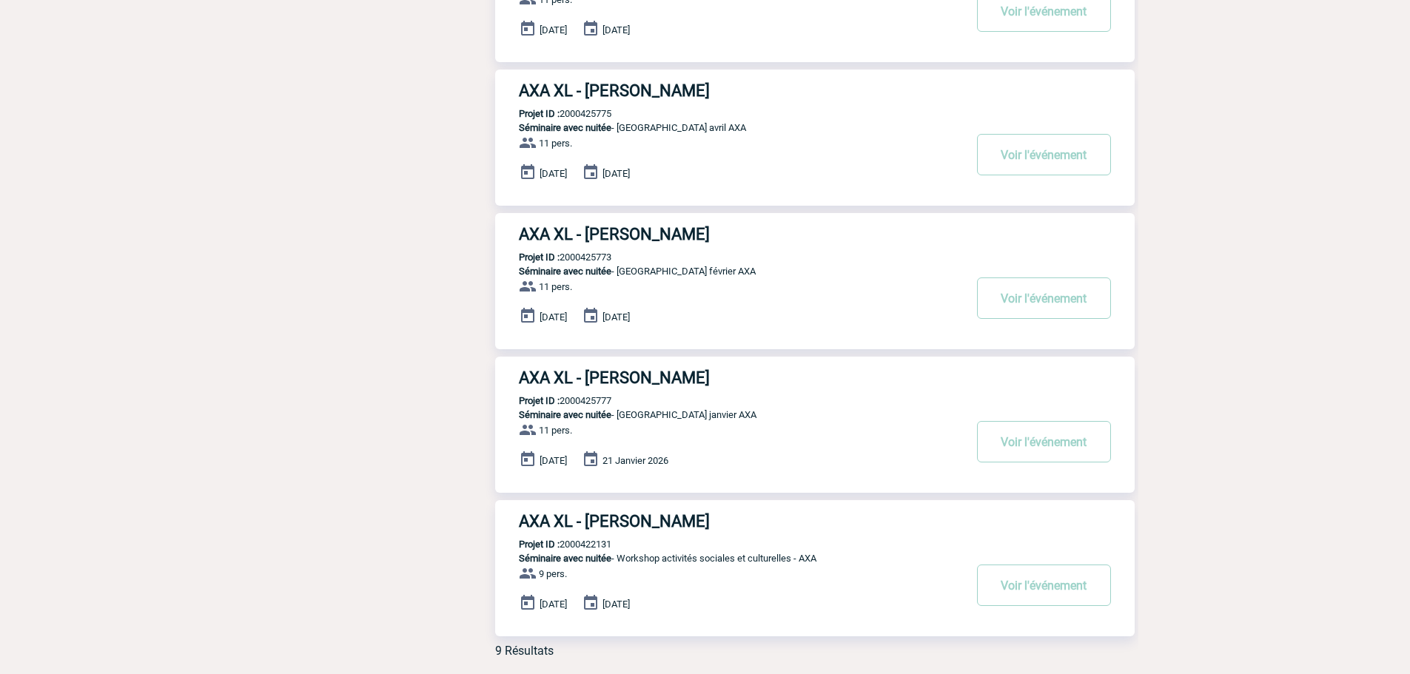
click at [596, 406] on p "Projet ID : 2000425777" at bounding box center [553, 400] width 116 height 11
copy p "2000425777"
